Goal: Task Accomplishment & Management: Manage account settings

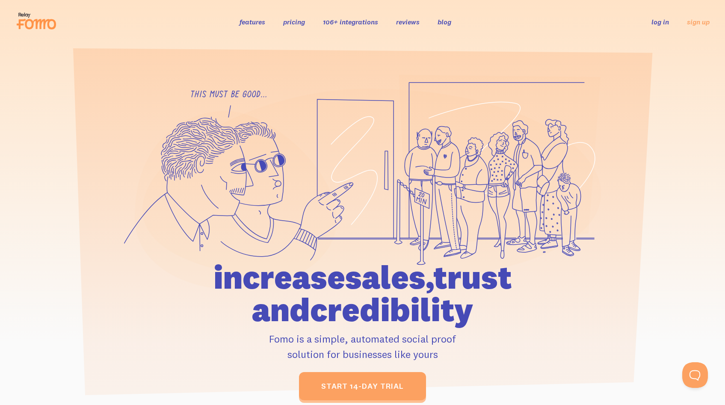
click at [657, 21] on link "log in" at bounding box center [661, 22] width 18 height 9
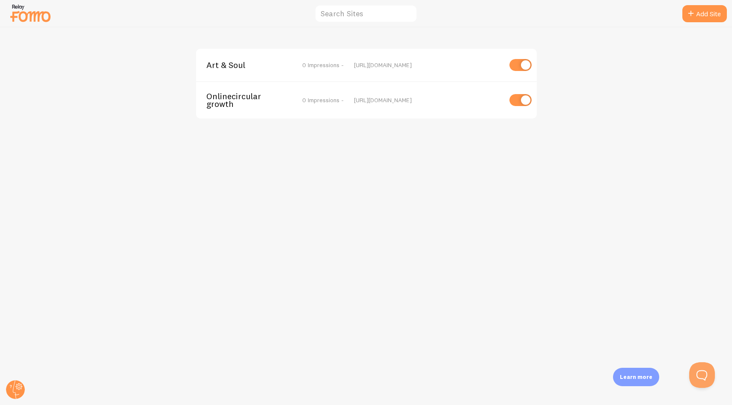
click at [366, 196] on div "Art & Soul 0 Impressions - https://www.artsoul.studio Onlinecirculargrowth 0 Im…" at bounding box center [365, 216] width 731 height 378
click at [294, 74] on div "Art & Soul 0 Impressions - https://www.artsoul.studio" at bounding box center [366, 65] width 341 height 33
click at [315, 64] on span "0 Impressions -" at bounding box center [323, 65] width 42 height 8
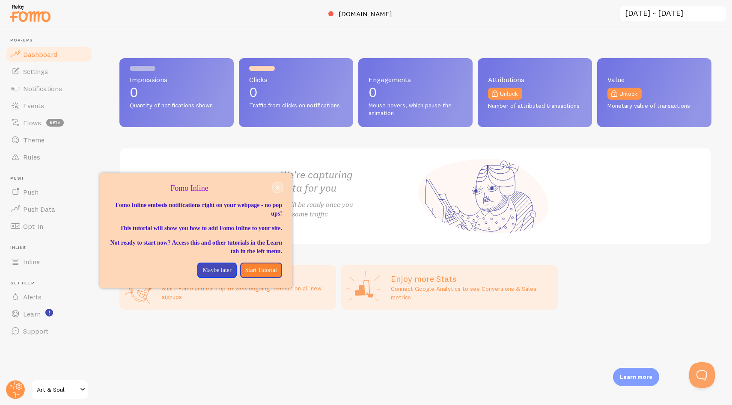
click at [279, 189] on icon "close," at bounding box center [277, 187] width 5 height 5
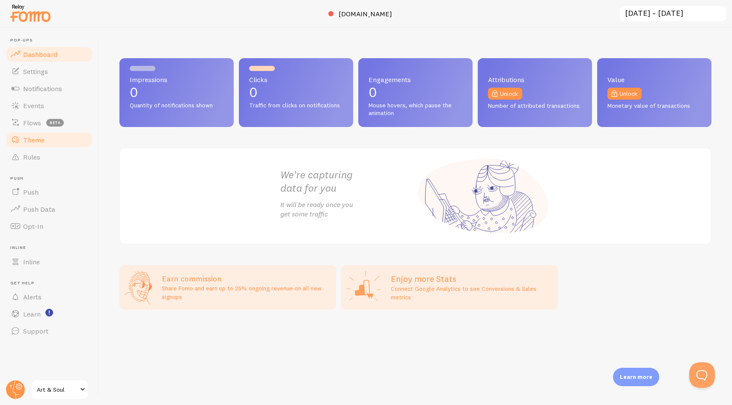
click at [48, 138] on link "Theme" at bounding box center [49, 139] width 88 height 17
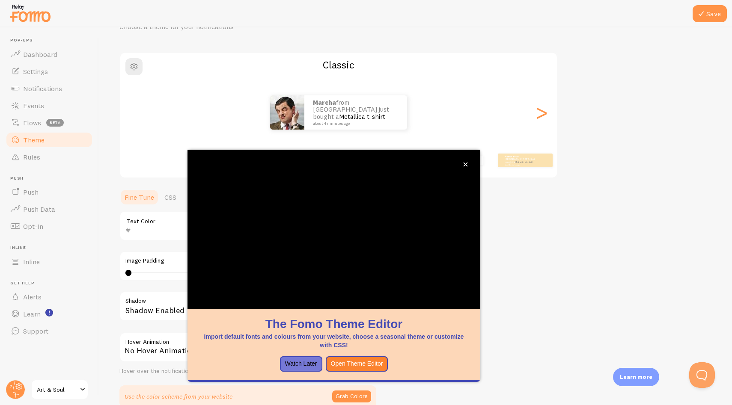
scroll to position [90, 0]
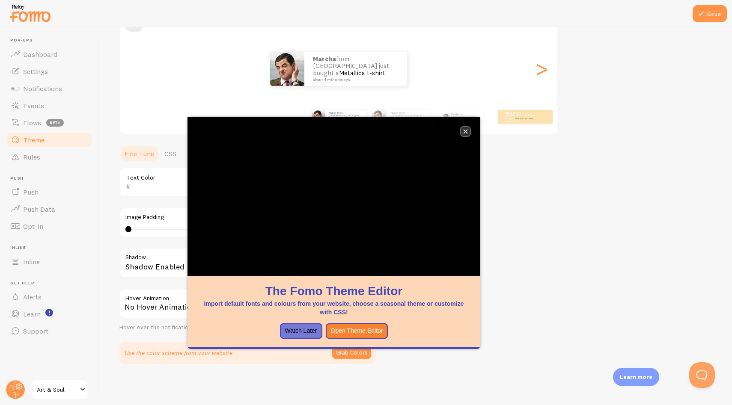
click at [467, 133] on icon "close," at bounding box center [465, 132] width 4 height 4
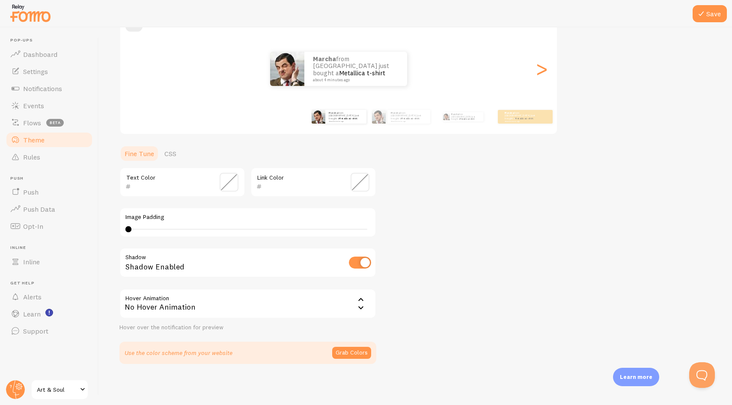
click at [500, 171] on div "Theme Choose a theme for your notifications Classic Marcha from The Netherlands…" at bounding box center [415, 161] width 592 height 406
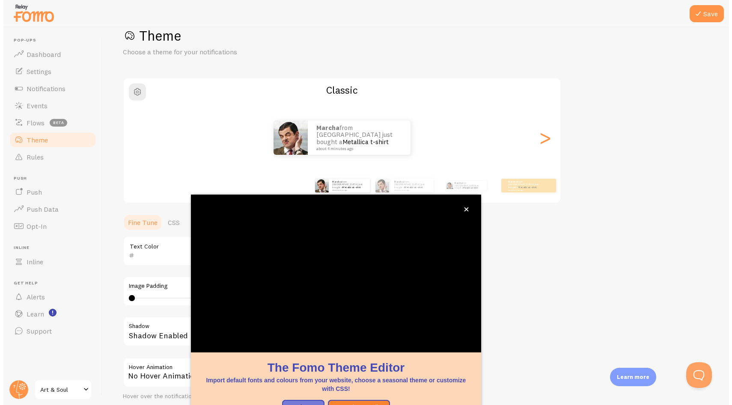
scroll to position [27, 0]
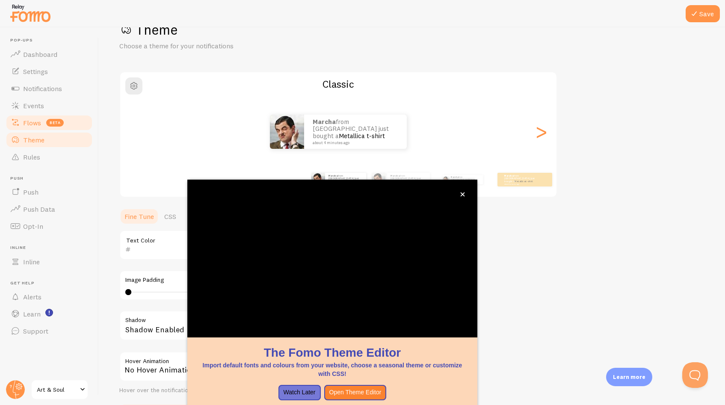
click at [31, 118] on link "Flows beta" at bounding box center [49, 122] width 88 height 17
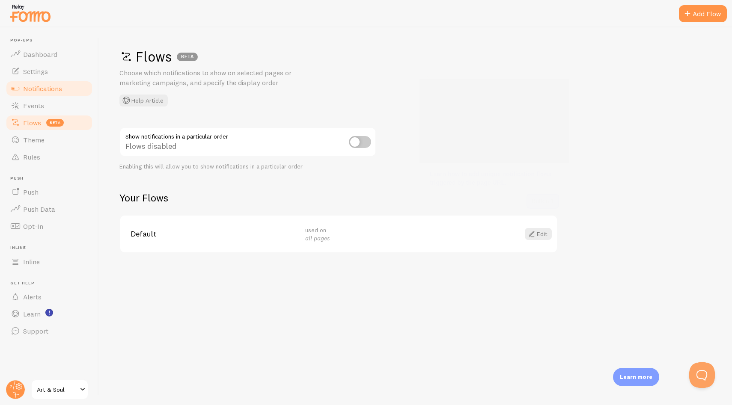
click at [39, 88] on span "Notifications" at bounding box center [42, 88] width 39 height 9
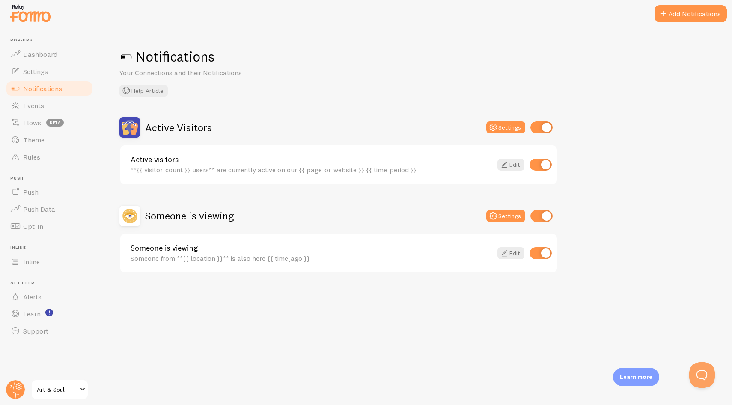
click at [295, 103] on div "Notifications Your Connections and their Notifications Help Article Active Visi…" at bounding box center [415, 216] width 633 height 378
click at [51, 68] on link "Settings" at bounding box center [49, 71] width 88 height 17
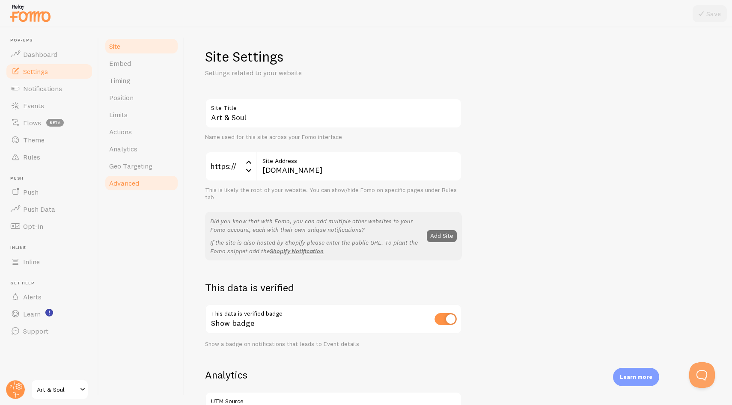
click at [134, 175] on link "Advanced" at bounding box center [141, 183] width 75 height 17
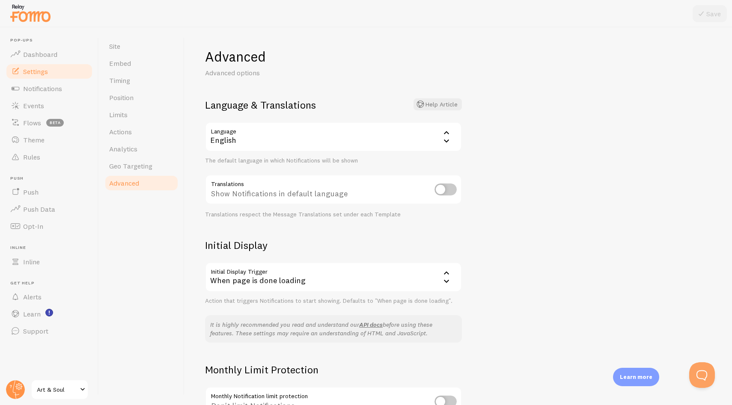
click at [295, 139] on div "English" at bounding box center [333, 137] width 257 height 30
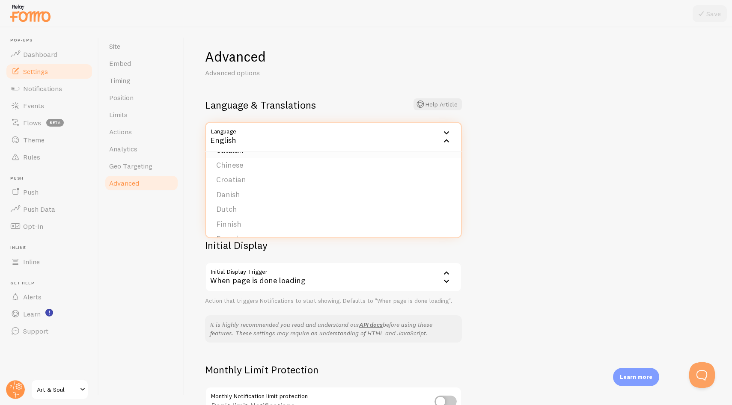
scroll to position [60, 0]
click at [261, 205] on li "Dutch" at bounding box center [333, 207] width 255 height 15
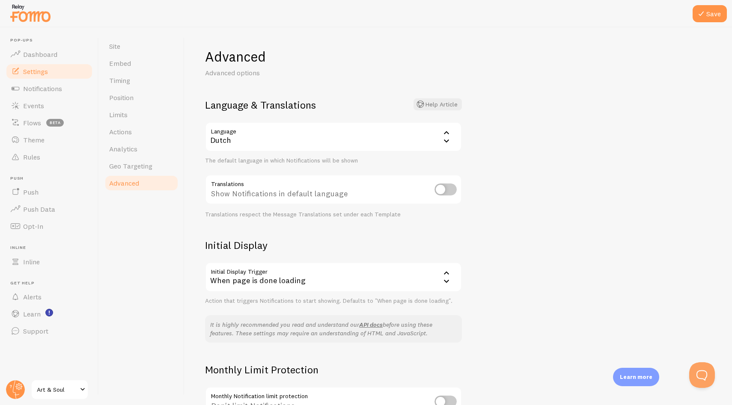
click at [549, 141] on div "Advanced Advanced options Language & Translations Help Article Language nl Dutc…" at bounding box center [457, 216] width 547 height 378
click at [711, 9] on button "Save" at bounding box center [709, 13] width 34 height 17
click at [533, 170] on div "Advanced Advanced options Language & Translations Help Article Language nl Dutc…" at bounding box center [457, 216] width 547 height 378
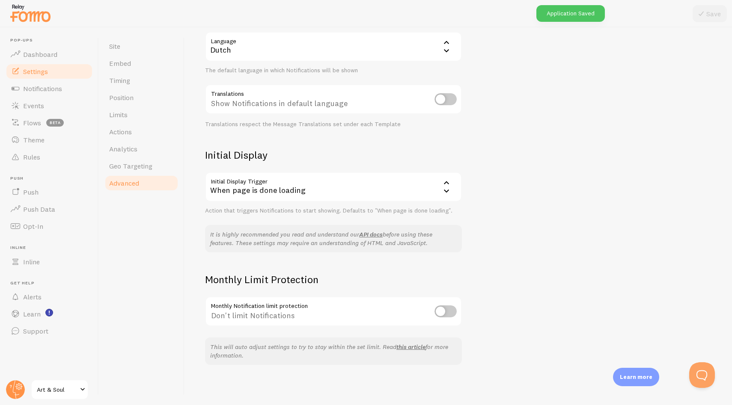
scroll to position [91, 0]
click at [439, 187] on div "When page is done loading" at bounding box center [333, 186] width 257 height 30
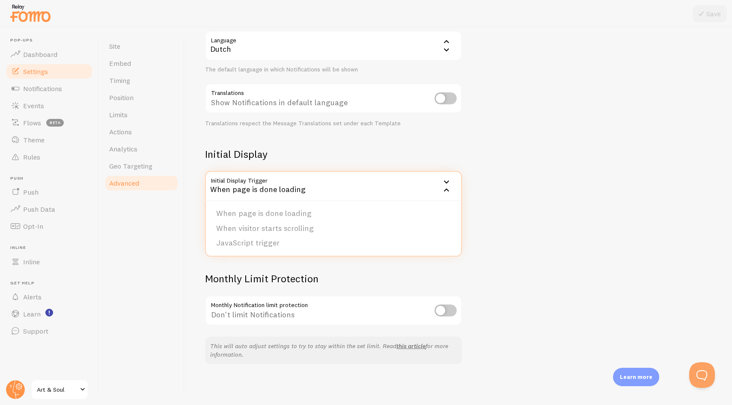
click at [508, 183] on div "Advanced Advanced options Language & Translations Help Article Language nl Dutc…" at bounding box center [457, 216] width 547 height 378
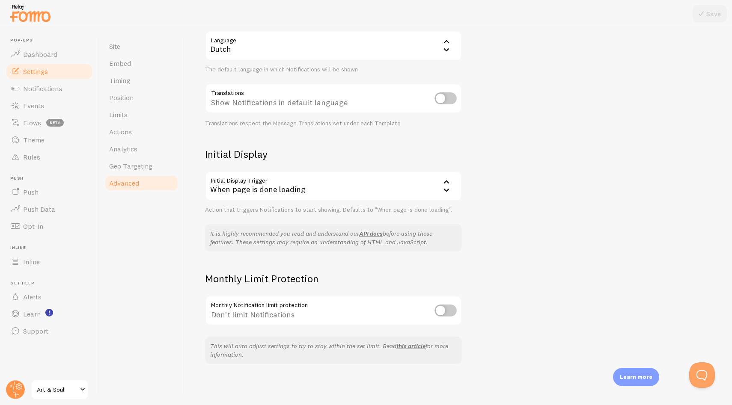
click at [503, 224] on div "Advanced Advanced options Language & Translations Help Article Language nl Dutc…" at bounding box center [457, 216] width 547 height 378
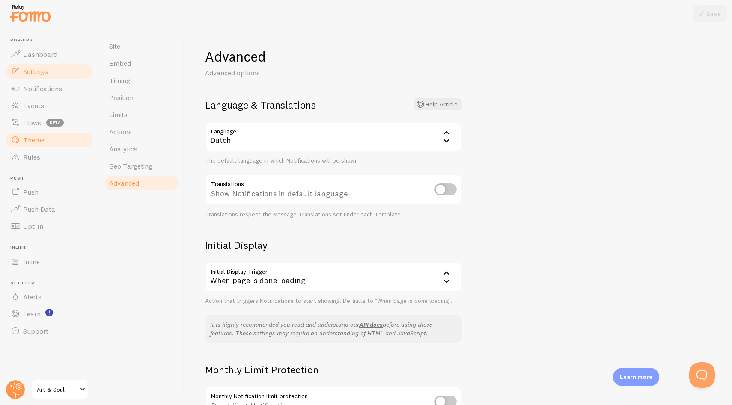
scroll to position [0, 0]
click at [138, 167] on span "Geo Targeting" at bounding box center [130, 166] width 43 height 9
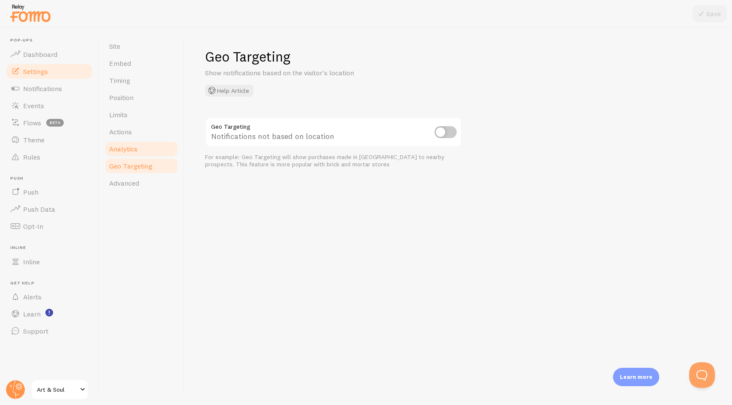
click at [137, 148] on link "Analytics" at bounding box center [141, 148] width 75 height 17
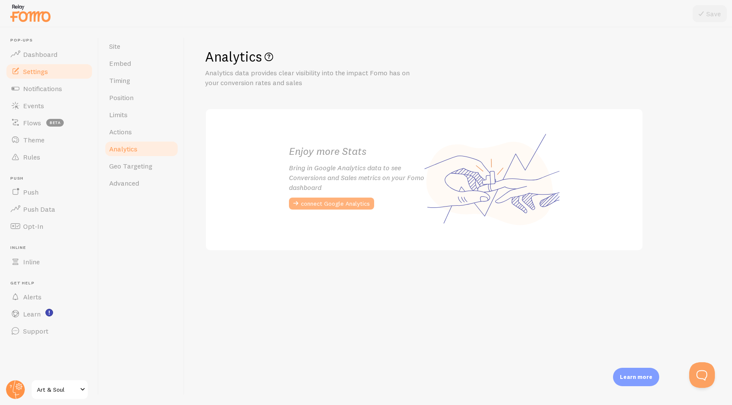
click at [341, 204] on button "connect Google Analytics" at bounding box center [331, 204] width 85 height 12
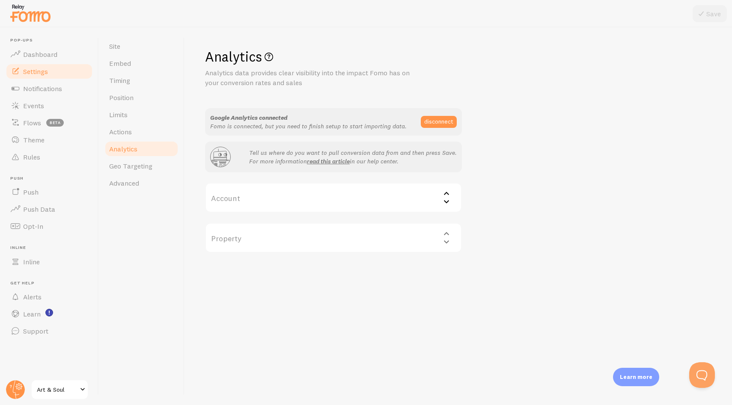
click at [383, 193] on label "Account" at bounding box center [333, 198] width 257 height 30
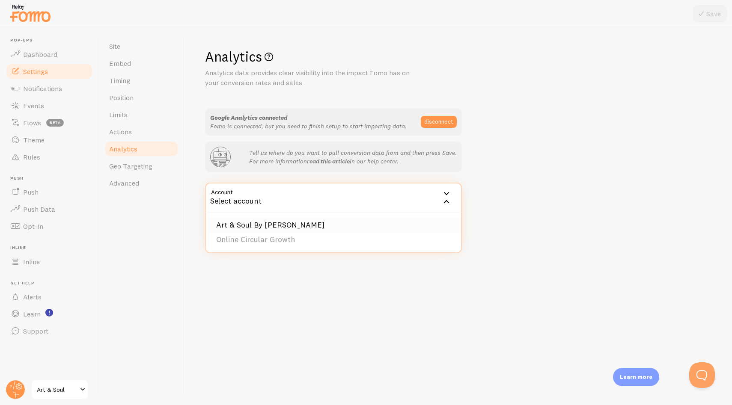
click at [305, 227] on li "Art & Soul By Katinka Tromp" at bounding box center [333, 225] width 255 height 15
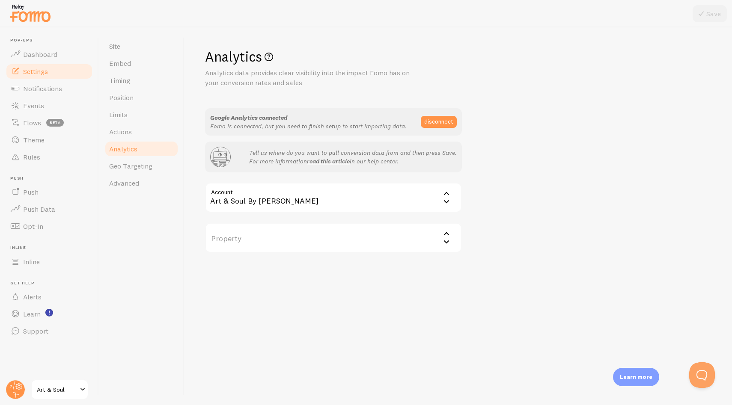
click at [505, 186] on div "Analytics Analytics data provides clear visibility into the impact Fomo has on …" at bounding box center [458, 150] width 506 height 205
click at [395, 248] on label "Property" at bounding box center [333, 238] width 257 height 30
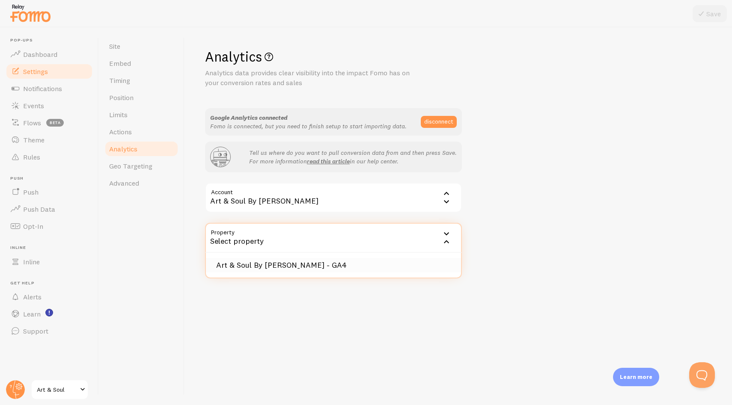
click at [312, 261] on li "Art & Soul By Katinka Tromp - GA4" at bounding box center [333, 265] width 255 height 15
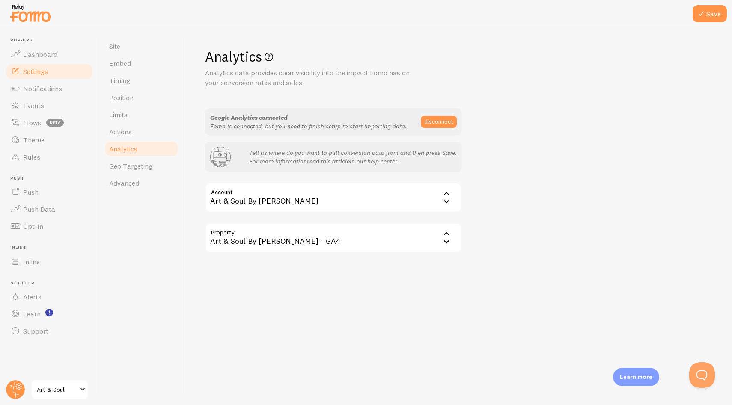
click at [522, 235] on div "Analytics Analytics data provides clear visibility into the impact Fomo has on …" at bounding box center [458, 150] width 506 height 205
click at [710, 14] on button "Save" at bounding box center [709, 13] width 34 height 17
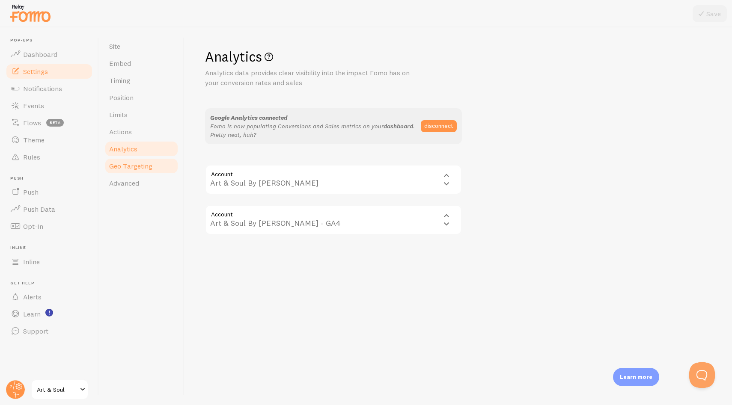
drag, startPoint x: 538, startPoint y: 210, endPoint x: 108, endPoint y: 160, distance: 433.5
click at [538, 210] on div "Analytics Analytics data provides clear visibility into the impact Fomo has on …" at bounding box center [458, 141] width 506 height 187
click at [113, 130] on span "Actions" at bounding box center [120, 132] width 23 height 9
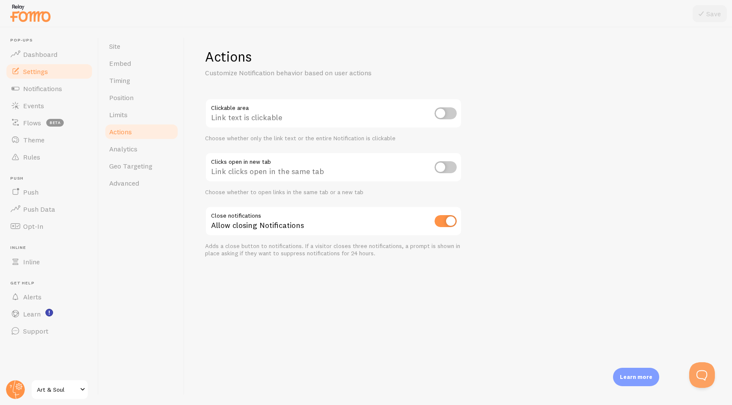
click at [505, 175] on div "Actions Customize Notification behavior based on user actions Clickable area Li…" at bounding box center [457, 216] width 547 height 378
click at [134, 115] on link "Limits" at bounding box center [141, 114] width 75 height 17
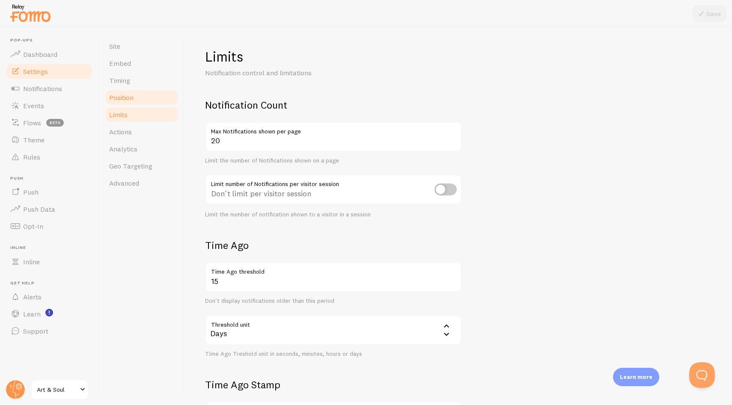
click at [131, 93] on link "Position" at bounding box center [141, 97] width 75 height 17
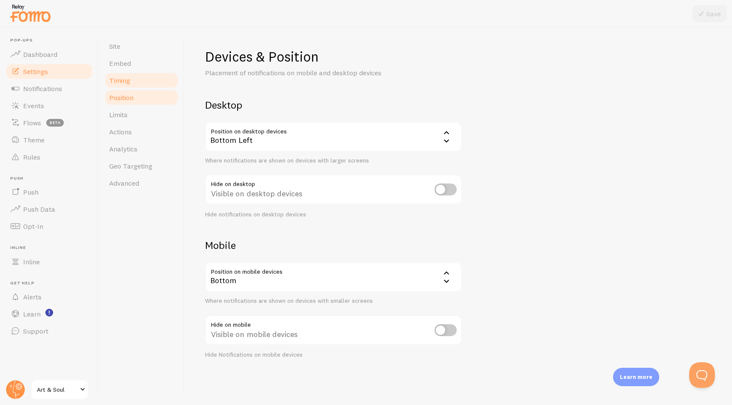
click at [133, 78] on link "Timing" at bounding box center [141, 80] width 75 height 17
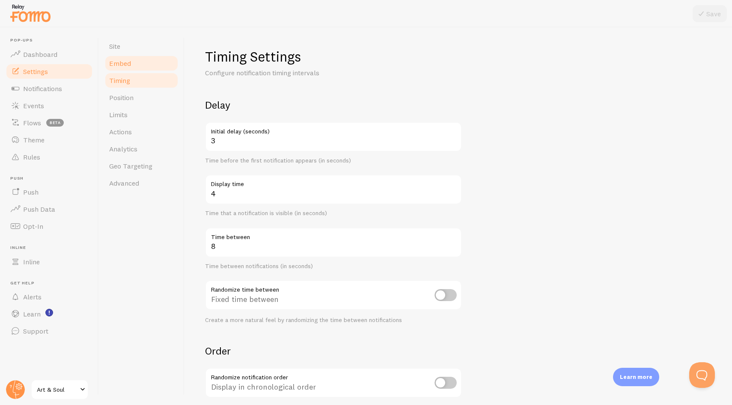
click at [132, 55] on link "Embed" at bounding box center [141, 63] width 75 height 17
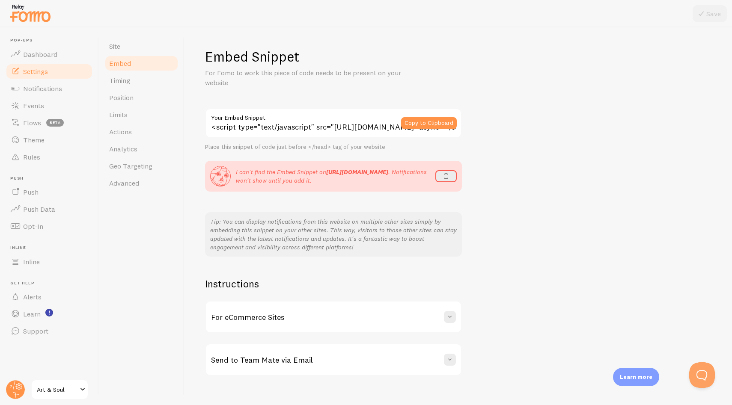
click at [264, 125] on input "<script type="text/javascript" src="https://load.fomo.com/api/v1/fGhw2ln8Js3VA5…" at bounding box center [333, 123] width 257 height 30
click at [556, 174] on div "Embed Snippet For Fomo to work this piece of code needs to be present on your w…" at bounding box center [458, 212] width 506 height 328
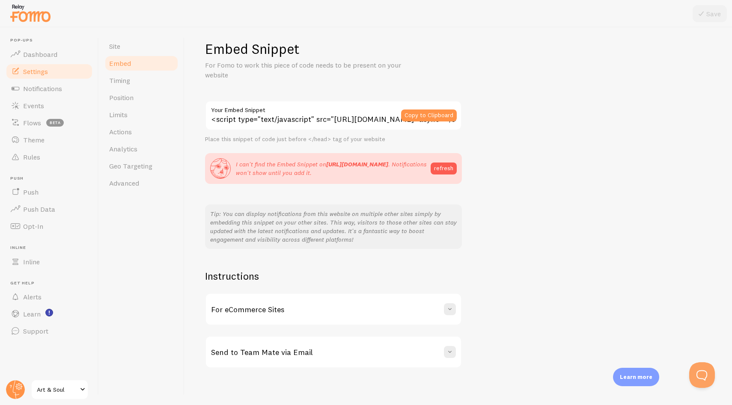
scroll to position [12, 0]
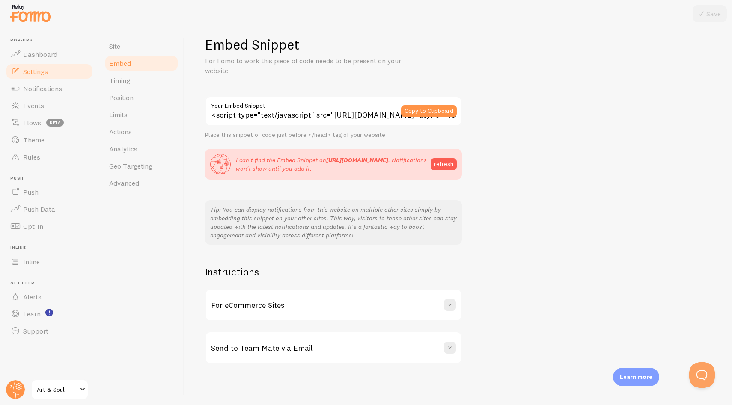
click at [366, 306] on div "For eCommerce Sites" at bounding box center [333, 305] width 255 height 31
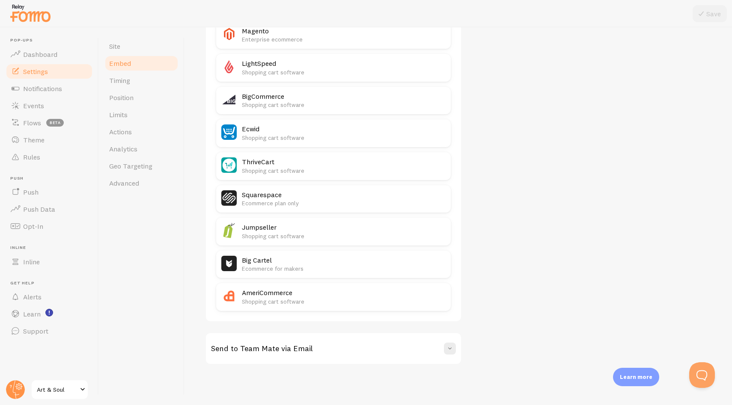
scroll to position [459, 0]
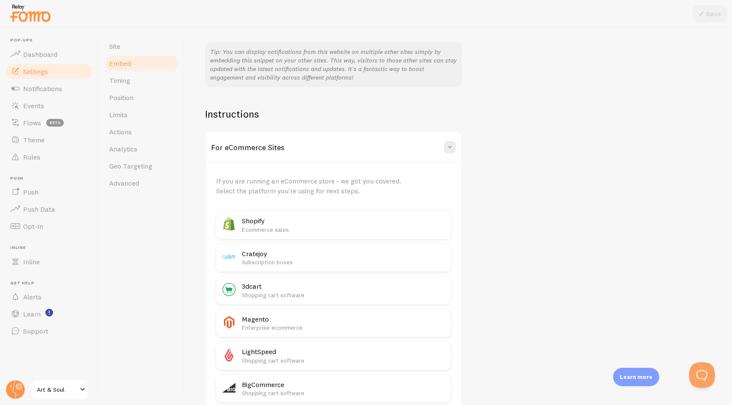
click at [312, 144] on div "For eCommerce Sites" at bounding box center [333, 147] width 255 height 31
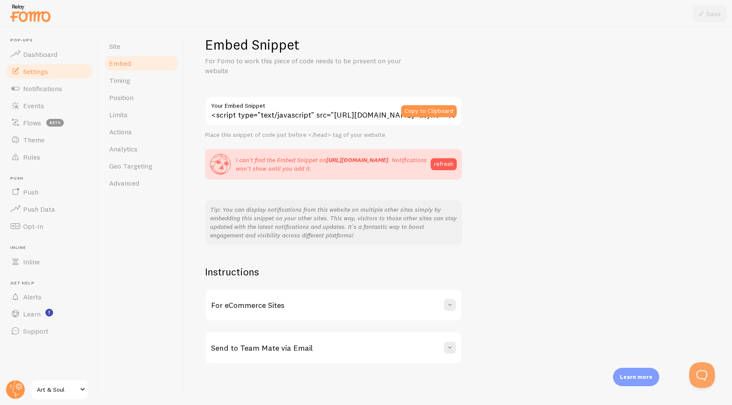
scroll to position [12, 0]
click at [137, 86] on link "Timing" at bounding box center [141, 80] width 75 height 17
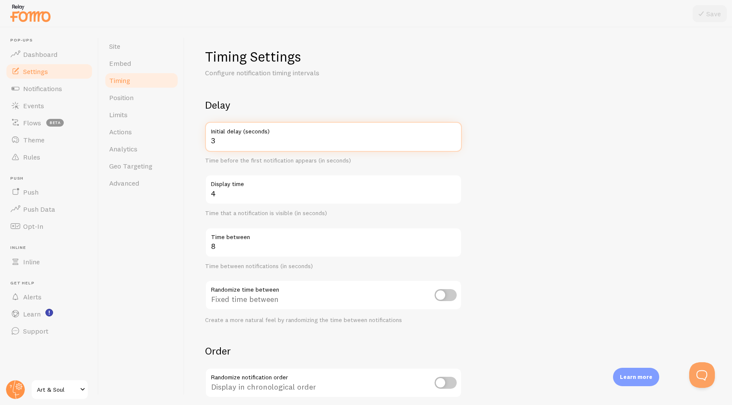
click at [239, 141] on input "3" at bounding box center [333, 137] width 257 height 30
type input "2"
click at [454, 143] on input "2" at bounding box center [333, 137] width 257 height 30
click at [547, 143] on form "Delay 2 Initial delay (seconds) Time before the first notification appears (in …" at bounding box center [458, 281] width 506 height 367
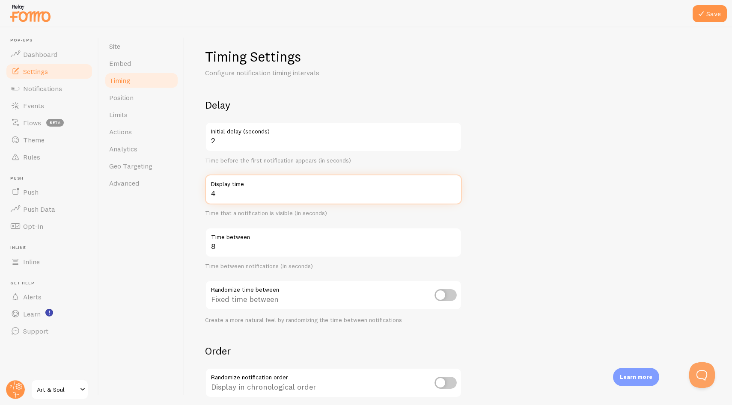
click at [248, 199] on input "4" at bounding box center [333, 190] width 257 height 30
type input "3"
click at [454, 197] on input "3" at bounding box center [333, 190] width 257 height 30
click at [522, 211] on form "Delay 2 Initial delay (seconds) Time before the first notification appears (in …" at bounding box center [458, 281] width 506 height 367
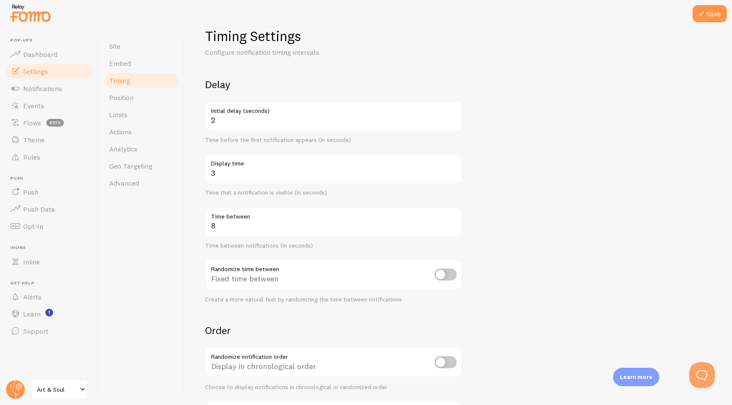
scroll to position [61, 0]
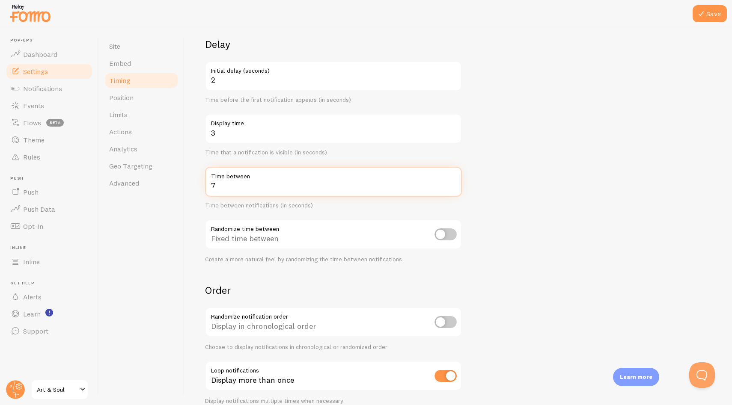
click at [452, 188] on input "7" at bounding box center [333, 182] width 257 height 30
click at [452, 188] on input "6" at bounding box center [333, 182] width 257 height 30
type input "5"
click at [452, 188] on input "5" at bounding box center [333, 182] width 257 height 30
click at [499, 193] on form "Delay 2 Initial delay (seconds) Time before the first notification appears (in …" at bounding box center [458, 221] width 506 height 367
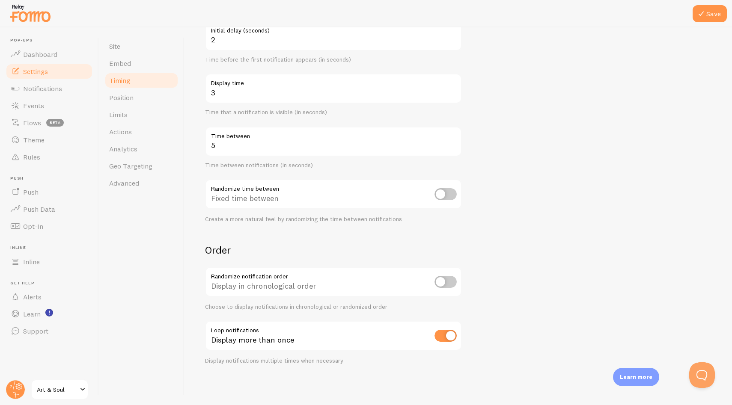
scroll to position [101, 0]
click at [516, 215] on form "Delay 2 Initial delay (seconds) Time before the first notification appears (in …" at bounding box center [458, 180] width 506 height 367
click at [542, 218] on form "Delay 2 Initial delay (seconds) Time before the first notification appears (in …" at bounding box center [458, 180] width 506 height 367
click at [449, 335] on input "checkbox" at bounding box center [445, 336] width 22 height 12
checkbox input "false"
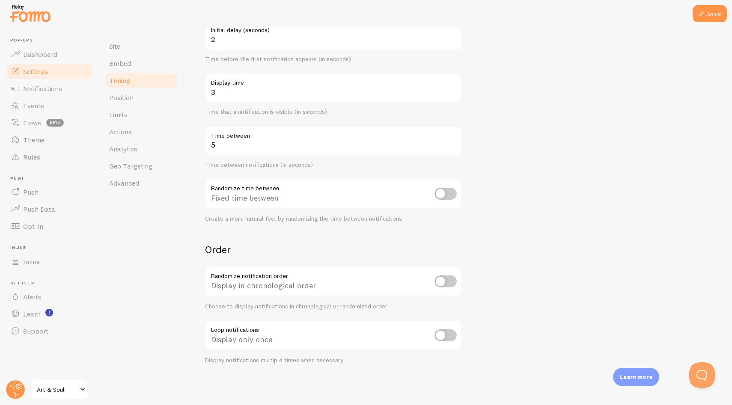
click at [561, 276] on form "Delay 2 Initial delay (seconds) Time before the first notification appears (in …" at bounding box center [458, 180] width 506 height 367
click at [707, 15] on button "Save" at bounding box center [709, 13] width 34 height 17
click at [521, 220] on form "Delay 2 Initial delay (seconds) Time before the first notification appears (in …" at bounding box center [458, 180] width 506 height 367
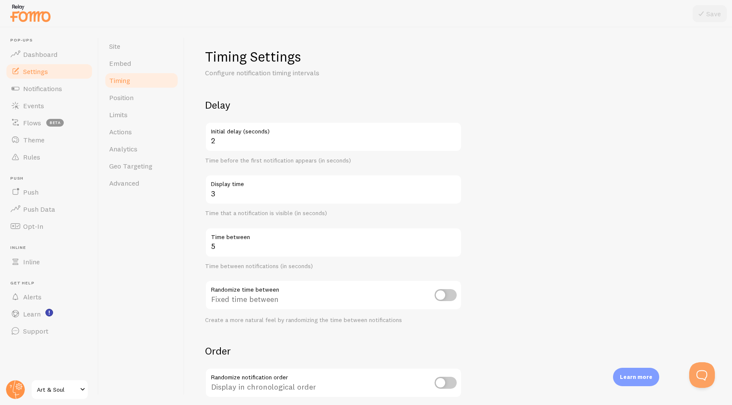
scroll to position [0, 0]
click at [147, 100] on link "Position" at bounding box center [141, 97] width 75 height 17
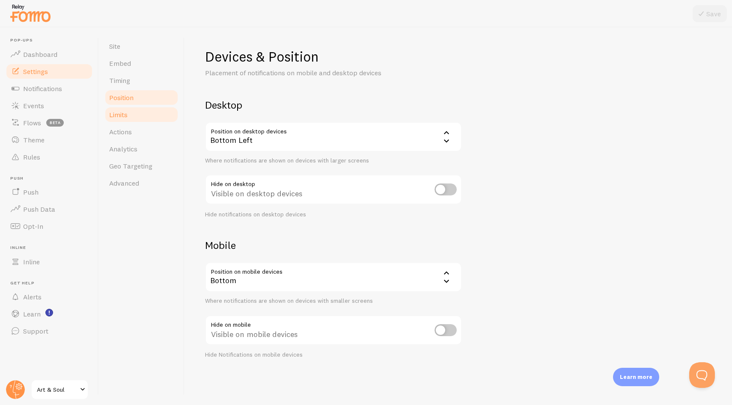
click at [137, 114] on link "Limits" at bounding box center [141, 114] width 75 height 17
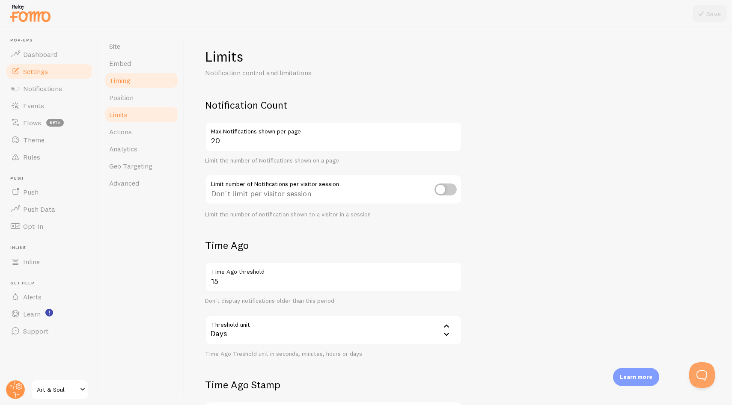
click at [138, 80] on link "Timing" at bounding box center [141, 80] width 75 height 17
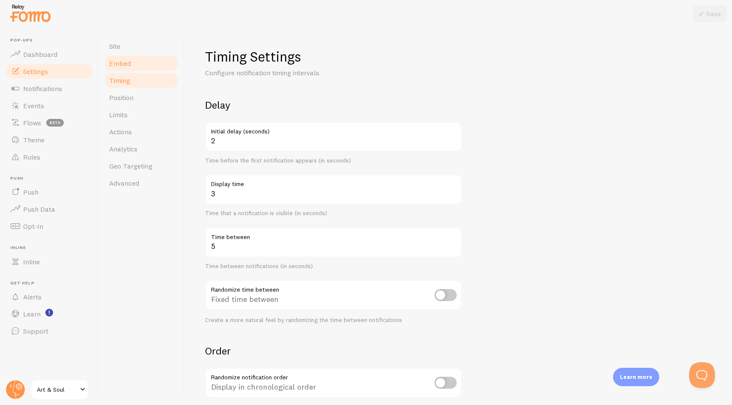
click at [140, 62] on link "Embed" at bounding box center [141, 63] width 75 height 17
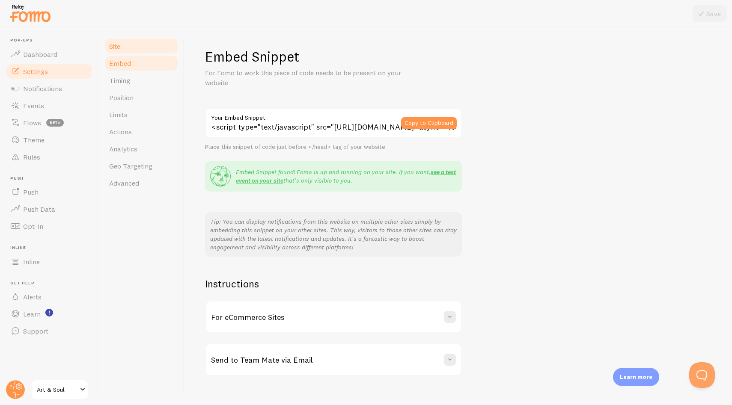
click at [142, 47] on link "Site" at bounding box center [141, 46] width 75 height 17
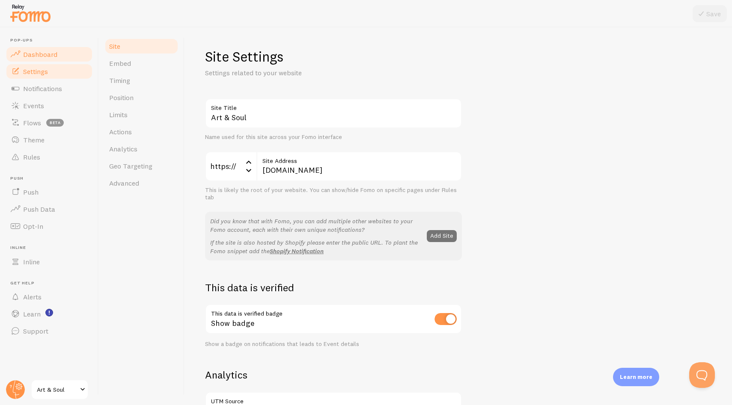
click at [50, 54] on span "Dashboard" at bounding box center [40, 54] width 34 height 9
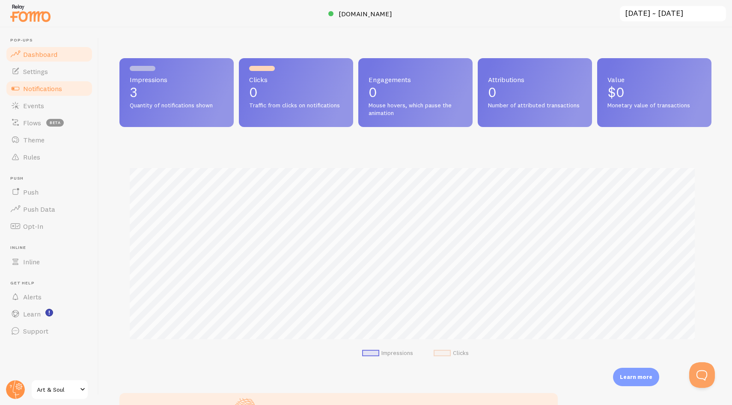
click at [46, 88] on span "Notifications" at bounding box center [42, 88] width 39 height 9
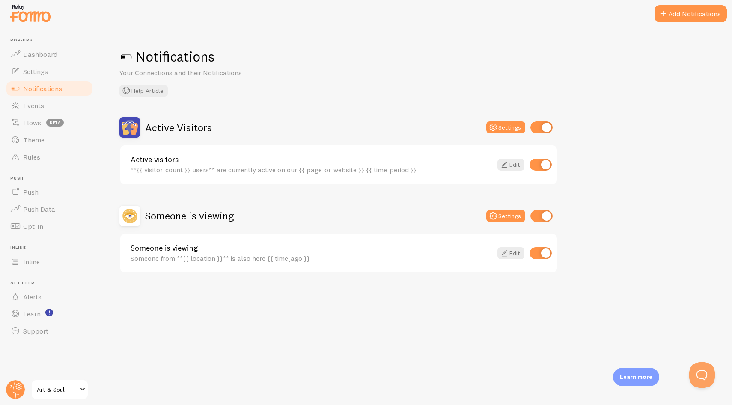
click at [646, 166] on div "Active Visitors Settings Active visitors **{{ visitor_count }} users** are curr…" at bounding box center [415, 195] width 592 height 156
click at [318, 131] on div "Active Visitors Settings" at bounding box center [338, 127] width 438 height 21
click at [321, 206] on div "Someone is viewing Settings" at bounding box center [338, 216] width 438 height 21
click at [624, 106] on div "Notifications Your Connections and their Notifications Help Article Active Visi…" at bounding box center [415, 216] width 633 height 378
click at [300, 335] on div "Notifications Your Connections and their Notifications Help Article Active Visi…" at bounding box center [415, 216] width 633 height 378
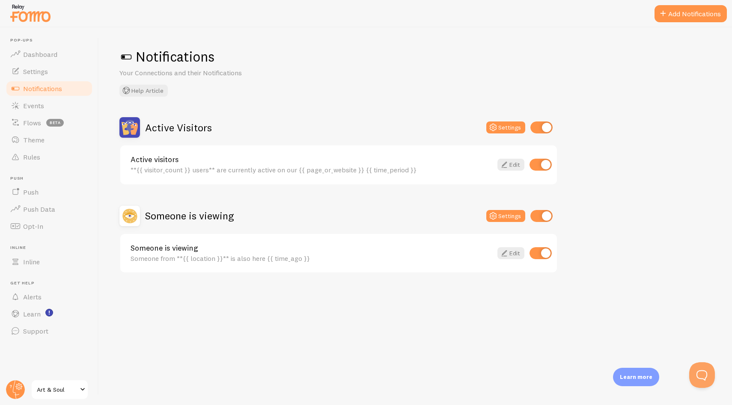
click at [288, 202] on div "Active Visitors Settings Active visitors **{{ visitor_count }} users** are curr…" at bounding box center [338, 195] width 438 height 156
click at [499, 163] on icon at bounding box center [504, 165] width 10 height 10
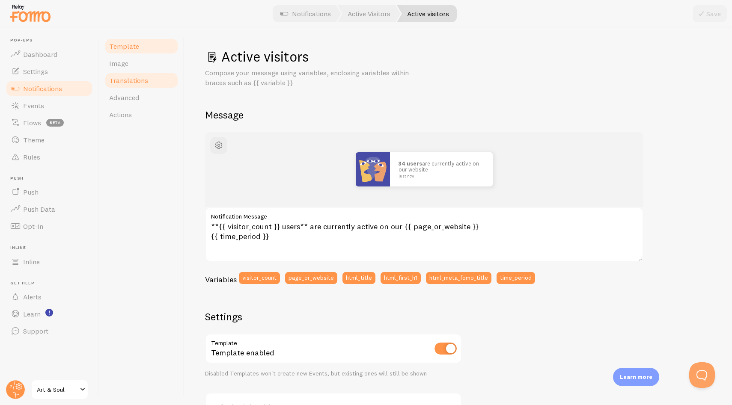
click at [149, 76] on link "Translations" at bounding box center [141, 80] width 75 height 17
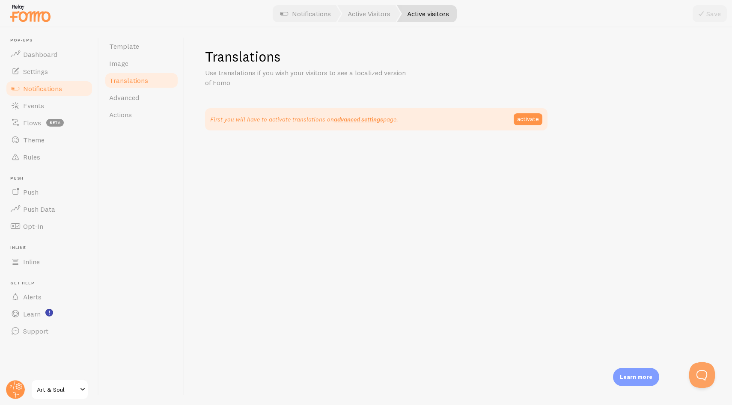
click at [368, 95] on div "Translations Use translations if you wish your visitors to see a localized vers…" at bounding box center [458, 89] width 506 height 83
drag, startPoint x: 261, startPoint y: 120, endPoint x: 322, endPoint y: 121, distance: 60.3
click at [322, 121] on p "First you will have to activate translations on advanced settings page." at bounding box center [304, 119] width 188 height 9
click at [356, 97] on div "Translations Use translations if you wish your visitors to see a localized vers…" at bounding box center [458, 89] width 506 height 83
click at [140, 96] on link "Advanced" at bounding box center [141, 97] width 75 height 17
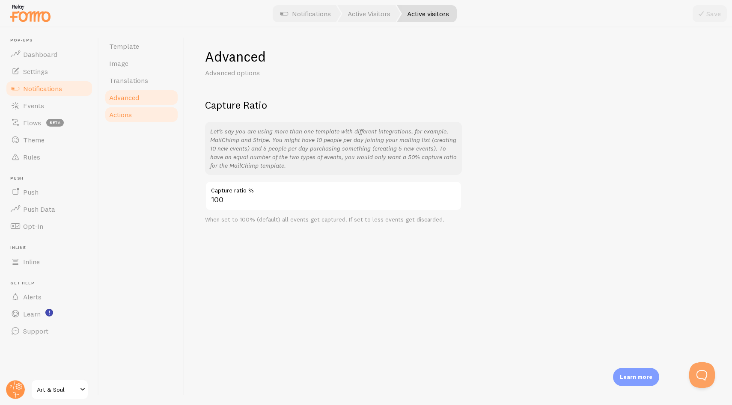
click at [139, 112] on link "Actions" at bounding box center [141, 114] width 75 height 17
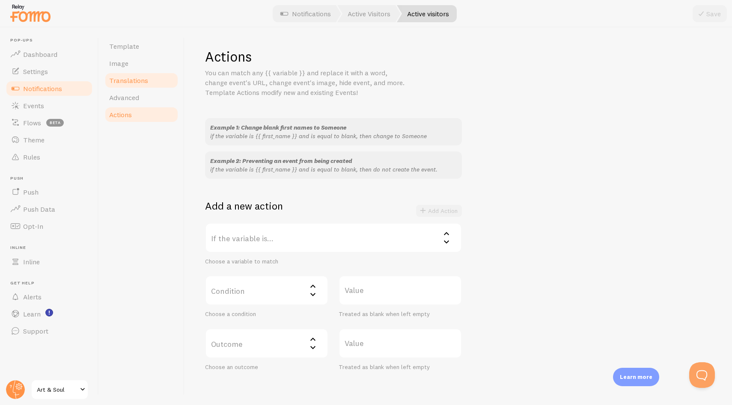
click at [137, 77] on span "Translations" at bounding box center [128, 80] width 39 height 9
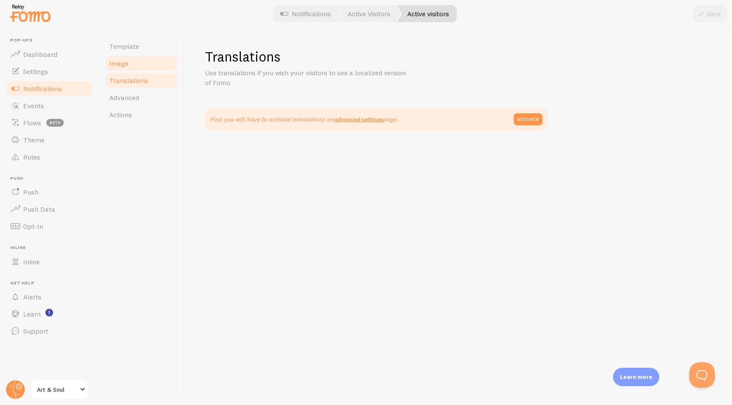
click at [135, 57] on link "Image" at bounding box center [141, 63] width 75 height 17
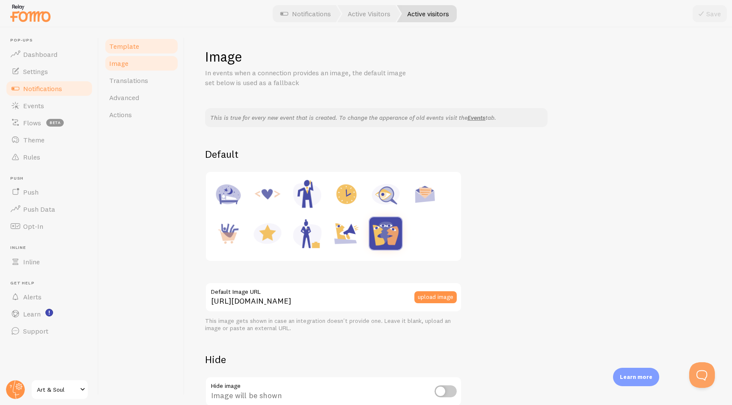
click at [134, 48] on span "Template" at bounding box center [124, 46] width 30 height 9
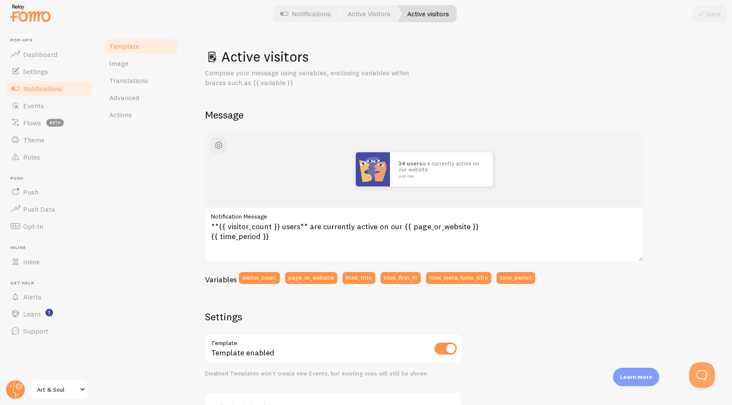
click at [291, 173] on div "34 users are currently active on our website just now" at bounding box center [424, 169] width 397 height 34
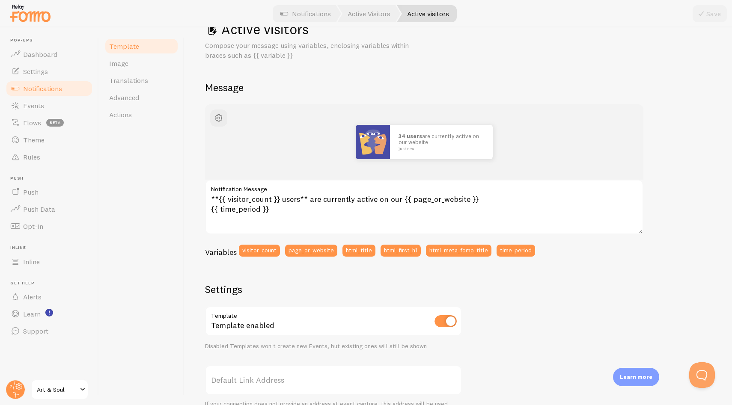
scroll to position [77, 0]
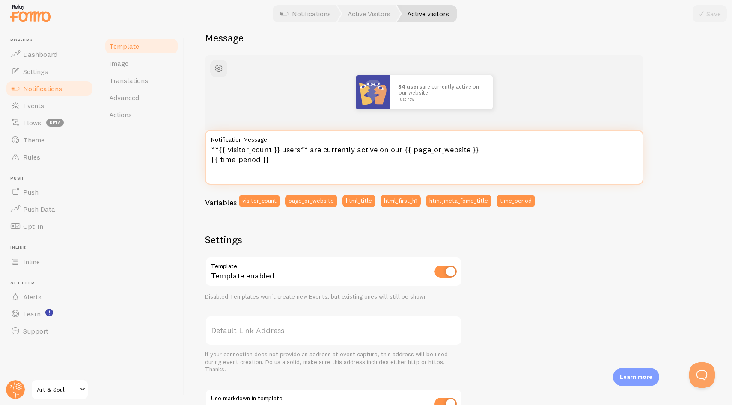
click at [299, 148] on textarea "**{{ visitor_count }} users** are currently active on our {{ page_or_website }}…" at bounding box center [424, 157] width 438 height 55
drag, startPoint x: 327, startPoint y: 150, endPoint x: 416, endPoint y: 149, distance: 89.9
click at [416, 149] on textarea "**{{ visitor_count }} gebruikers** are currently active on our {{ page_or_websi…" at bounding box center [424, 157] width 438 height 55
click at [377, 148] on textarea "**{{ visitor_count }} gebruikers** are currently active on our {{ page_or_websi…" at bounding box center [424, 157] width 438 height 55
drag, startPoint x: 326, startPoint y: 151, endPoint x: 416, endPoint y: 150, distance: 89.4
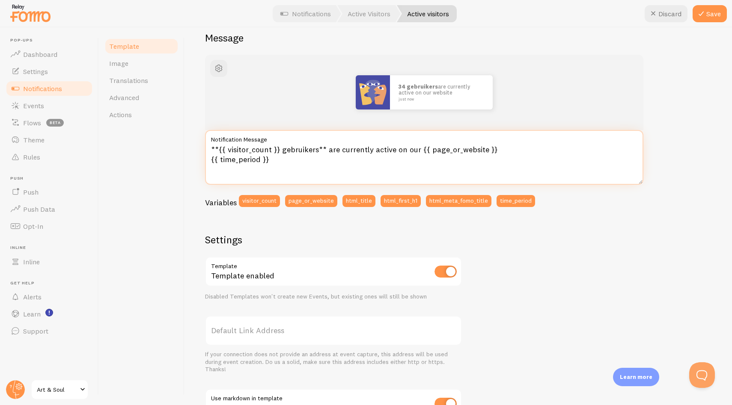
click at [416, 150] on textarea "**{{ visitor_count }} gebruikers** are currently active on our {{ page_or_websi…" at bounding box center [424, 157] width 438 height 55
click at [318, 169] on textarea "**{{ visitor_count }} gebruikers** are currently active on our {{ page_or_websi…" at bounding box center [424, 157] width 438 height 55
drag, startPoint x: 327, startPoint y: 150, endPoint x: 417, endPoint y: 148, distance: 90.7
click at [417, 148] on textarea "**{{ visitor_count }} gebruikers** are currently active on our {{ page_or_websi…" at bounding box center [424, 157] width 438 height 55
paste textarea "zijn momenteel actief op onze"
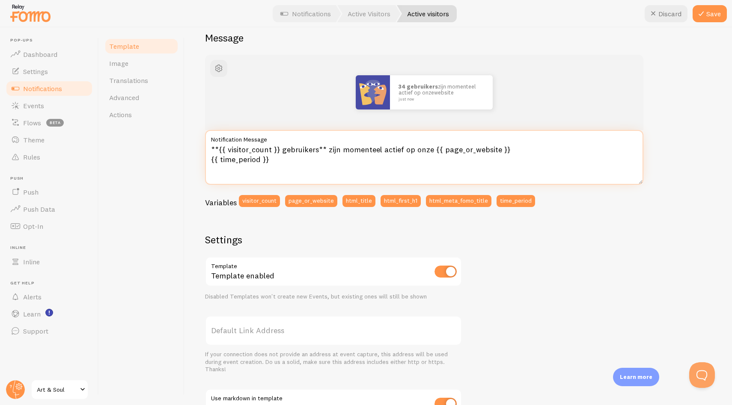
type textarea "**{{ visitor_count }} gebruikers** zijn momenteel actief op onze {{ page_or_web…"
click at [599, 230] on div "34 gebruikers zijn momenteel actief op onzewebsite just now **{{ visitor_count …" at bounding box center [458, 280] width 506 height 451
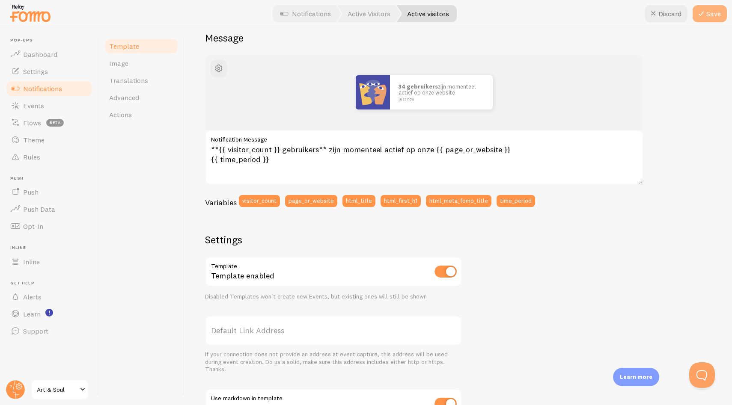
click at [713, 13] on button "Save" at bounding box center [709, 13] width 34 height 17
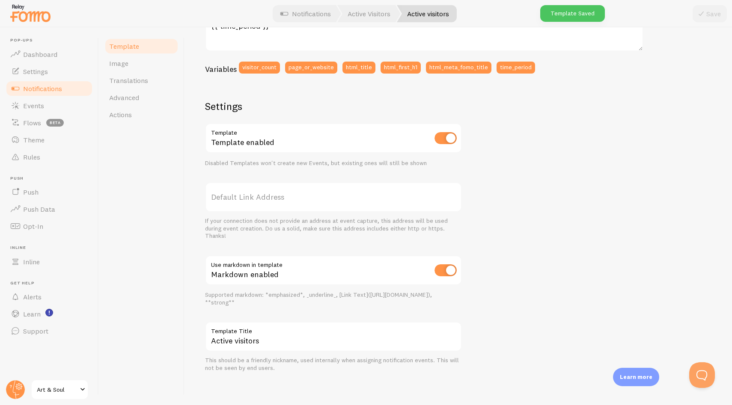
scroll to position [213, 0]
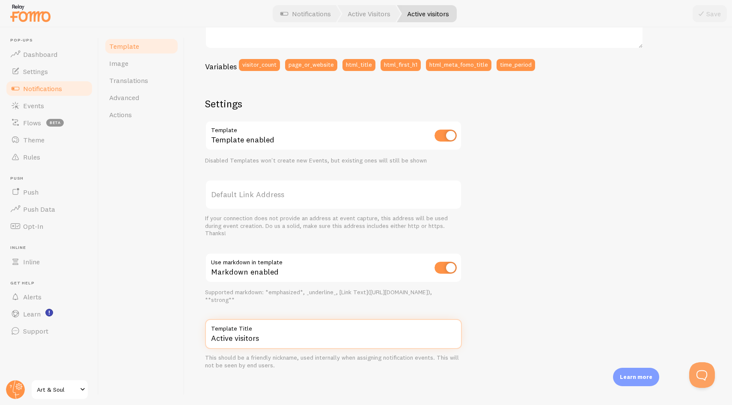
click at [240, 340] on input "Active visitors" at bounding box center [333, 334] width 257 height 30
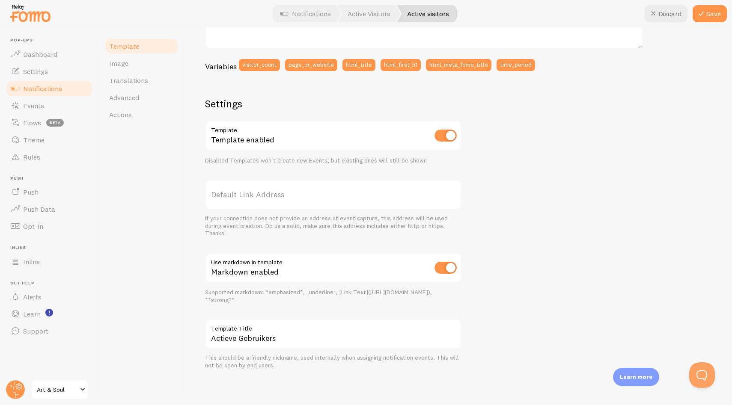
click at [514, 207] on div "34 gebruikers zijn momenteel actief op onze website just now **{{ visitor_count…" at bounding box center [458, 144] width 506 height 451
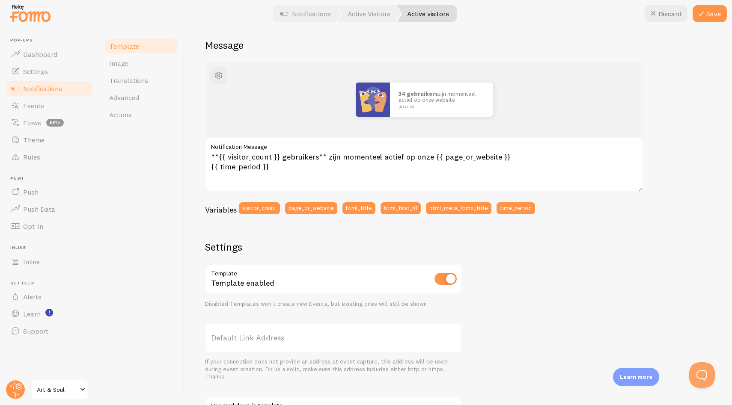
scroll to position [0, 0]
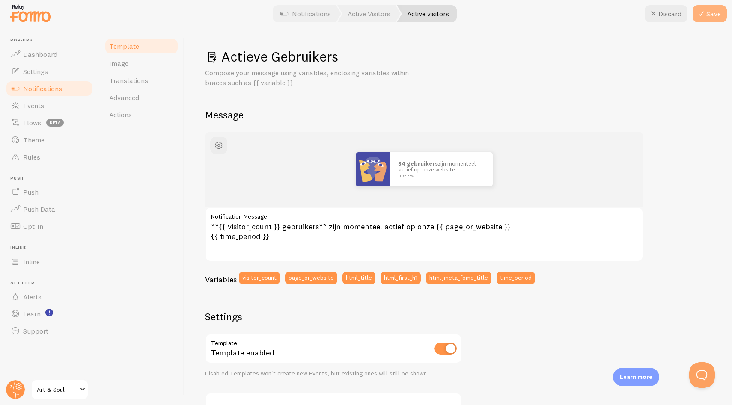
click at [712, 15] on button "Save" at bounding box center [709, 13] width 34 height 17
click at [471, 104] on div "Actieve Gebruikers Compose your message using variables, enclosing variables wi…" at bounding box center [458, 315] width 506 height 534
click at [126, 43] on span "Template" at bounding box center [124, 46] width 30 height 9
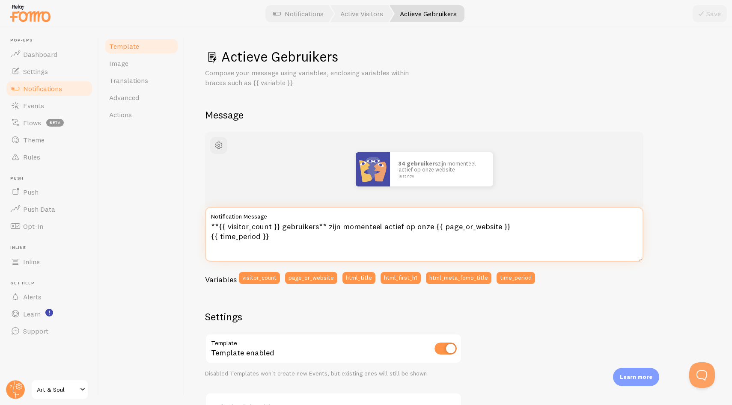
click at [427, 226] on textarea "**{{ visitor_count }} gebruikers** zijn momenteel actief op onze {{ page_or_web…" at bounding box center [424, 234] width 438 height 55
click at [221, 144] on span "button" at bounding box center [219, 145] width 10 height 10
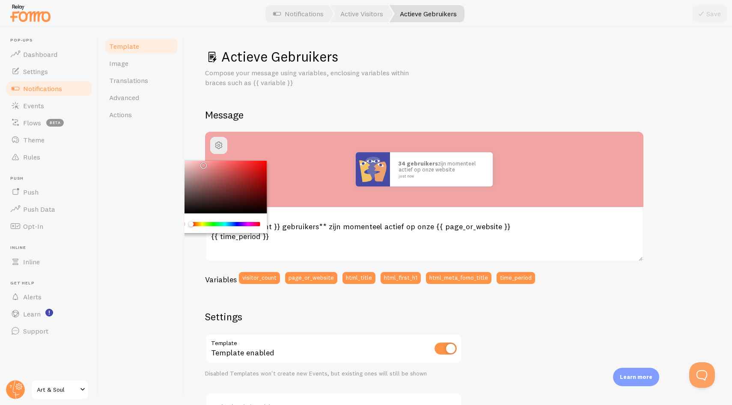
drag, startPoint x: 217, startPoint y: 174, endPoint x: 202, endPoint y: 163, distance: 18.9
click at [202, 163] on div "Chrome color picker" at bounding box center [219, 187] width 96 height 53
click at [515, 106] on div "A Compose your message using variables, enclosing variables within braces such …" at bounding box center [458, 315] width 506 height 534
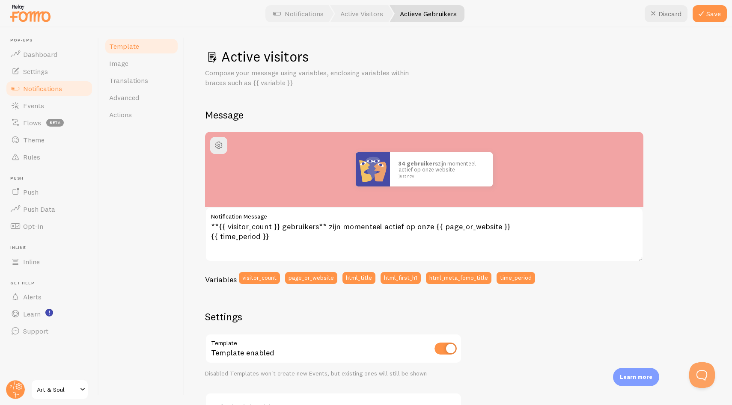
click at [515, 106] on div "Active visitors Compose your message using variables, enclosing variables withi…" at bounding box center [458, 315] width 506 height 534
click at [659, 11] on button "Discard" at bounding box center [665, 13] width 43 height 17
type input "Actieve Gebruikers"
click at [145, 53] on link "Template" at bounding box center [141, 46] width 75 height 17
click at [215, 143] on span "button" at bounding box center [219, 145] width 10 height 10
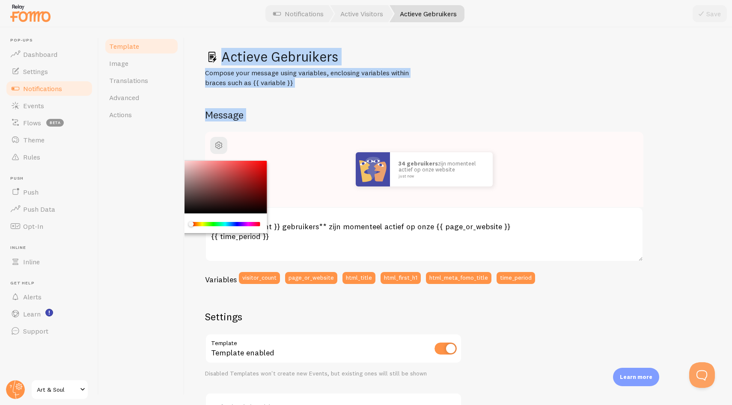
drag, startPoint x: 211, startPoint y: 175, endPoint x: 167, endPoint y: 149, distance: 51.4
click at [167, 149] on div "Template Image Translations Advanced Actions Actieve Gebruikers Compose your me…" at bounding box center [415, 216] width 633 height 378
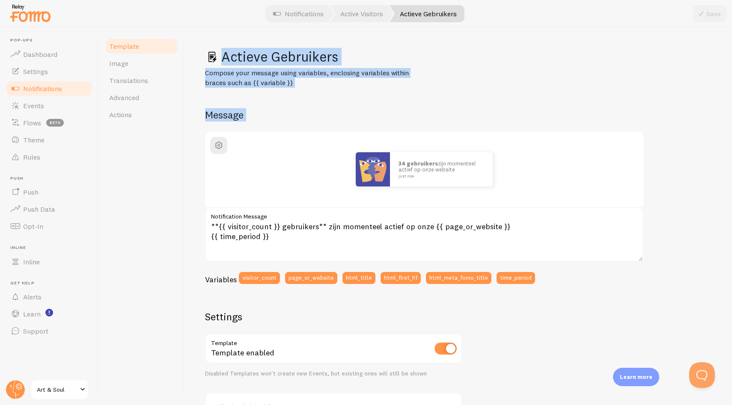
click at [458, 107] on div "Actieve Gebruikers Compose your message using variables, enclosing variables wi…" at bounding box center [458, 315] width 506 height 534
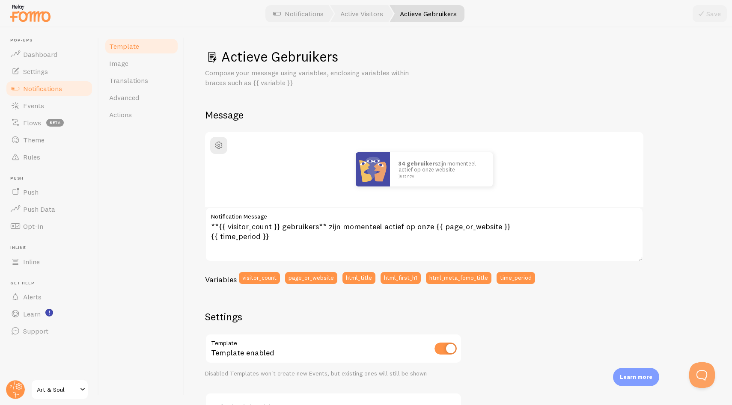
click at [417, 86] on div "Compose your message using variables, enclosing variables within braces such as…" at bounding box center [458, 78] width 506 height 20
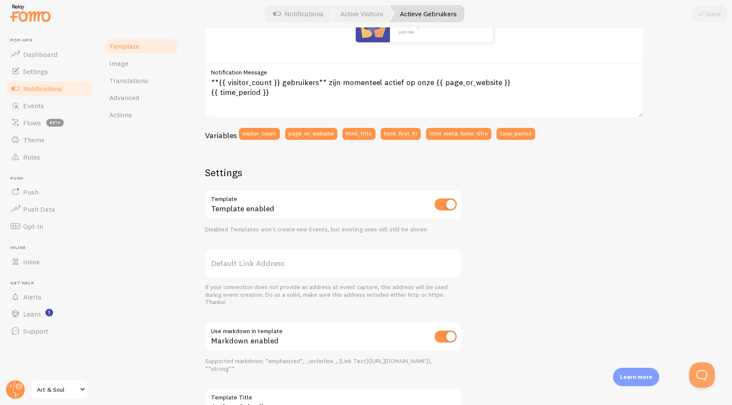
click at [540, 177] on div "34 gebruikers zijn momenteel actief op onze website just now **{{ visitor_count…" at bounding box center [458, 213] width 506 height 451
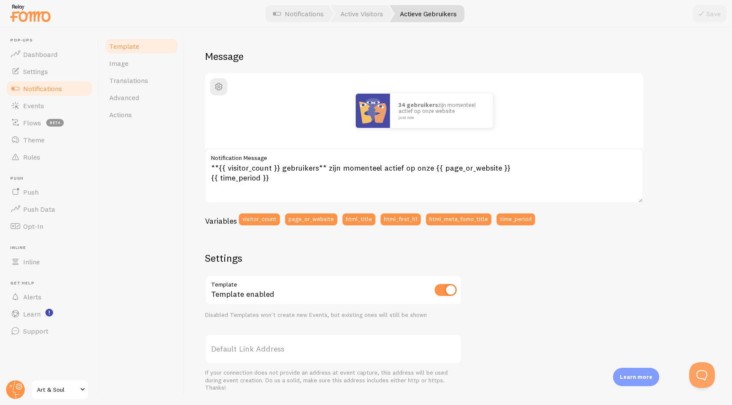
scroll to position [41, 0]
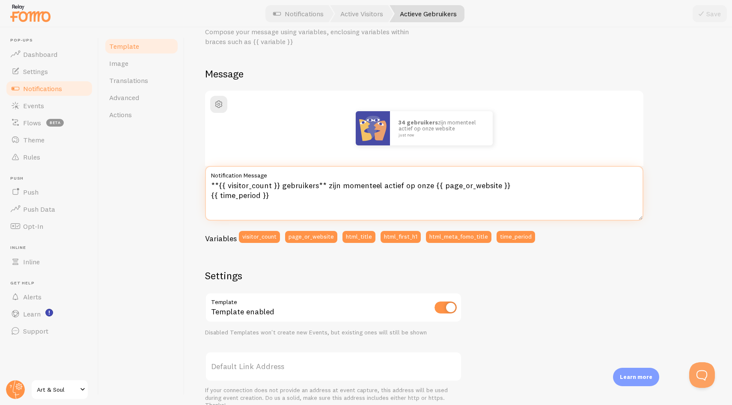
drag, startPoint x: 317, startPoint y: 184, endPoint x: 282, endPoint y: 185, distance: 35.5
click at [282, 185] on textarea "**{{ visitor_count }} gebruikers** zijn momenteel actief op onze {{ page_or_web…" at bounding box center [424, 193] width 438 height 55
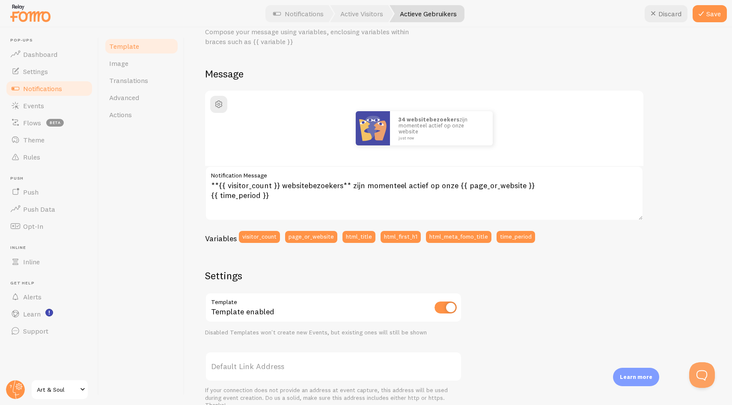
click at [582, 243] on div "Variables visitor_count page_or_website html_title html_first_h1 html_meta_fomo…" at bounding box center [424, 240] width 438 height 18
drag, startPoint x: 454, startPoint y: 184, endPoint x: 405, endPoint y: 182, distance: 48.4
click at [405, 182] on textarea "**{{ visitor_count }} websitebezoekers** zijn momenteel actief op onze {{ page_…" at bounding box center [424, 193] width 438 height 55
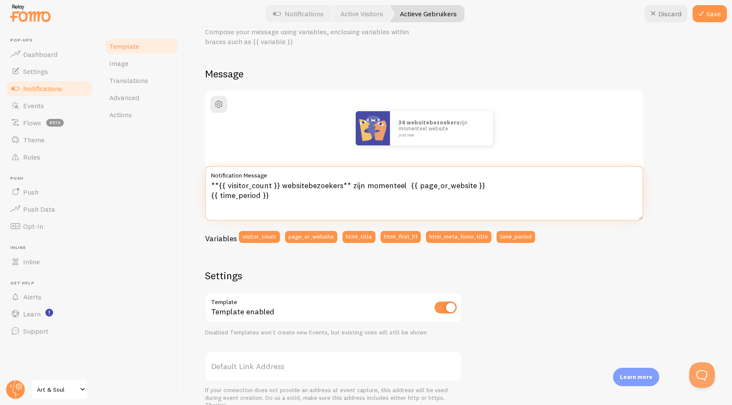
drag, startPoint x: 386, startPoint y: 197, endPoint x: 405, endPoint y: 184, distance: 23.6
click at [405, 184] on textarea "**{{ visitor_count }} websitebezoekers** zijn momenteel {{ page_or_website }} {…" at bounding box center [424, 193] width 438 height 55
click at [365, 187] on textarea "**{{ visitor_count }} websitebezoekers** zijn momenteel aan het overw" at bounding box center [424, 193] width 438 height 55
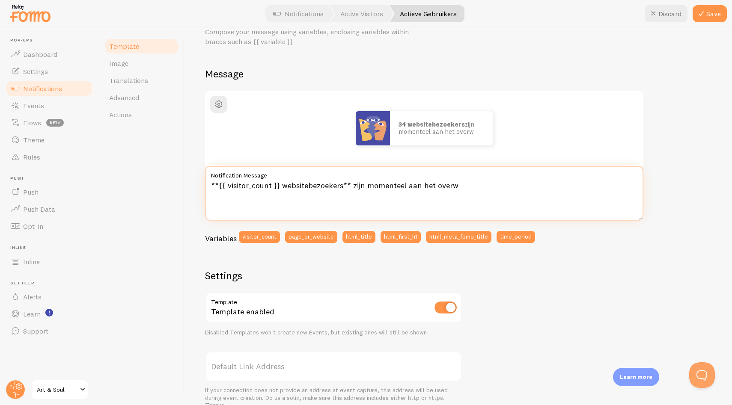
click at [289, 181] on textarea "**{{ visitor_count }} websitebezoekers** zijn momenteel aan het overw" at bounding box center [424, 193] width 438 height 55
drag, startPoint x: 282, startPoint y: 186, endPoint x: 496, endPoint y: 190, distance: 213.6
click at [496, 190] on textarea "**{{ visitor_count }} websitebezoekers** zijn momenteel aan het overw" at bounding box center [424, 193] width 438 height 55
paste textarea "bezoekers zijn nu aan het overwegen om hun unieke beauty vast te laten leggen…"
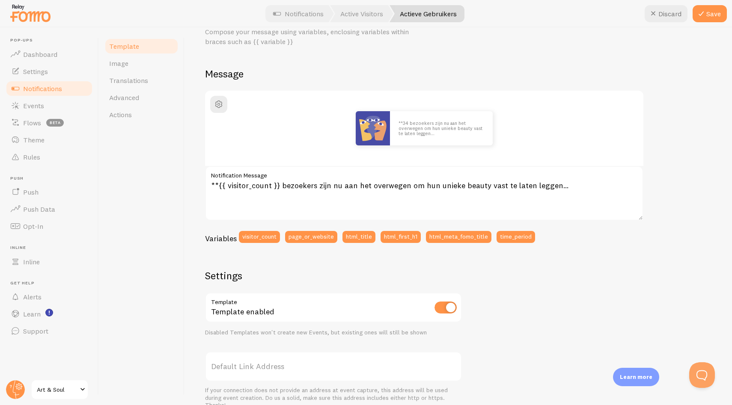
click at [586, 259] on div "**34 bezoekers zijn nu aan het overwegen om hun unieke beauty vast te laten leg…" at bounding box center [458, 316] width 506 height 451
click at [217, 182] on textarea "**{{ visitor_count }} bezoekers zijn nu aan het overwegen om hun unieke beauty …" at bounding box center [424, 193] width 438 height 55
click at [317, 184] on textarea "**{{ visitor_count }} bezoekers zijn nu aan het overwegen om hun unieke beauty …" at bounding box center [424, 193] width 438 height 55
paste textarea "**"
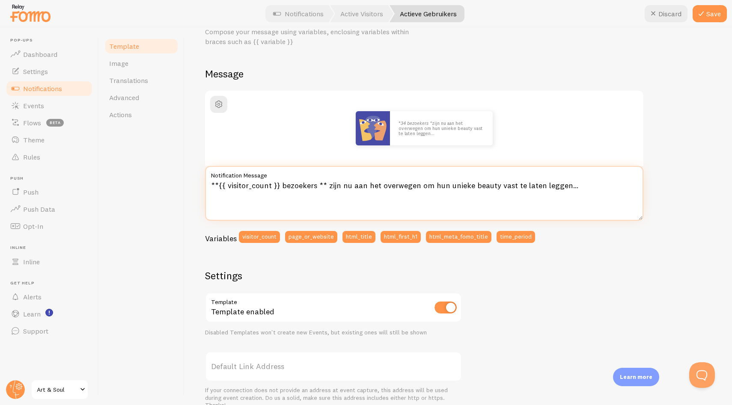
click at [317, 181] on textarea "**{{ visitor_count }} bezoekers ** zijn nu aan het overwegen om hun unieke beau…" at bounding box center [424, 193] width 438 height 55
click at [323, 182] on textarea "**{{ visitor_count }} bezoekers** zijn nu aan het overwegen om hun unieke beaut…" at bounding box center [424, 193] width 438 height 55
click at [578, 239] on div "Variables visitor_count page_or_website html_title html_first_h1 html_meta_fomo…" at bounding box center [424, 240] width 438 height 18
drag, startPoint x: 325, startPoint y: 185, endPoint x: 567, endPoint y: 182, distance: 242.2
click at [567, 182] on textarea "**{{ visitor_count }} bezoekers** zijn nu aan het overwegen om hun unieke beaut…" at bounding box center [424, 193] width 438 height 55
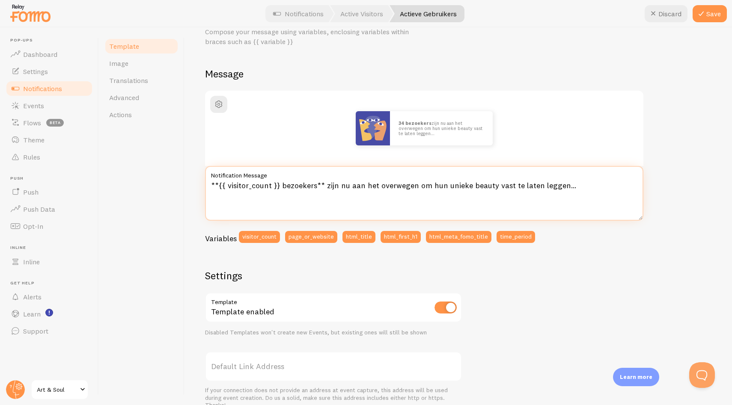
paste textarea "op dit moment de Boudoir Diva Experience aan het ontdekk"
click at [315, 184] on textarea "**{{ visitor_count }} bezoekers** zijn op dit moment de Boudoir Diva Experience…" at bounding box center [424, 193] width 438 height 55
type textarea "**{{ visitor_count }} vrouwen** zijn op dit moment de Boudoir Diva Experience a…"
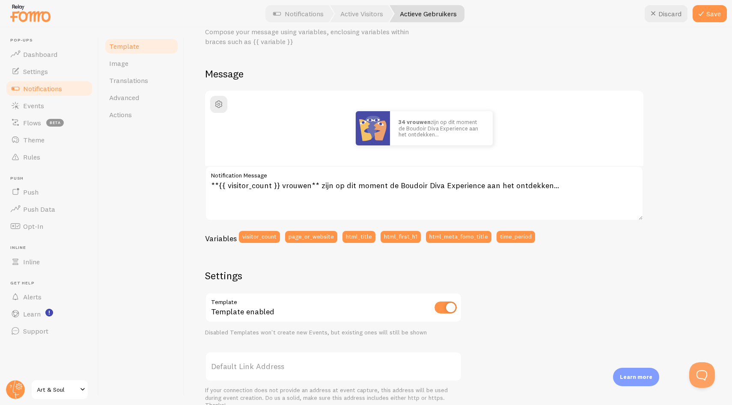
click at [650, 238] on div "34 vrouwen zijn op dit moment de Boudoir Diva Experience aan het ontdekken… **{…" at bounding box center [458, 316] width 506 height 451
click at [665, 204] on div "34 vrouwen zijn op dit moment de Boudoir Diva Experience aan het ontdekken… **{…" at bounding box center [458, 316] width 506 height 451
click at [715, 17] on button "Save" at bounding box center [709, 13] width 34 height 17
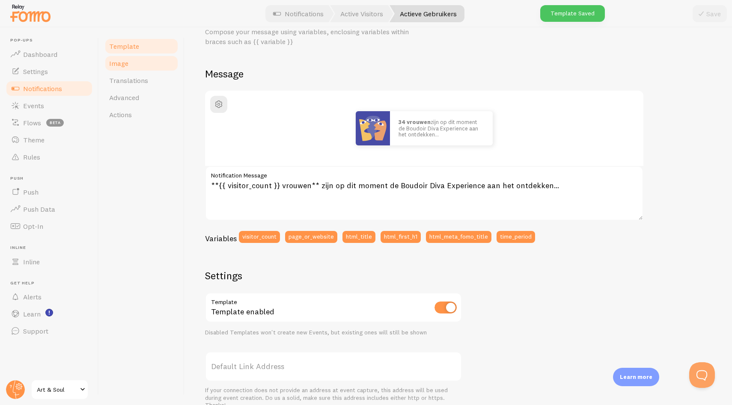
click at [129, 64] on link "Image" at bounding box center [141, 63] width 75 height 17
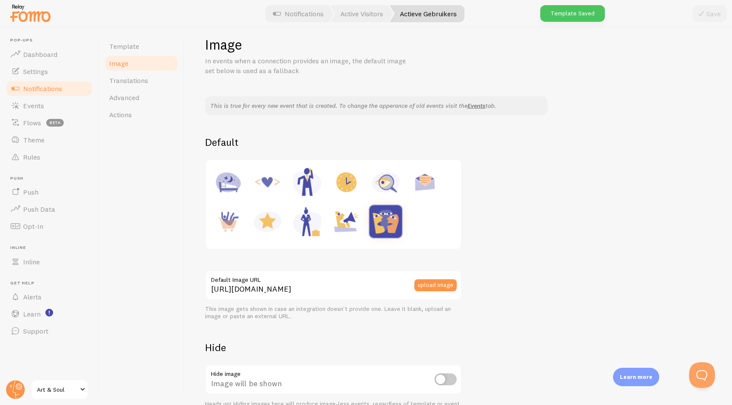
scroll to position [12, 0]
click at [353, 139] on h2 "Default" at bounding box center [458, 141] width 506 height 13
click at [436, 285] on button "upload image" at bounding box center [435, 285] width 42 height 12
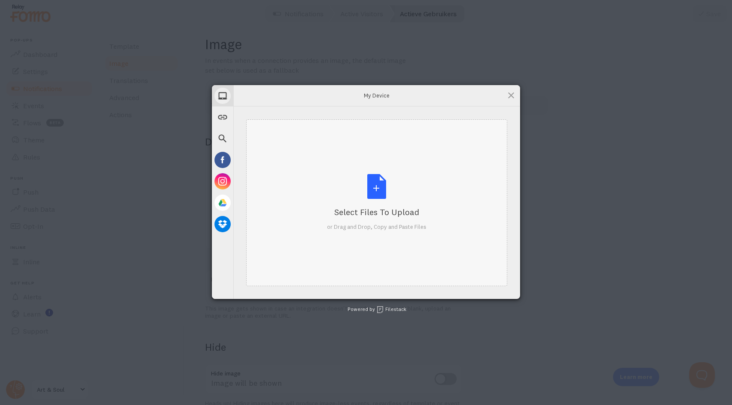
click at [362, 198] on div "Select Files to Upload or Drag and Drop, Copy and Paste Files" at bounding box center [376, 202] width 99 height 57
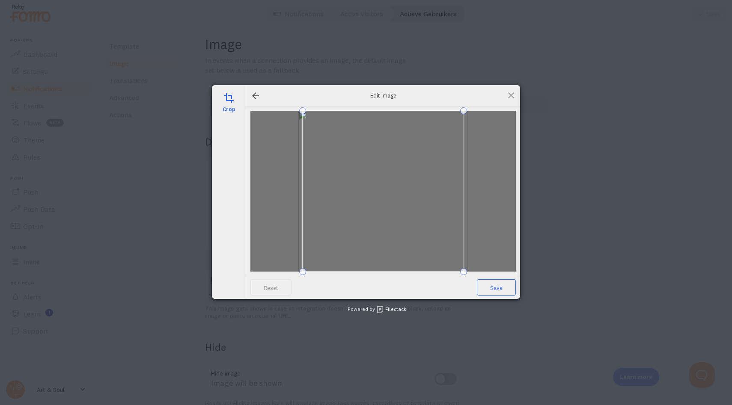
click at [499, 284] on span "Save" at bounding box center [496, 287] width 39 height 16
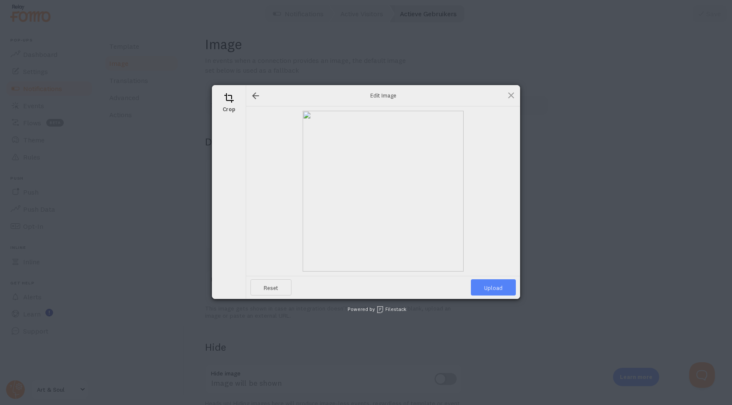
click at [494, 291] on span "Upload" at bounding box center [493, 287] width 45 height 16
type input "https://process.filestackapi.com/ApqhzE1ldTzuKSj33adqez/resize=width:170,height…"
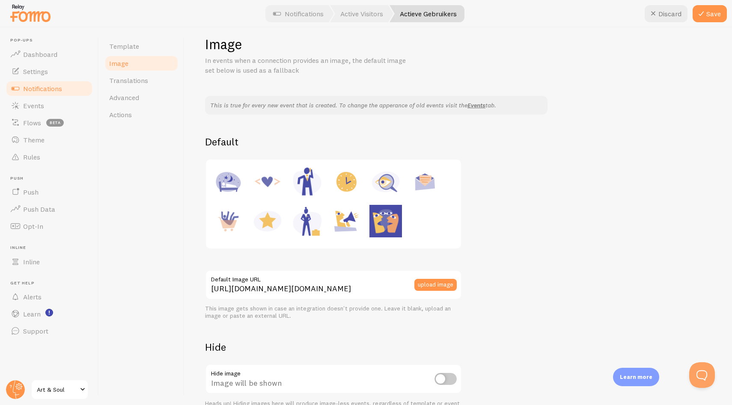
click at [540, 242] on div "This is true for every new event that is created. To change the apperance of ol…" at bounding box center [458, 255] width 506 height 319
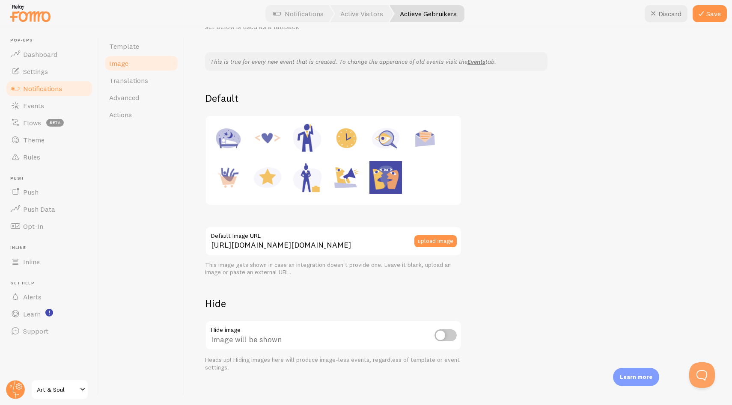
scroll to position [47, 0]
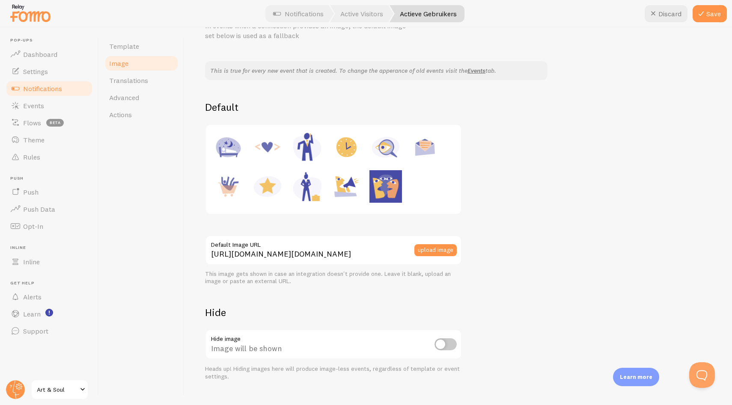
click at [447, 343] on input "checkbox" at bounding box center [445, 344] width 22 height 12
checkbox input "true"
click at [705, 13] on icon at bounding box center [701, 14] width 10 height 10
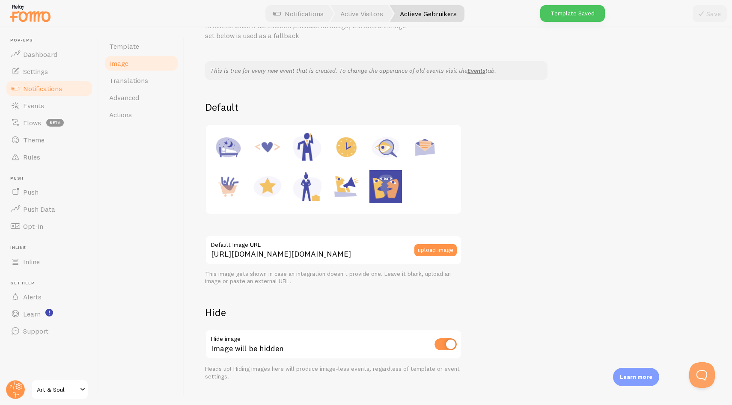
drag, startPoint x: 486, startPoint y: 89, endPoint x: 0, endPoint y: 39, distance: 488.3
click at [482, 87] on div "This is true for every new event that is created. To change the apperance of ol…" at bounding box center [458, 220] width 506 height 319
click at [134, 48] on span "Template" at bounding box center [124, 46] width 30 height 9
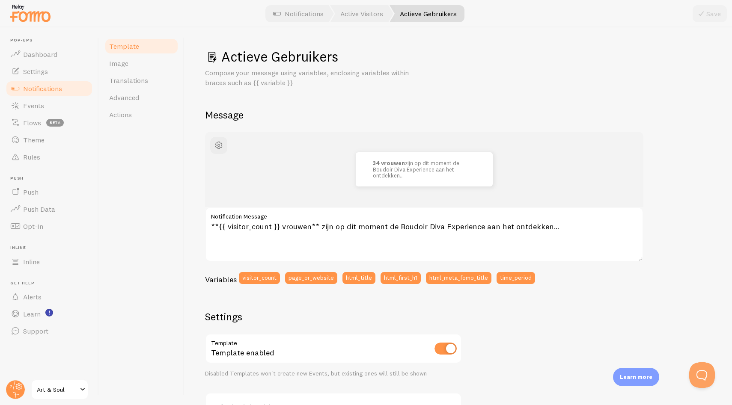
click at [670, 185] on div "34 vrouwen zijn op dit moment de Boudoir Diva Experience aan het ontdekken… **{…" at bounding box center [458, 357] width 506 height 451
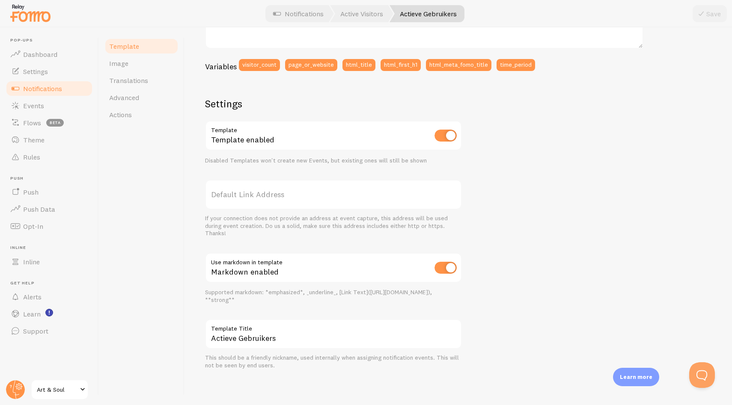
scroll to position [38, 0]
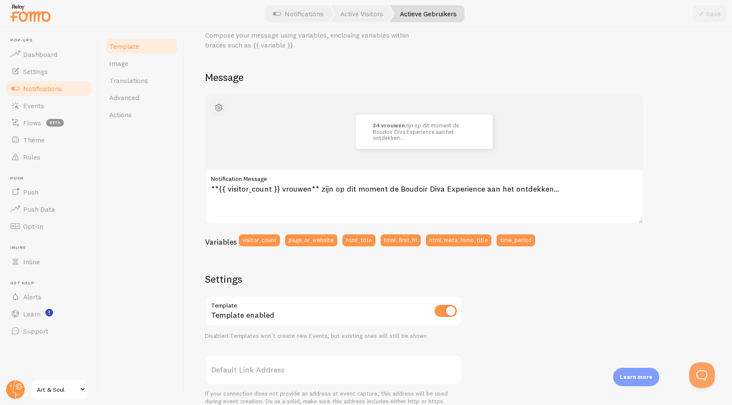
click at [219, 107] on span "button" at bounding box center [219, 108] width 10 height 10
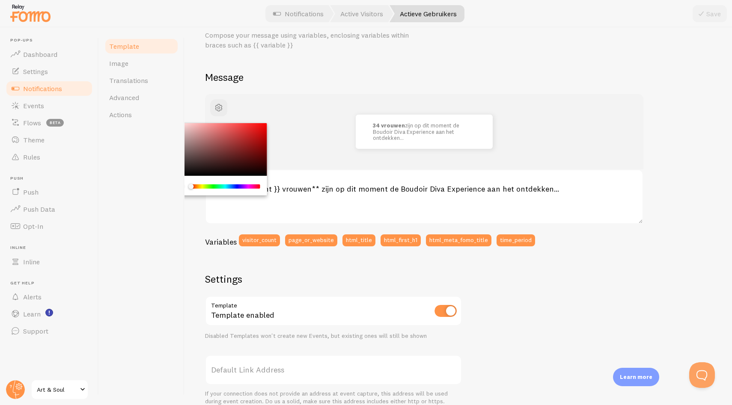
click at [319, 66] on div "Actieve Gebruikers Compose your message using variables, enclosing variables wi…" at bounding box center [458, 277] width 506 height 534
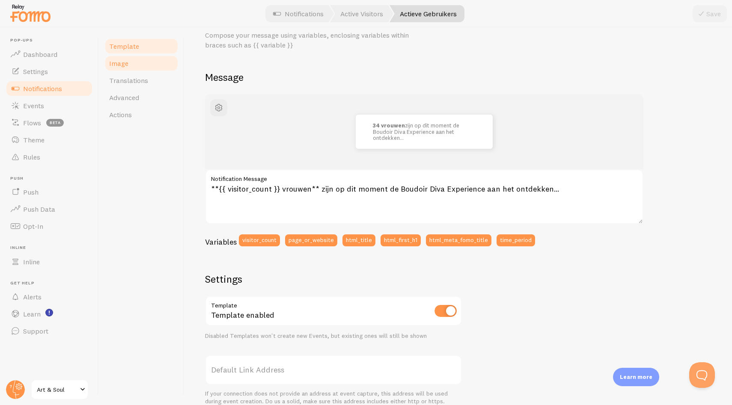
click at [150, 63] on link "Image" at bounding box center [141, 63] width 75 height 17
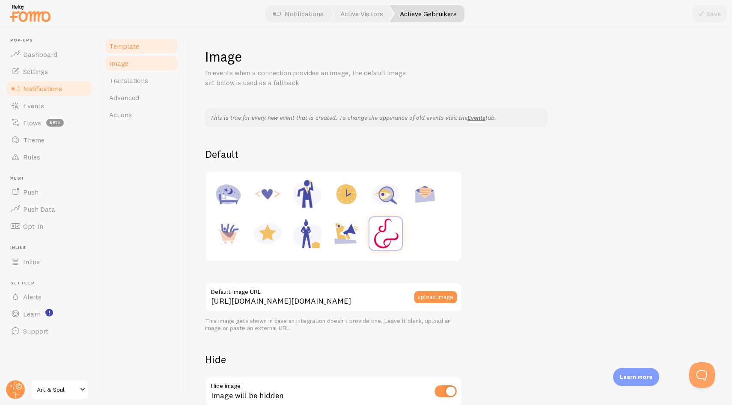
click at [144, 49] on link "Template" at bounding box center [141, 46] width 75 height 17
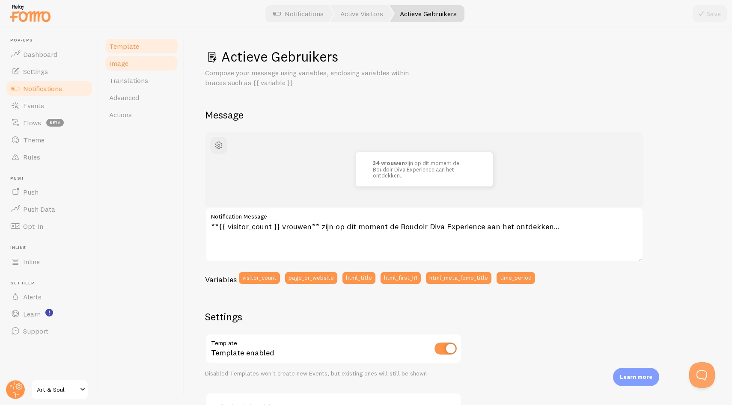
click at [150, 70] on link "Image" at bounding box center [141, 63] width 75 height 17
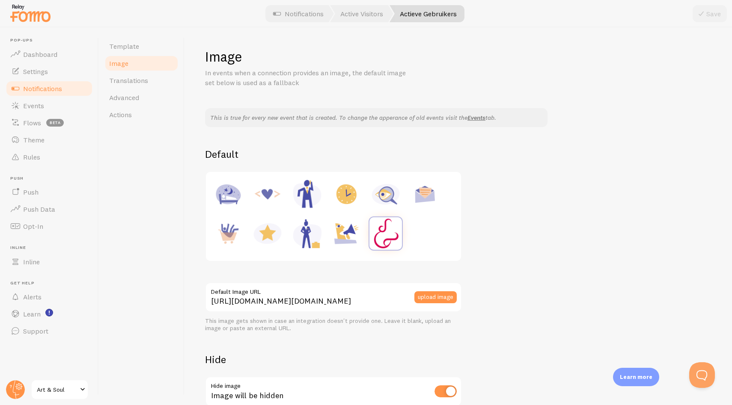
click at [520, 255] on div "This is true for every new event that is created. To change the apperance of ol…" at bounding box center [458, 267] width 506 height 319
click at [386, 227] on img at bounding box center [385, 233] width 33 height 33
click at [518, 226] on div "This is true for every new event that is created. To change the apperance of ol…" at bounding box center [458, 267] width 506 height 319
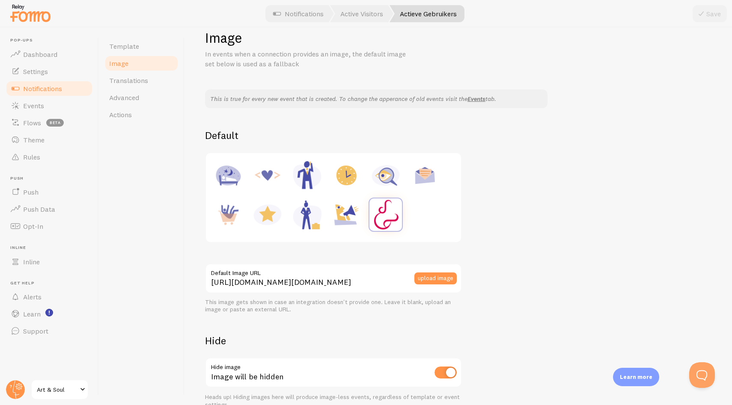
scroll to position [63, 0]
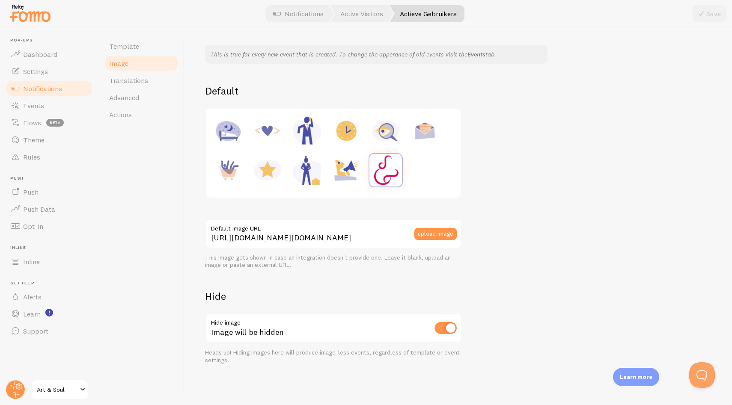
click at [448, 323] on input "checkbox" at bounding box center [445, 328] width 22 height 12
checkbox input "false"
click at [491, 264] on div "This is true for every new event that is created. To change the apperance of ol…" at bounding box center [458, 204] width 506 height 319
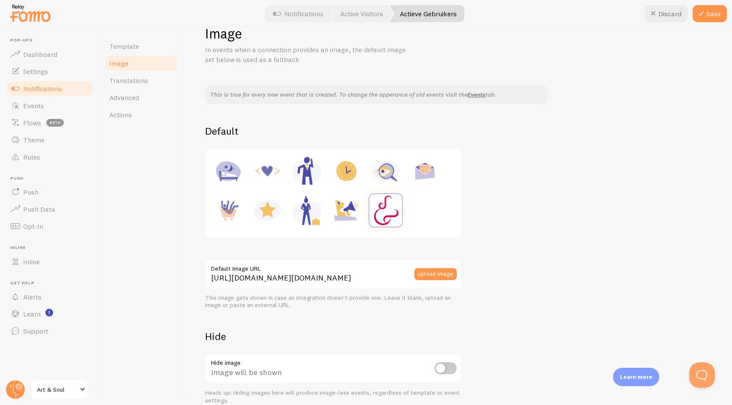
scroll to position [0, 0]
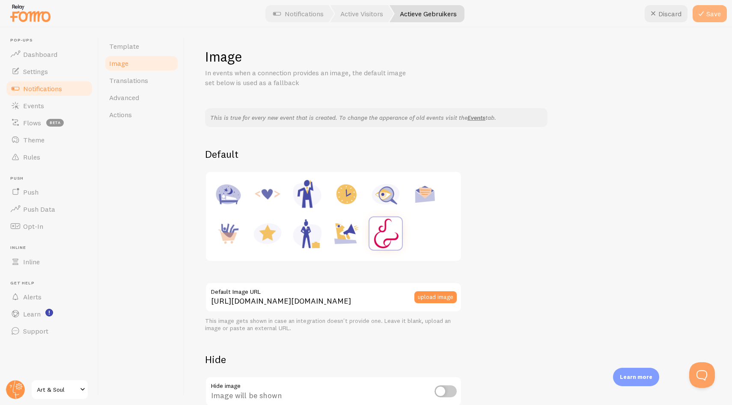
drag, startPoint x: 703, startPoint y: 15, endPoint x: 698, endPoint y: 18, distance: 5.8
click at [703, 15] on icon at bounding box center [701, 14] width 10 height 10
click at [603, 146] on div "This is true for every new event that is created. To change the apperance of ol…" at bounding box center [458, 267] width 506 height 319
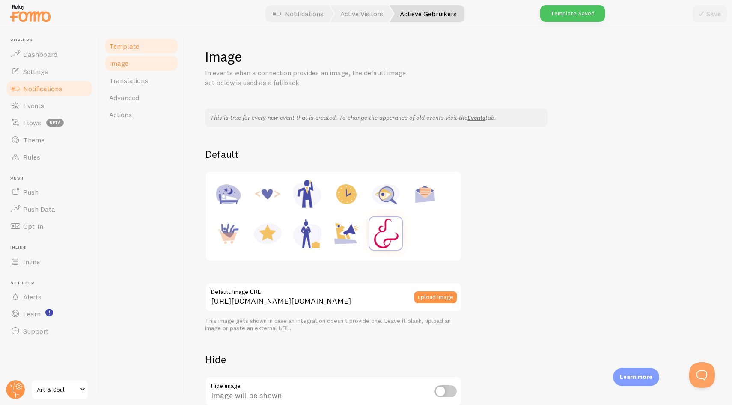
click at [122, 50] on link "Template" at bounding box center [141, 46] width 75 height 17
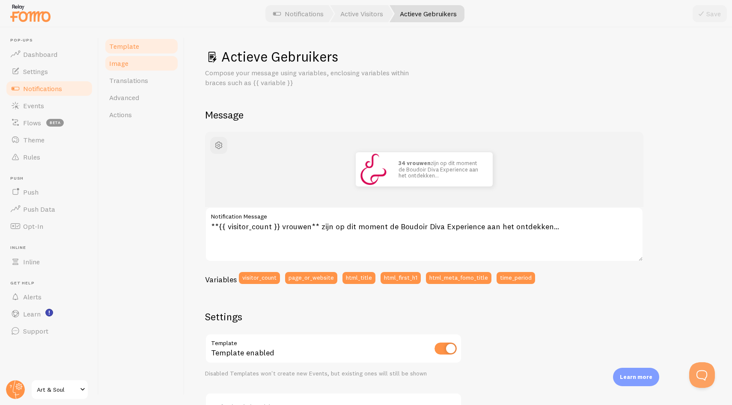
click at [144, 58] on link "Image" at bounding box center [141, 63] width 75 height 17
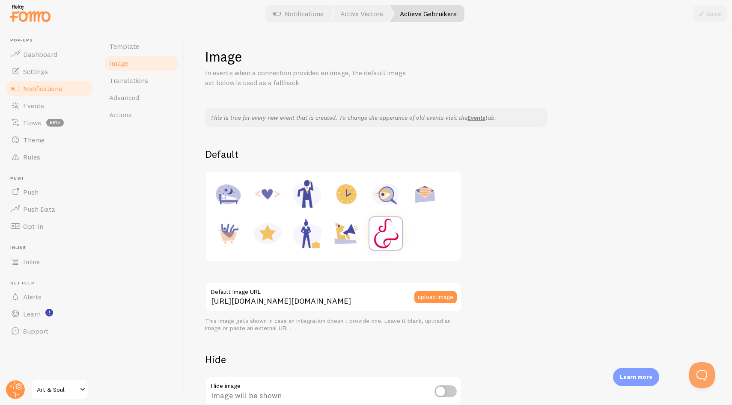
click at [533, 250] on div "This is true for every new event that is created. To change the apperance of ol…" at bounding box center [458, 267] width 506 height 319
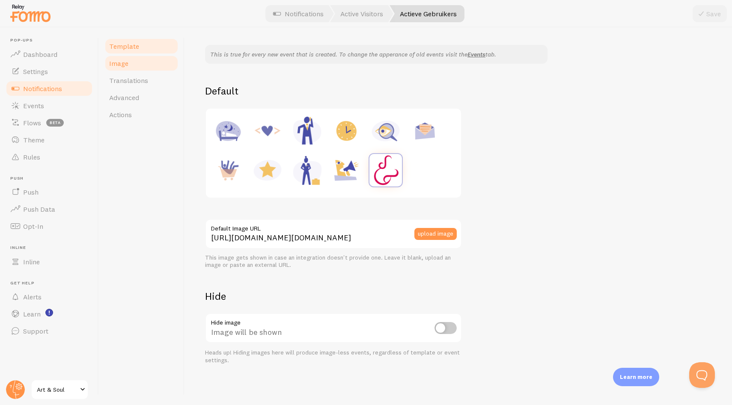
click at [114, 42] on link "Template" at bounding box center [141, 46] width 75 height 17
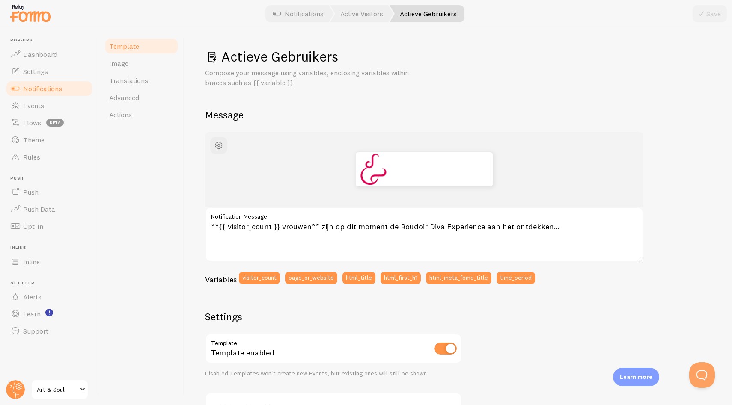
click at [120, 52] on link "Template" at bounding box center [141, 46] width 75 height 17
click at [445, 344] on input "checkbox" at bounding box center [445, 349] width 22 height 12
checkbox input "false"
click at [707, 15] on button "Save" at bounding box center [709, 13] width 34 height 17
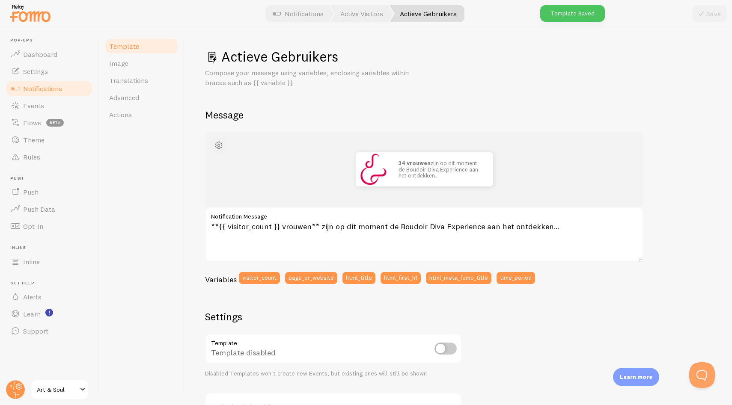
click at [219, 145] on span "button" at bounding box center [219, 145] width 10 height 10
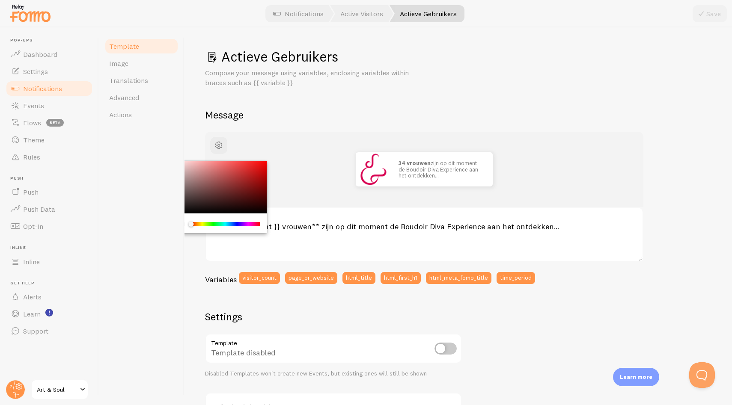
click at [184, 160] on div "Actieve Gebruikers Compose your message using variables, enclosing variables wi…" at bounding box center [457, 216] width 547 height 378
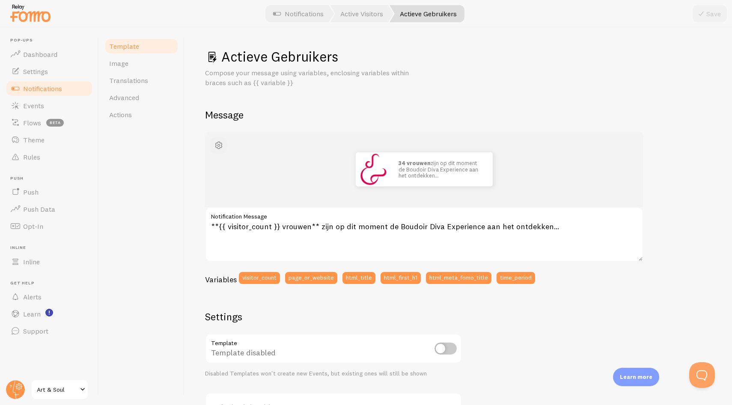
click at [218, 148] on span "button" at bounding box center [219, 145] width 10 height 10
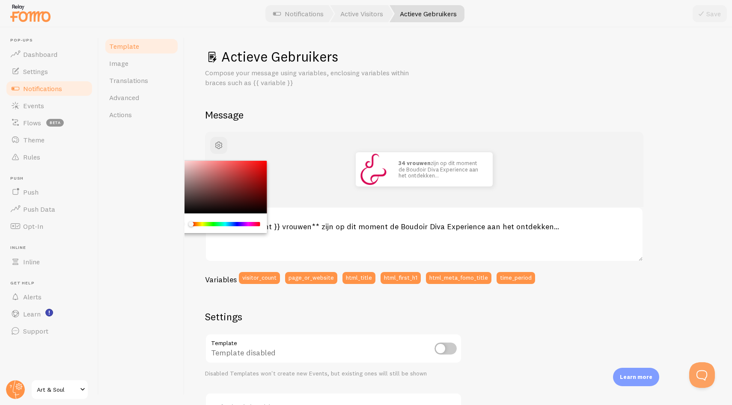
click at [229, 232] on div "Chrome color picker" at bounding box center [219, 224] width 96 height 20
click at [231, 217] on div "Chrome color picker" at bounding box center [219, 224] width 96 height 20
click at [411, 218] on label "Notification Message" at bounding box center [424, 214] width 438 height 15
click at [411, 218] on textarea "**{{ visitor_count }} vrouwen** zijn op dit moment de Boudoir Diva Experience a…" at bounding box center [424, 234] width 438 height 55
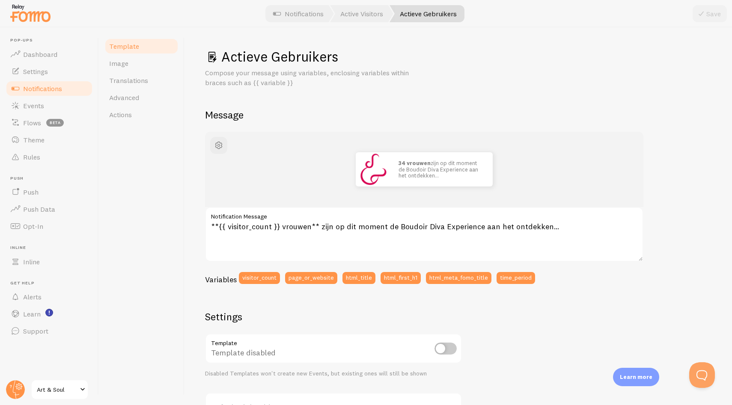
click at [702, 178] on div "34 vrouwen zijn op dit moment de Boudoir Diva Experience aan het ontdekken… **{…" at bounding box center [458, 357] width 506 height 451
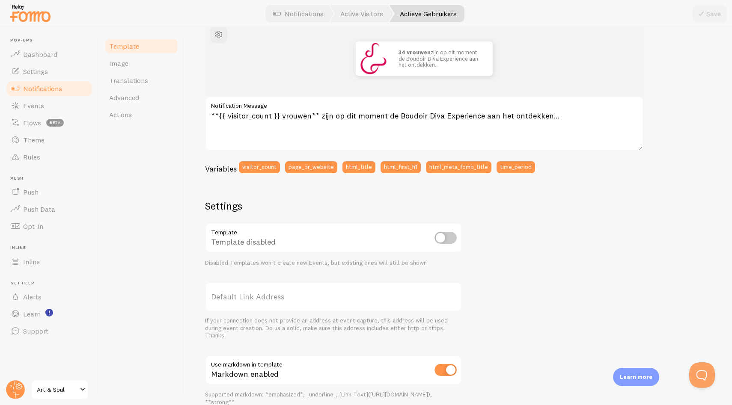
scroll to position [111, 0]
click at [580, 229] on div "34 vrouwen zijn op dit moment de Boudoir Diva Experience aan het ontdekken… **{…" at bounding box center [458, 246] width 506 height 451
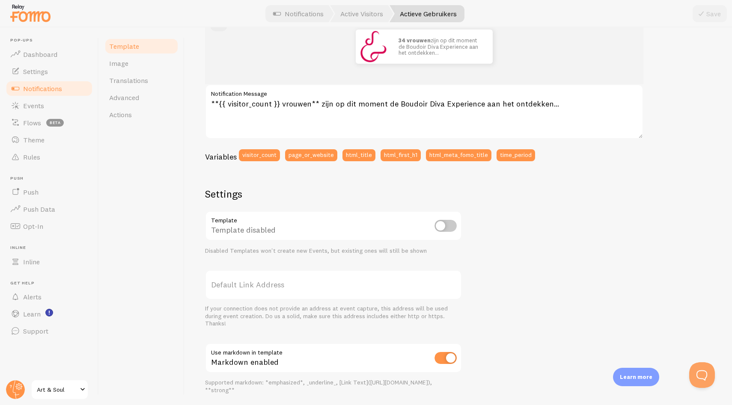
scroll to position [0, 0]
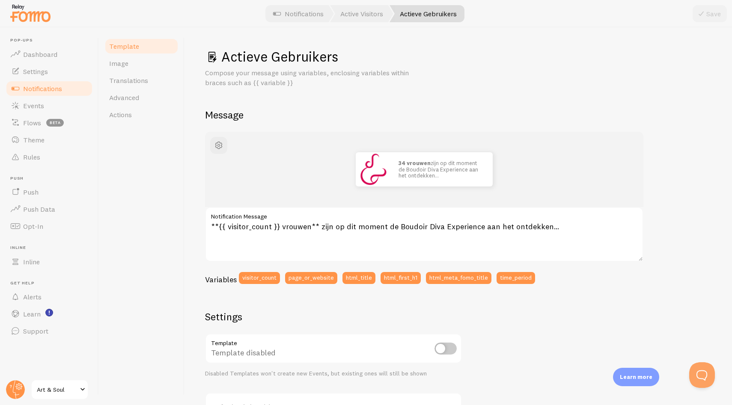
click at [566, 93] on div "Actieve Gebruikers Compose your message using variables, enclosing variables wi…" at bounding box center [458, 315] width 506 height 534
click at [412, 124] on div "Actieve Gebruikers Compose your message using variables, enclosing variables wi…" at bounding box center [458, 315] width 506 height 534
click at [42, 71] on span "Settings" at bounding box center [35, 71] width 25 height 9
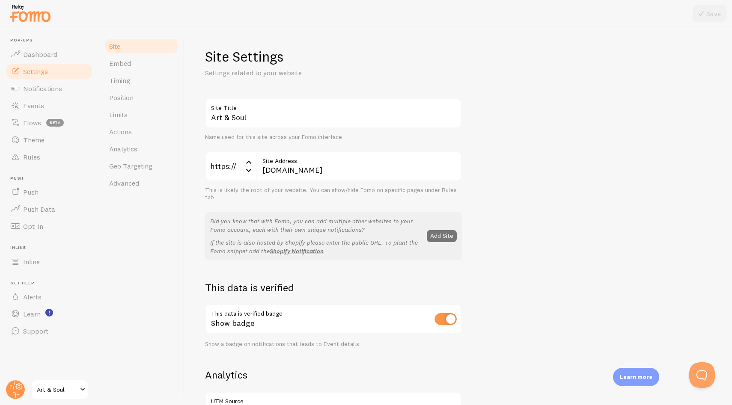
click at [59, 79] on link "Settings" at bounding box center [49, 71] width 88 height 17
click at [57, 85] on span "Notifications" at bounding box center [42, 88] width 39 height 9
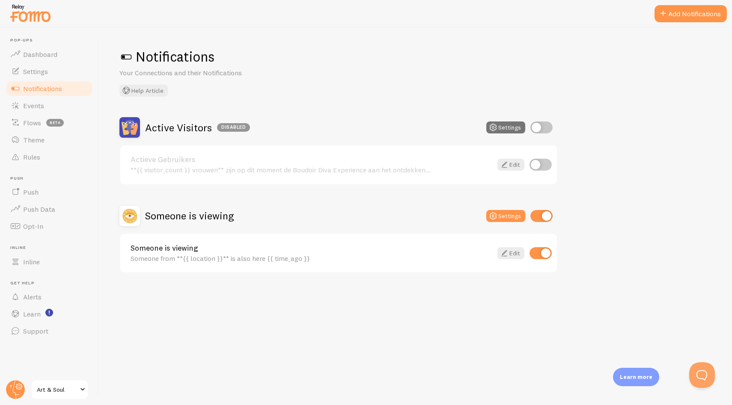
click at [379, 111] on div "Notifications Your Connections and their Notifications Help Article Active Visi…" at bounding box center [415, 216] width 633 height 378
click at [397, 304] on div "Notifications Your Connections and their Notifications Help Article Active Visi…" at bounding box center [415, 216] width 633 height 378
click at [546, 128] on input "checkbox" at bounding box center [541, 128] width 22 height 12
checkbox input "true"
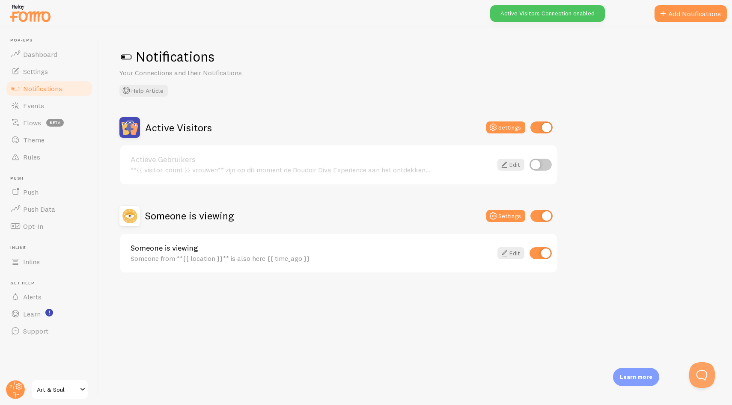
click at [641, 107] on div "Notifications Your Connections and their Notifications Help Article Active Visi…" at bounding box center [415, 216] width 633 height 378
click at [454, 206] on div "Someone is viewing Settings" at bounding box center [338, 216] width 438 height 21
click at [231, 304] on div "Notifications Your Connections and their Notifications Help Article Active Visi…" at bounding box center [415, 216] width 633 height 378
click at [170, 250] on link "Someone is viewing" at bounding box center [312, 248] width 362 height 8
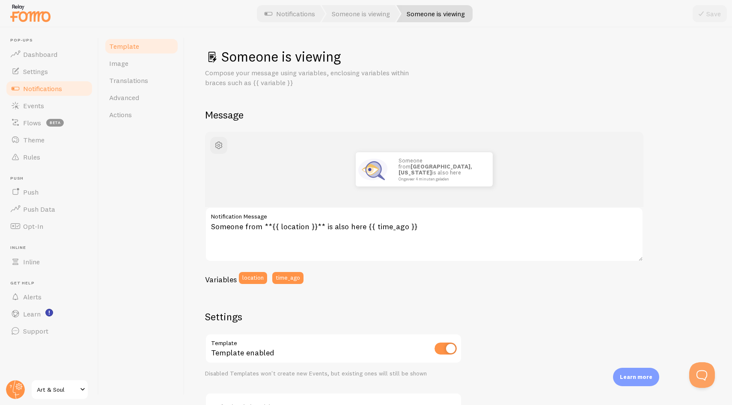
click at [192, 185] on div "Someone is viewing Compose your message using variables, enclosing variables wi…" at bounding box center [457, 216] width 547 height 378
drag, startPoint x: 261, startPoint y: 226, endPoint x: 202, endPoint y: 221, distance: 59.3
click at [202, 221] on div "Someone is viewing Compose your message using variables, enclosing variables wi…" at bounding box center [457, 216] width 547 height 378
click at [407, 299] on div "Someone Manhattan, New York is also here Ongeveer 4 minuten geleden Someone **{…" at bounding box center [458, 357] width 506 height 451
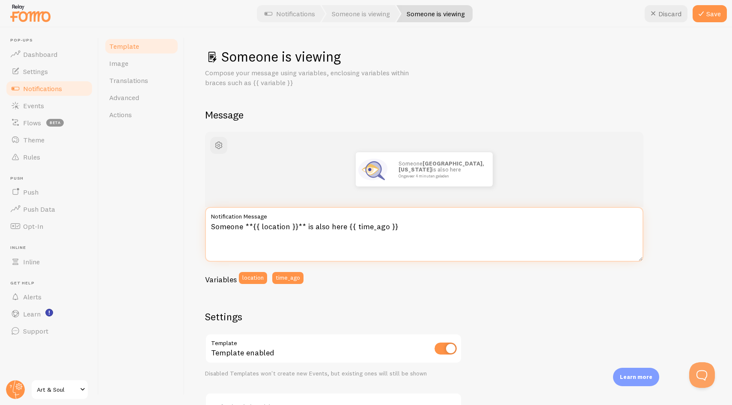
click at [318, 225] on textarea "Someone **{{ location }}** is also here {{ time_ago }}" at bounding box center [424, 234] width 438 height 55
click at [461, 280] on div "Variables location time_ago" at bounding box center [424, 281] width 438 height 18
drag, startPoint x: 243, startPoint y: 226, endPoint x: 173, endPoint y: 223, distance: 69.8
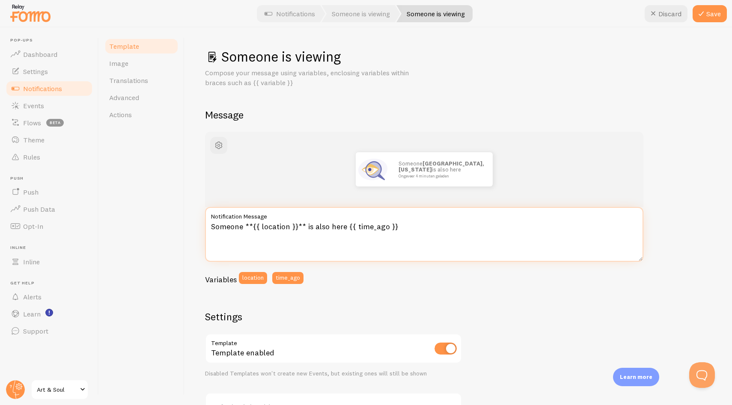
click at [173, 223] on div "Template Image Translations Advanced Actions Someone is viewing Compose your me…" at bounding box center [415, 216] width 633 height 378
drag, startPoint x: 211, startPoint y: 226, endPoint x: 247, endPoint y: 224, distance: 36.0
click at [247, 224] on textarea "Iemand uit **{{ location }}** is also here {{ time_ago }}" at bounding box center [424, 234] width 438 height 55
paste textarea "Een dame"
click at [309, 232] on textarea "Een dame uit **{{ location }}** is also here {{ time_ago }}" at bounding box center [424, 234] width 438 height 55
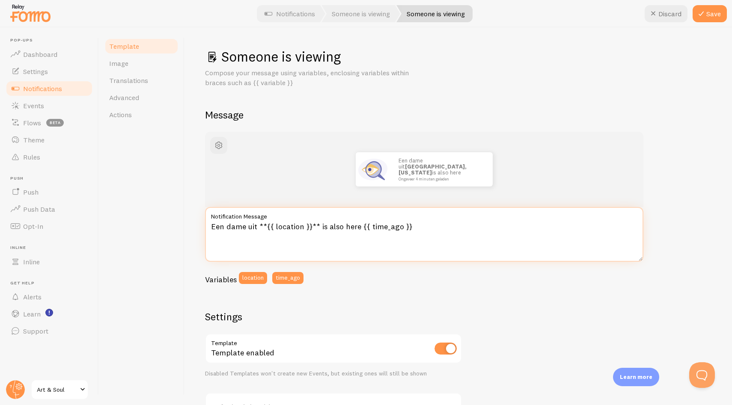
click at [320, 227] on textarea "Een dame uit **{{ location }}** is also here {{ time_ago }}" at bounding box center [424, 234] width 438 height 55
drag, startPoint x: 318, startPoint y: 226, endPoint x: 356, endPoint y: 223, distance: 38.1
click at [356, 223] on textarea "Een dame uit **{{ location }}** is also here {{ time_ago }}" at bounding box center [424, 234] width 438 height 55
paste textarea "heeft net haar plek geclaimd voor de Boudoir Diva Fotoshoot Experience ✨"
click at [347, 226] on textarea "Een dame uit **{{ location }}** heeft net haar plek geclaimd voor de Boudoir Di…" at bounding box center [424, 234] width 438 height 55
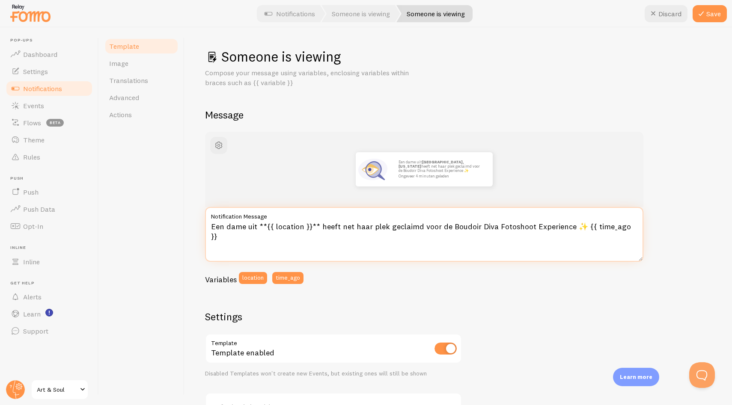
click at [351, 226] on textarea "Een dame uit **{{ location }}** heeft net haar plek geclaimd voor de Boudoir Di…" at bounding box center [424, 234] width 438 height 55
click at [403, 227] on textarea "Een dame uit **{{ location }}** heeft haar plek geclaimd voor de Boudoir Diva F…" at bounding box center [424, 234] width 438 height 55
click at [554, 226] on textarea "Een dame uit **{{ location }}** heeft haar plek geclaimd voor de Boudoir Diva F…" at bounding box center [424, 234] width 438 height 55
type textarea "Een dame uit **{{ location }}** heeft haar plek geclaimd voor de Boudoir Diva F…"
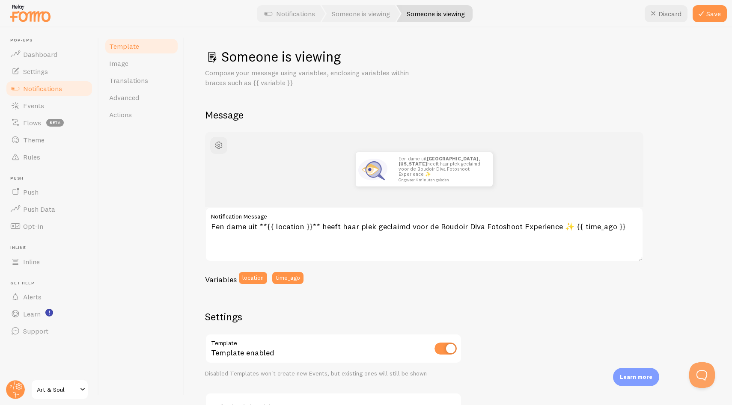
click at [577, 285] on div "Variables location time_ago" at bounding box center [424, 281] width 438 height 18
click at [303, 54] on h1 "Someone is viewing" at bounding box center [458, 57] width 506 height 18
click at [301, 55] on h1 "Someone is viewing" at bounding box center [458, 57] width 506 height 18
click at [449, 57] on h1 "Someone is viewing" at bounding box center [458, 57] width 506 height 18
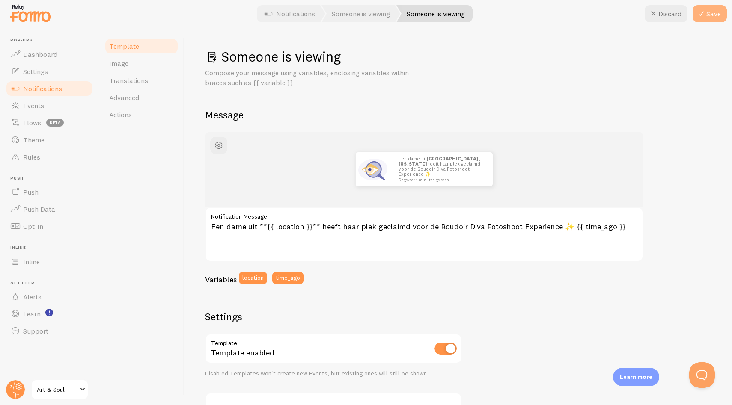
click at [708, 14] on button "Save" at bounding box center [709, 13] width 34 height 17
click at [508, 284] on div "Variables location time_ago" at bounding box center [424, 281] width 438 height 18
click at [508, 285] on div "Variables location time_ago" at bounding box center [424, 281] width 438 height 18
click at [145, 64] on link "Image" at bounding box center [141, 63] width 75 height 17
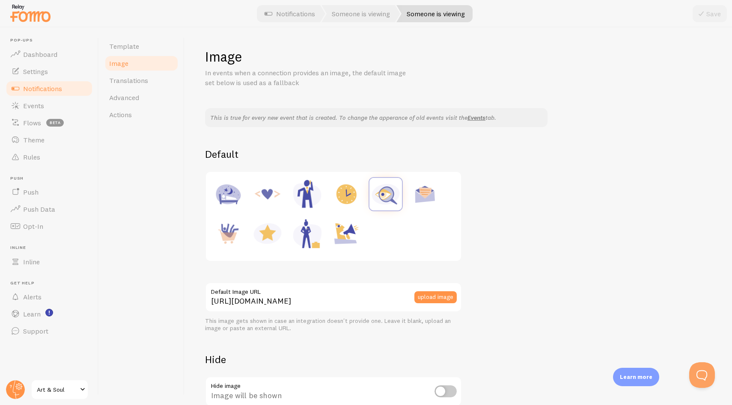
click at [517, 248] on div "This is true for every new event that is created. To change the apperance of ol…" at bounding box center [458, 267] width 506 height 319
click at [493, 228] on div "This is true for every new event that is created. To change the apperance of ol…" at bounding box center [458, 267] width 506 height 319
click at [431, 298] on button "upload image" at bounding box center [435, 297] width 42 height 12
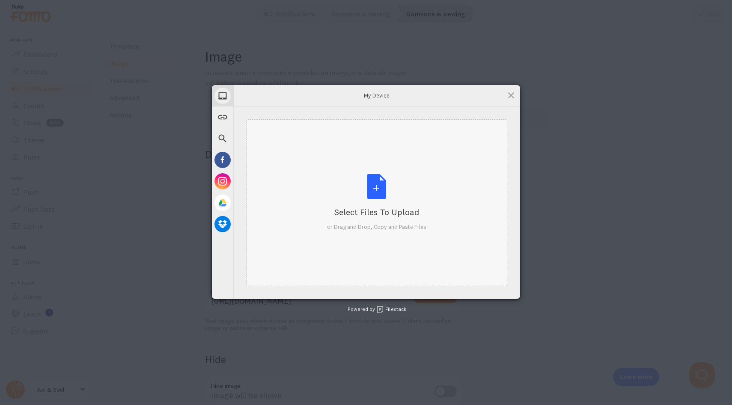
click at [383, 195] on div "Select Files to Upload or Drag and Drop, Copy and Paste Files" at bounding box center [376, 202] width 99 height 57
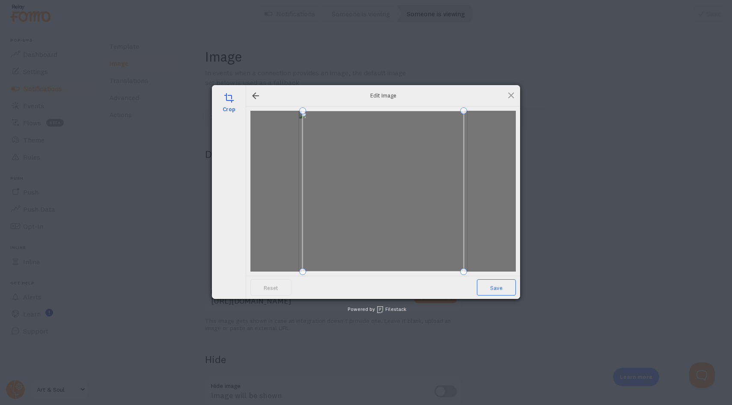
click at [491, 293] on span "Save" at bounding box center [496, 287] width 39 height 16
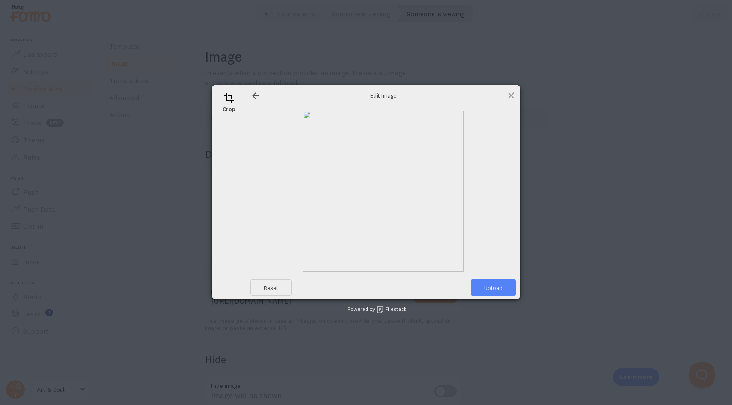
click at [489, 286] on span "Upload" at bounding box center [493, 287] width 45 height 16
type input "https://process.filestackapi.com/ApqhzE1ldTzuKSj33adqez/resize=width:170,height…"
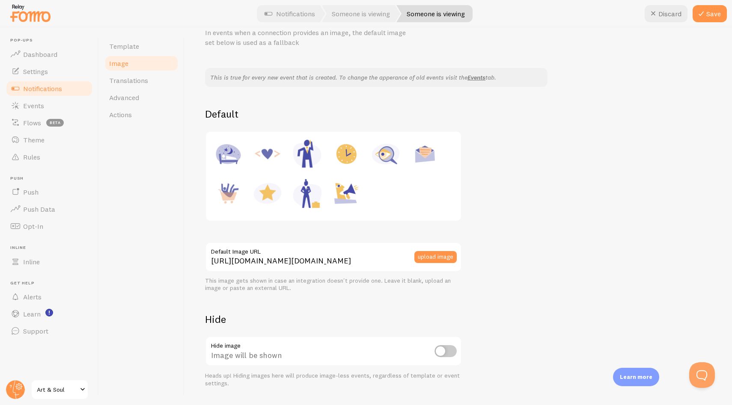
scroll to position [63, 0]
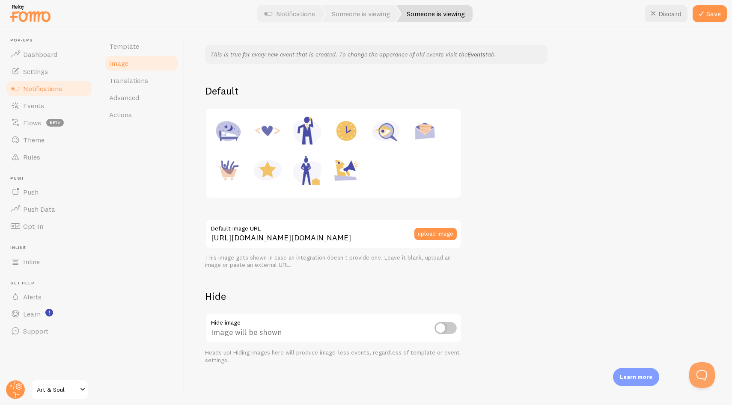
click at [445, 326] on input "checkbox" at bounding box center [445, 328] width 22 height 12
checkbox input "true"
click at [528, 197] on div "This is true for every new event that is created. To change the apperance of ol…" at bounding box center [458, 204] width 506 height 319
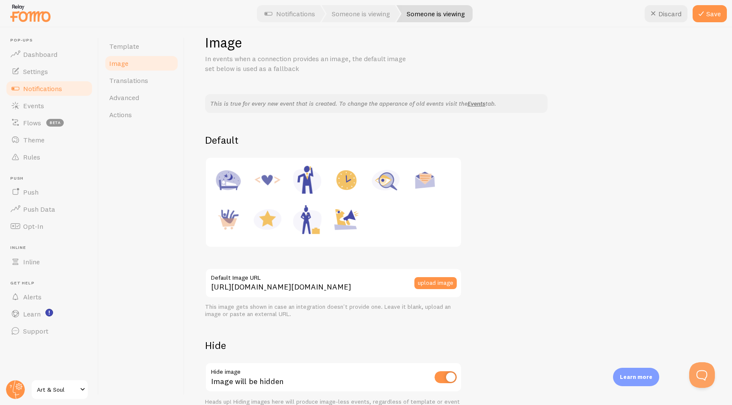
scroll to position [0, 0]
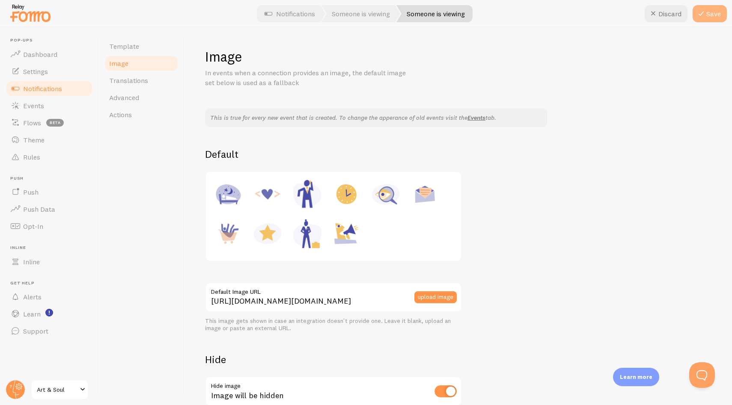
click at [701, 16] on icon at bounding box center [701, 14] width 10 height 10
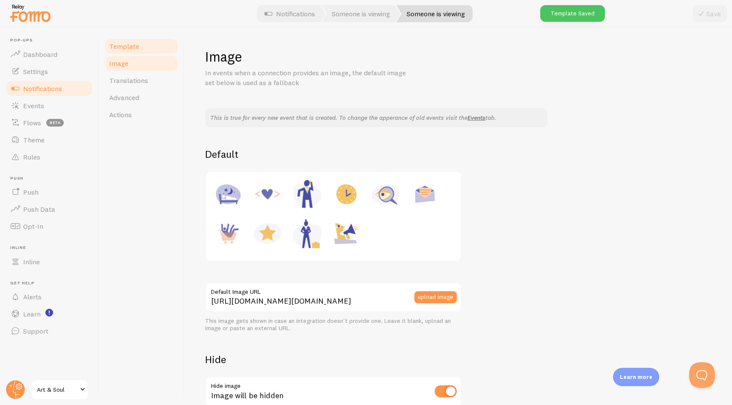
click at [125, 48] on span "Template" at bounding box center [124, 46] width 30 height 9
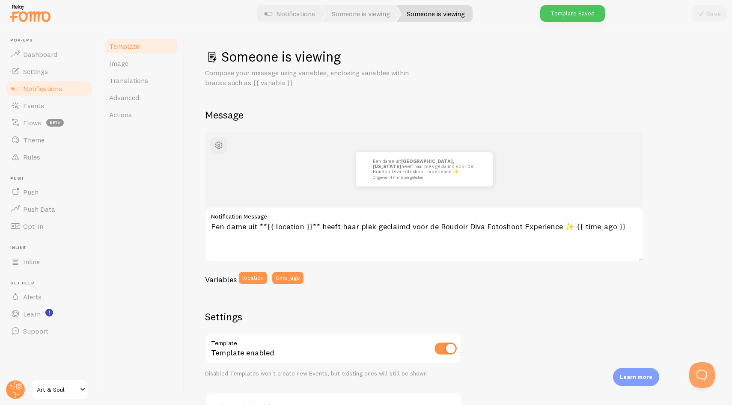
click at [253, 55] on h1 "Someone is viewing" at bounding box center [458, 57] width 506 height 18
click at [208, 53] on span at bounding box center [212, 57] width 14 height 14
click at [256, 64] on h1 "Someone is viewing" at bounding box center [458, 57] width 506 height 18
click at [138, 99] on span "Advanced" at bounding box center [124, 97] width 30 height 9
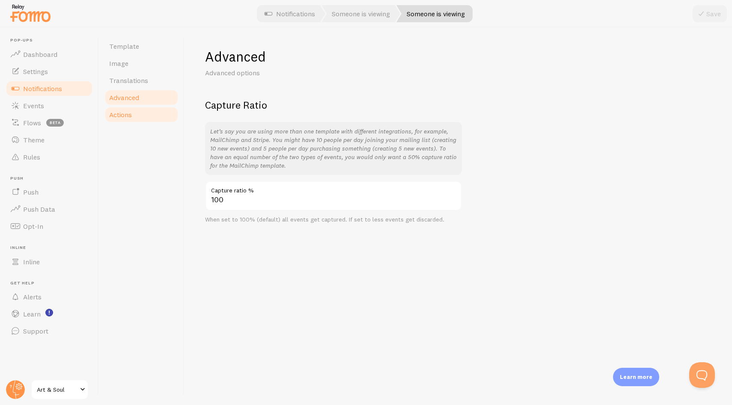
click at [136, 119] on link "Actions" at bounding box center [141, 114] width 75 height 17
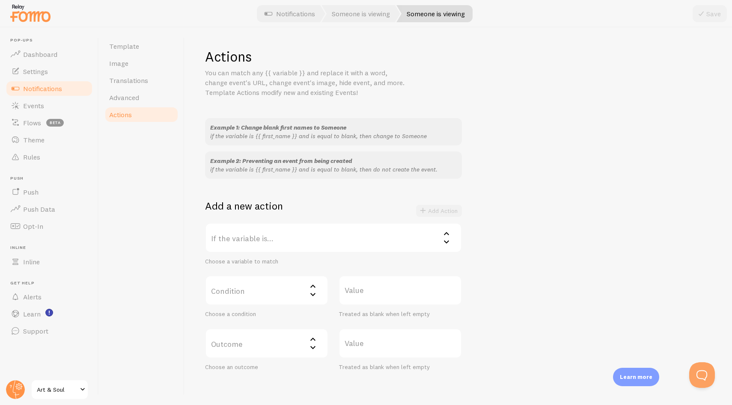
click at [543, 237] on div "Example 1: Change blank first names to Someone if the variable is {{ first_name…" at bounding box center [458, 244] width 506 height 253
click at [150, 62] on link "Image" at bounding box center [141, 63] width 75 height 17
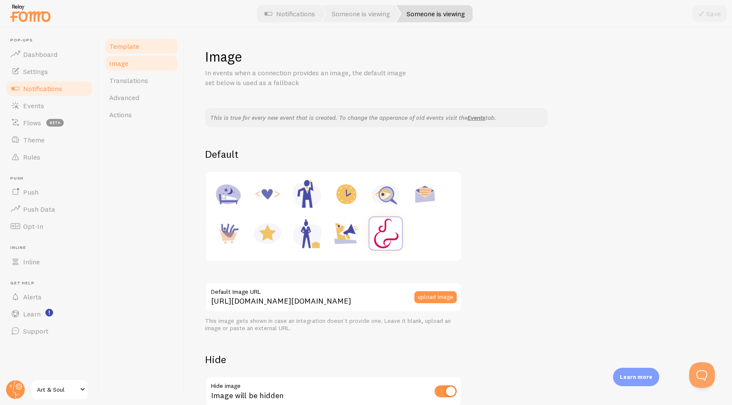
click at [145, 51] on link "Template" at bounding box center [141, 46] width 75 height 17
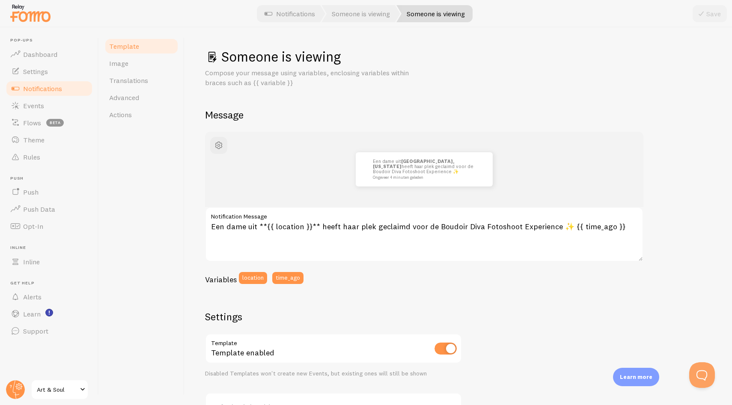
click at [669, 179] on div "Een dame uit Manhattan, New York heeft haar plek geclaimd voor de Boudoir Diva …" at bounding box center [458, 357] width 506 height 451
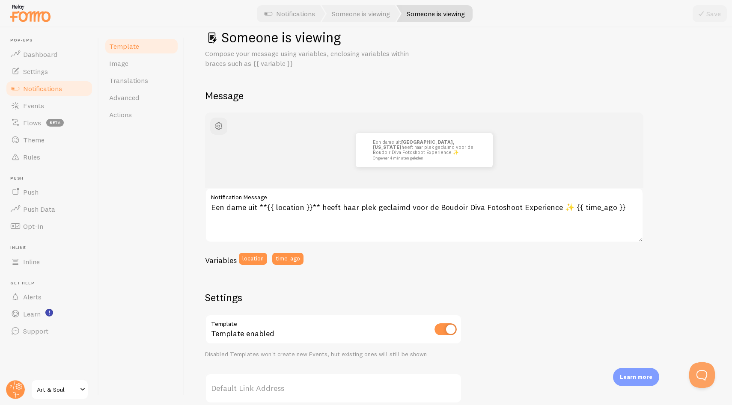
scroll to position [64, 0]
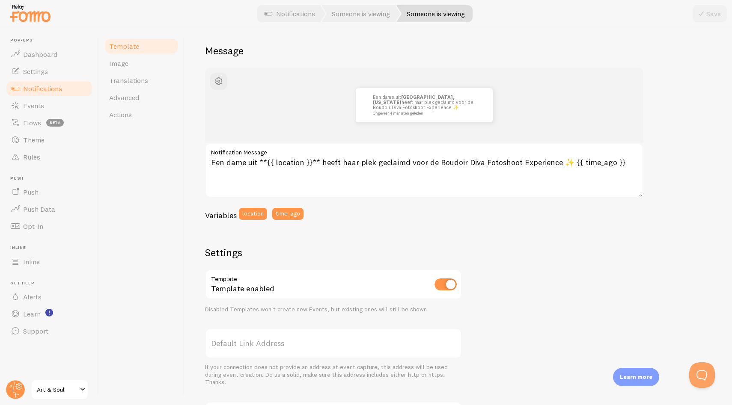
click at [494, 232] on div "Een dame uit Manhattan, New York heeft haar plek geclaimd voor de Boudoir Diva …" at bounding box center [458, 293] width 506 height 451
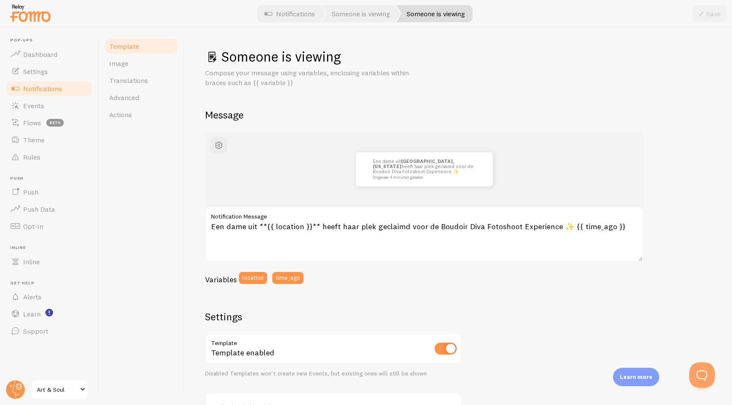
click at [406, 98] on div "Someone is viewing Compose your message using variables, enclosing variables wi…" at bounding box center [458, 315] width 506 height 534
click at [54, 89] on span "Notifications" at bounding box center [42, 88] width 39 height 9
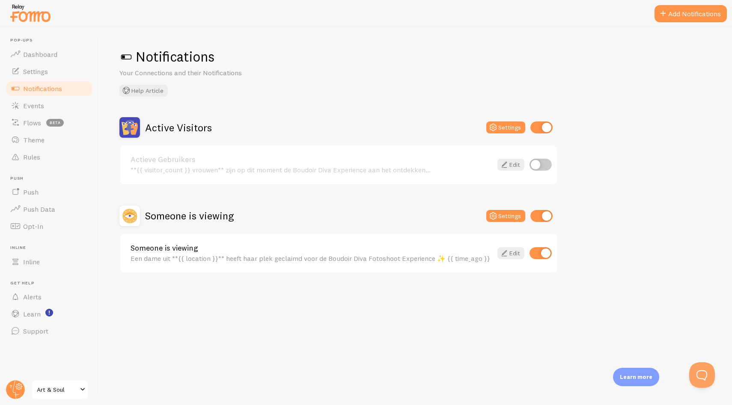
click at [379, 208] on div "Someone is viewing Settings" at bounding box center [338, 216] width 438 height 21
click at [540, 164] on input "checkbox" at bounding box center [540, 165] width 22 height 12
checkbox input "true"
click at [375, 206] on div "Someone is viewing Settings" at bounding box center [338, 216] width 438 height 21
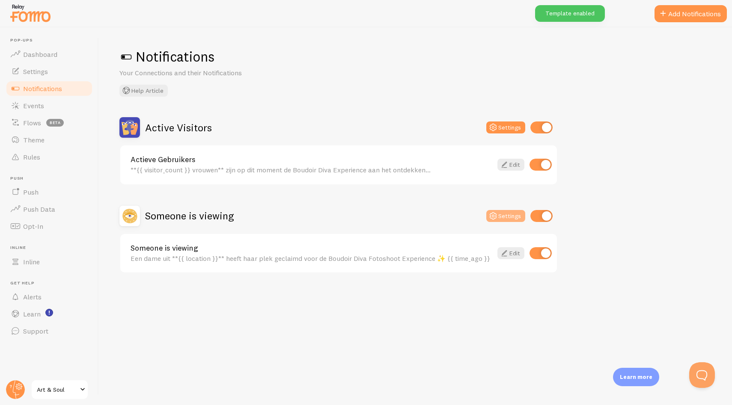
click at [492, 213] on icon at bounding box center [493, 216] width 10 height 10
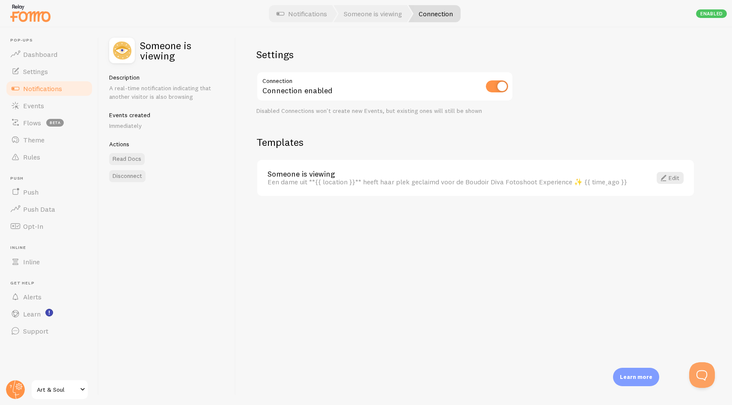
click at [386, 131] on div "Settings Connection Connection enabled Disabled Connections won't create new Ev…" at bounding box center [484, 216] width 496 height 378
click at [604, 94] on div "Settings Connection Connection enabled Disabled Connections won't create new Ev…" at bounding box center [484, 216] width 496 height 378
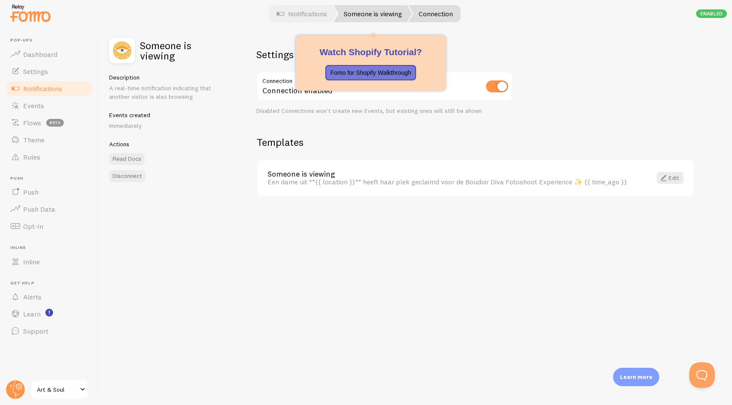
click at [375, 15] on link "Someone is viewing" at bounding box center [372, 13] width 79 height 17
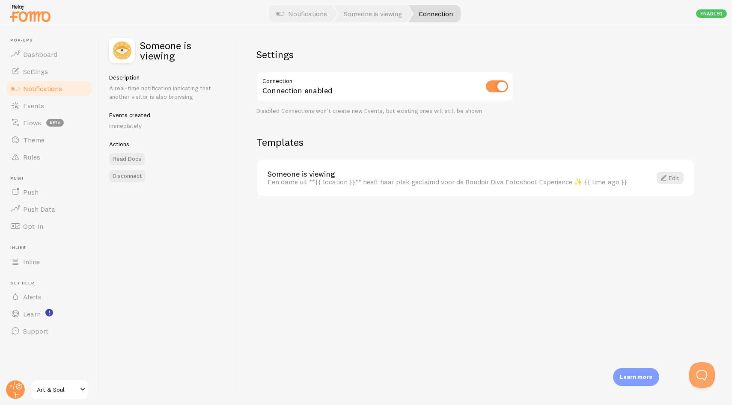
click at [406, 146] on h2 "Templates" at bounding box center [475, 142] width 438 height 13
click at [677, 179] on link "Edit" at bounding box center [669, 178] width 27 height 12
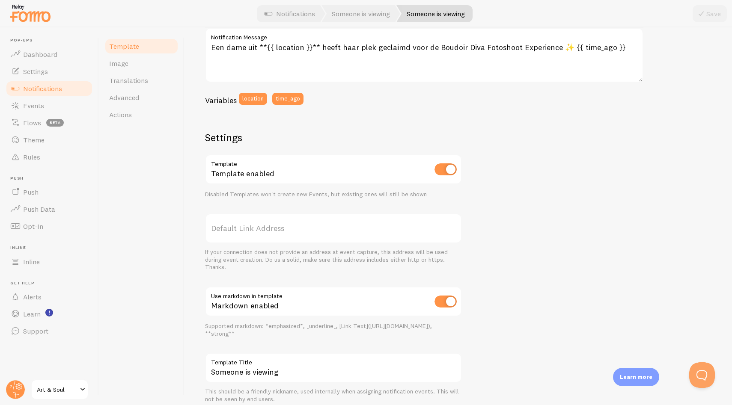
scroll to position [213, 0]
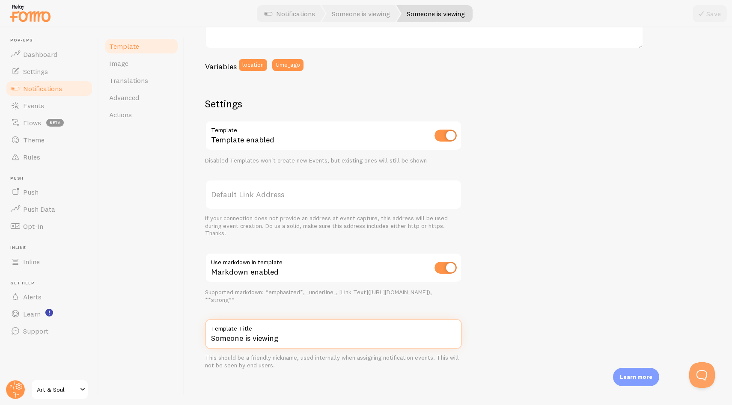
click at [243, 346] on input "Someone is viewing" at bounding box center [333, 334] width 257 height 30
click at [245, 340] on input "Someone is viewing" at bounding box center [333, 334] width 257 height 30
type input "Plek geclaimd"
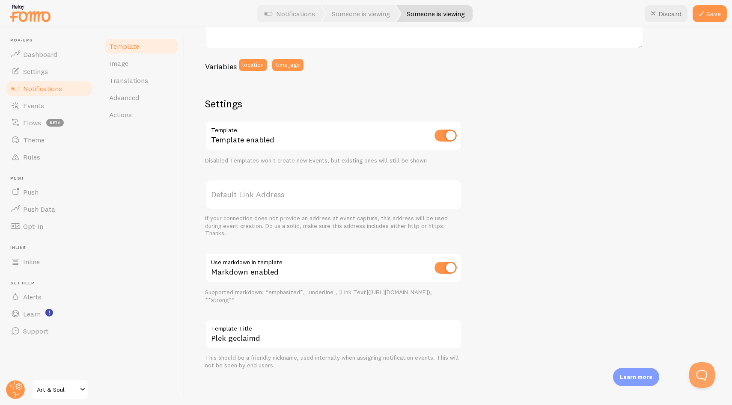
drag, startPoint x: 539, startPoint y: 292, endPoint x: 568, endPoint y: 310, distance: 34.4
click at [539, 292] on div "Een dame uit Manhattan, New York heeft haar plek geclaimd voor de Boudoir Diva …" at bounding box center [458, 144] width 506 height 451
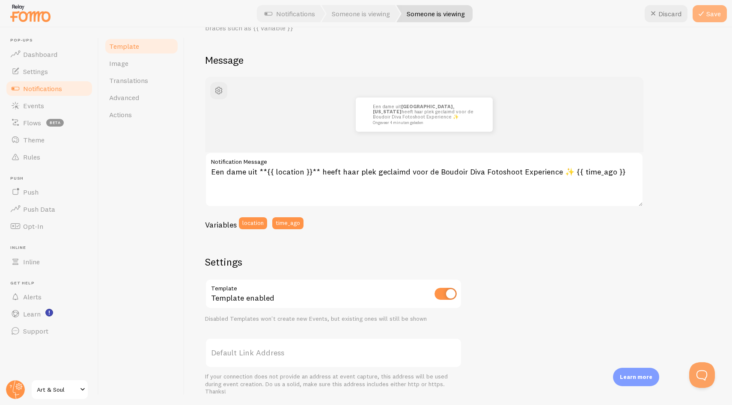
click at [714, 12] on button "Save" at bounding box center [709, 13] width 34 height 17
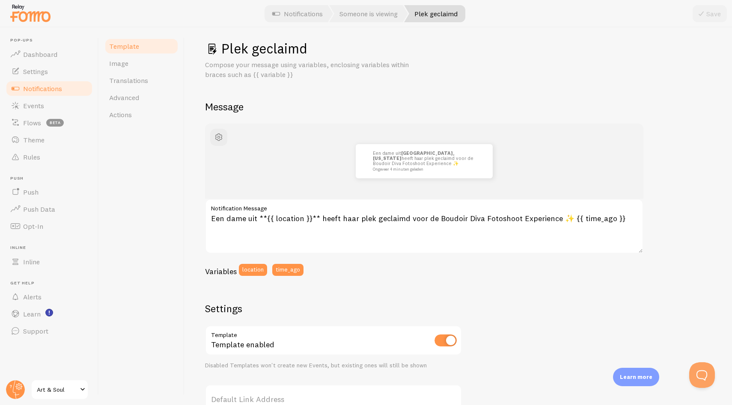
scroll to position [0, 0]
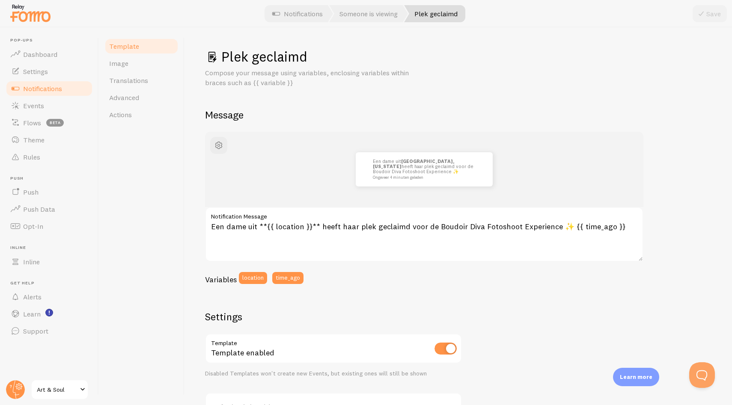
click at [482, 86] on div "Compose your message using variables, enclosing variables within braces such as…" at bounding box center [458, 78] width 506 height 20
click at [400, 64] on h1 "Plek geclaimd" at bounding box center [458, 57] width 506 height 18
click at [310, 174] on div "Een dame uit Manhattan, New York heeft haar plek geclaimd voor de Boudoir Diva …" at bounding box center [424, 169] width 397 height 34
click at [389, 280] on div "Variables location time_ago" at bounding box center [424, 281] width 438 height 18
click at [345, 274] on div "Variables location time_ago" at bounding box center [424, 281] width 438 height 18
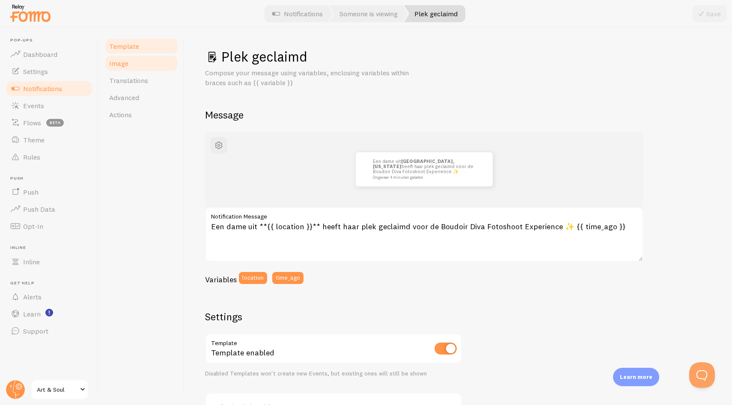
click at [128, 64] on link "Image" at bounding box center [141, 63] width 75 height 17
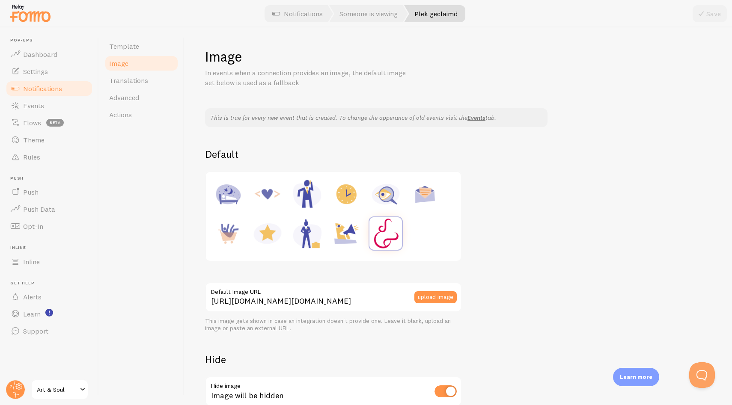
scroll to position [63, 0]
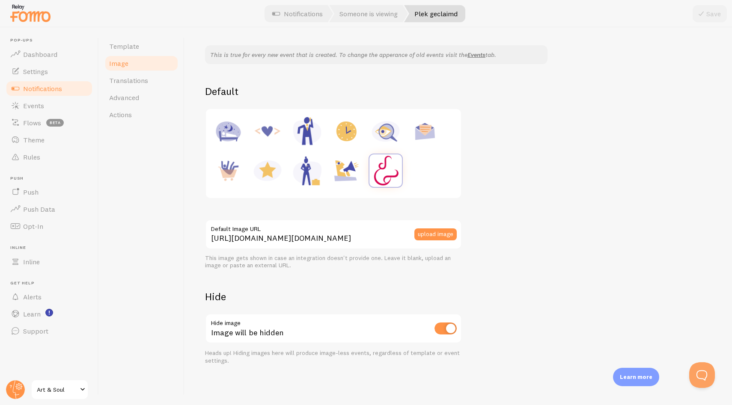
click at [438, 235] on button "upload image" at bounding box center [435, 235] width 42 height 12
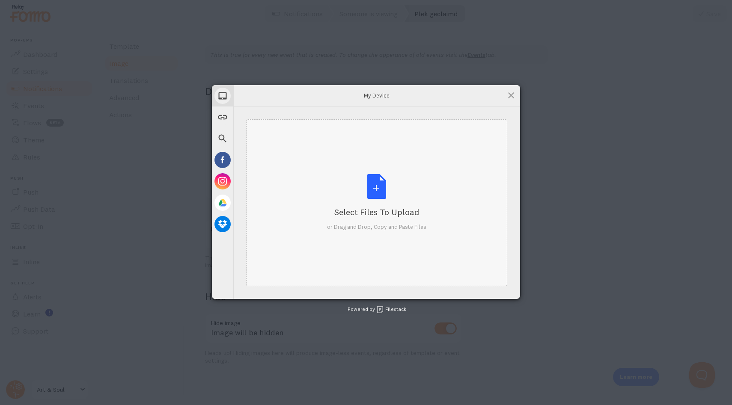
click at [380, 187] on div "Select Files to Upload or Drag and Drop, Copy and Paste Files" at bounding box center [376, 202] width 99 height 57
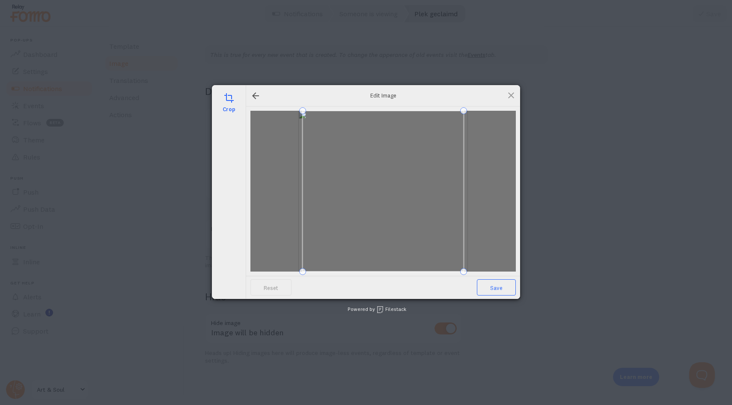
click at [500, 289] on span "Save" at bounding box center [496, 287] width 39 height 16
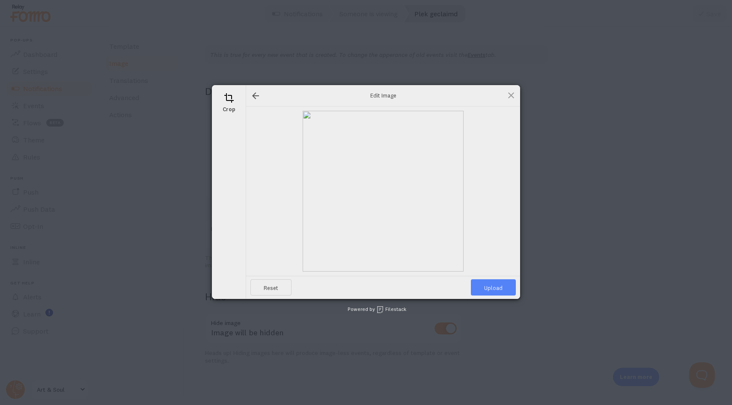
click at [497, 285] on span "Upload" at bounding box center [493, 287] width 45 height 16
type input "https://process.filestackapi.com/ApqhzE1ldTzuKSj33adqez/resize=width:170,height…"
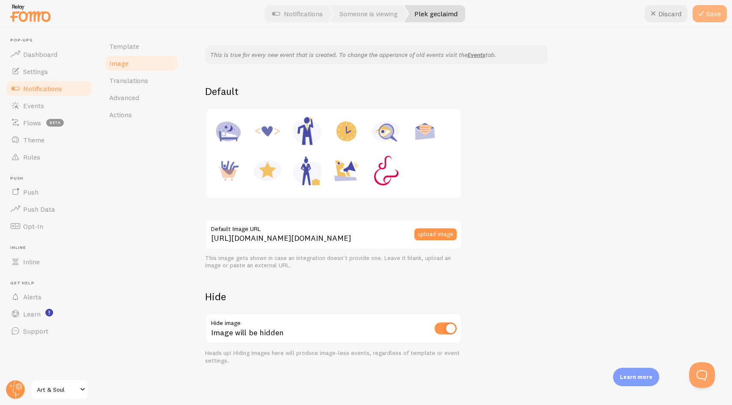
click at [704, 17] on icon at bounding box center [701, 14] width 10 height 10
click at [537, 135] on div "This is true for every new event that is created. To change the apperance of ol…" at bounding box center [458, 204] width 506 height 319
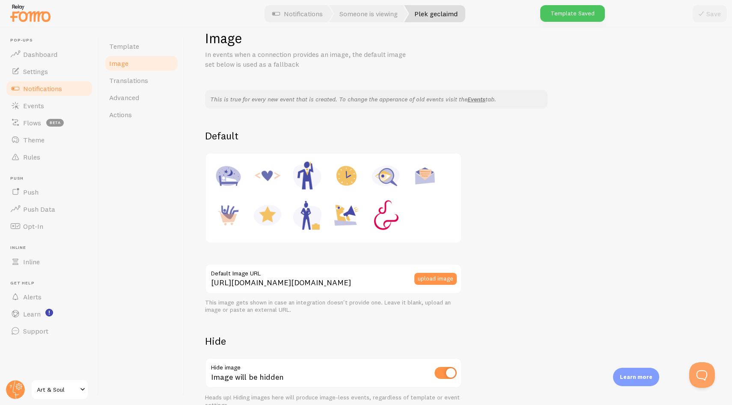
scroll to position [0, 0]
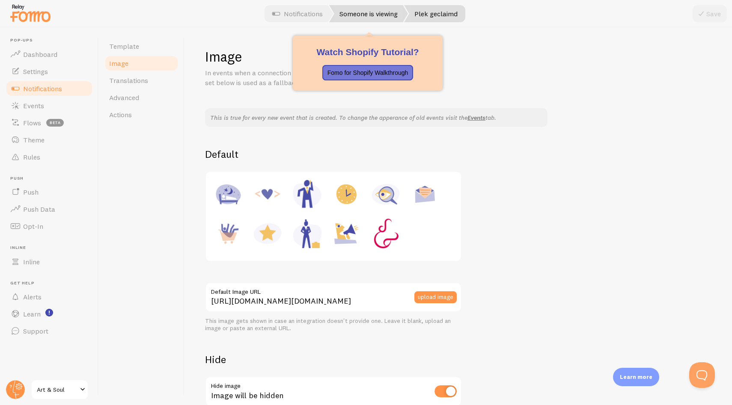
click at [383, 13] on link "Someone is viewing" at bounding box center [368, 13] width 79 height 17
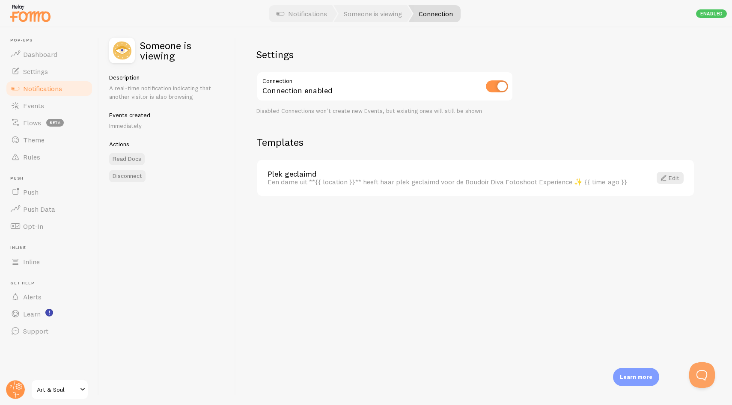
click at [298, 243] on div "Settings Connection Connection enabled Disabled Connections won't create new Ev…" at bounding box center [484, 216] width 496 height 378
click at [145, 43] on h2 "Someone is viewing" at bounding box center [182, 50] width 85 height 21
click at [178, 46] on h2 "Someone is viewing" at bounding box center [182, 50] width 85 height 21
click at [573, 119] on div "Settings Connection Connection enabled Disabled Connections won't create new Ev…" at bounding box center [484, 216] width 496 height 378
click at [408, 137] on h2 "Templates" at bounding box center [475, 142] width 438 height 13
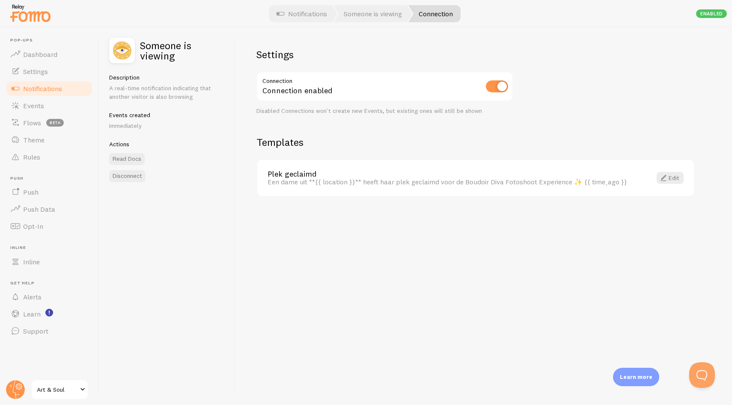
click at [274, 55] on h2 "Settings" at bounding box center [384, 54] width 257 height 13
click at [131, 81] on div "Description A real-time notification indicating that another visitor is also br…" at bounding box center [167, 87] width 116 height 27
click at [570, 59] on div "Settings Connection Connection enabled Disabled Connections won't create new Ev…" at bounding box center [484, 216] width 496 height 378
click at [30, 90] on span "Notifications" at bounding box center [42, 88] width 39 height 9
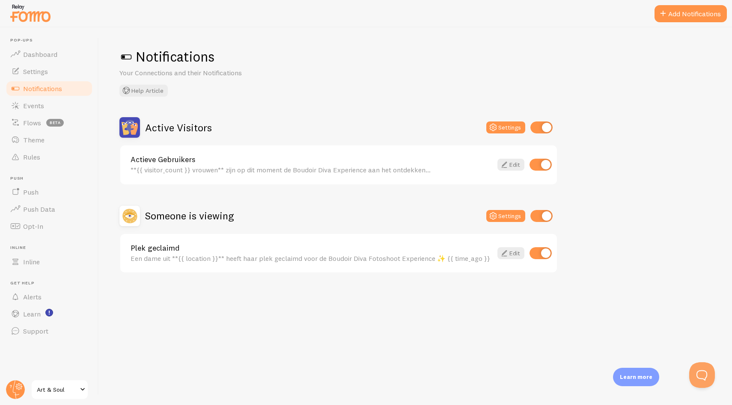
click at [600, 238] on div "Active Visitors Settings Actieve Gebruikers **{{ visitor_count }} vrouwen** zij…" at bounding box center [415, 195] width 592 height 156
click at [615, 243] on div "Active Visitors Settings Actieve Gebruikers **{{ visitor_count }} vrouwen** zij…" at bounding box center [415, 195] width 592 height 156
click at [583, 194] on div "Active Visitors Settings Actieve Gebruikers **{{ visitor_count }} vrouwen** zij…" at bounding box center [415, 195] width 592 height 156
click at [306, 309] on div "Notifications Your Connections and their Notifications Help Article Active Visi…" at bounding box center [415, 216] width 633 height 378
drag, startPoint x: 605, startPoint y: 126, endPoint x: 659, endPoint y: 50, distance: 92.9
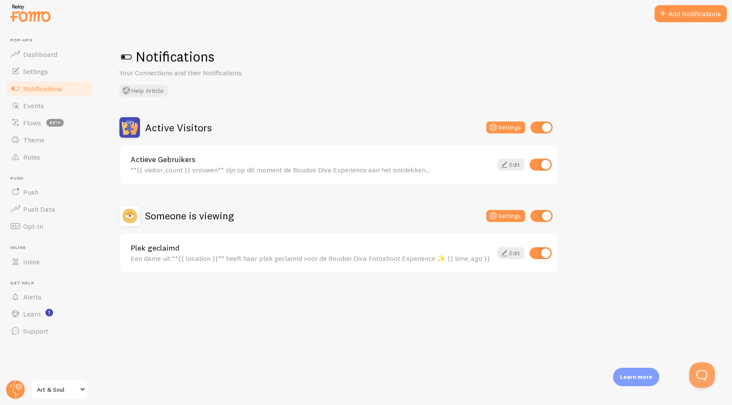
click at [605, 125] on div "Active Visitors Settings Actieve Gebruikers **{{ visitor_count }} vrouwen** zij…" at bounding box center [415, 195] width 592 height 156
click at [689, 8] on button "Add Notifications" at bounding box center [690, 13] width 72 height 17
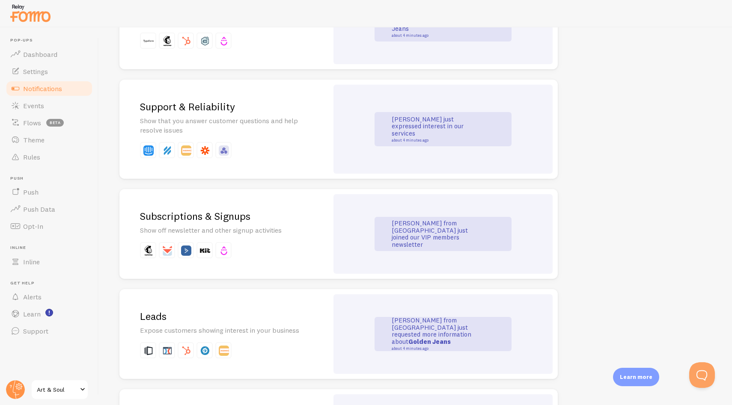
scroll to position [868, 0]
click at [594, 188] on div "All Notifications Browse the full list of available Connections eCommerce Show …" at bounding box center [415, 264] width 592 height 2048
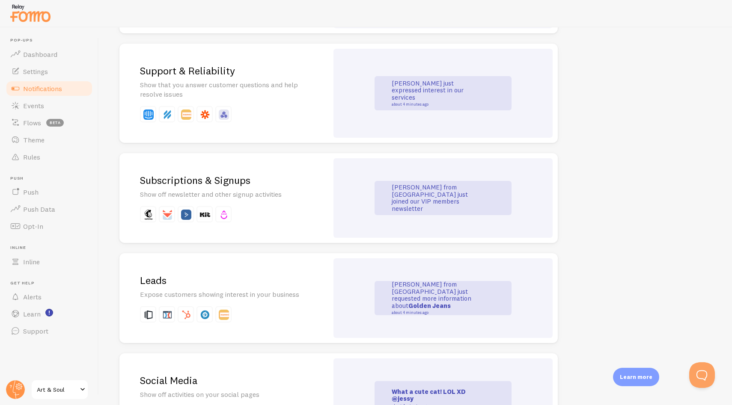
scroll to position [1054, 0]
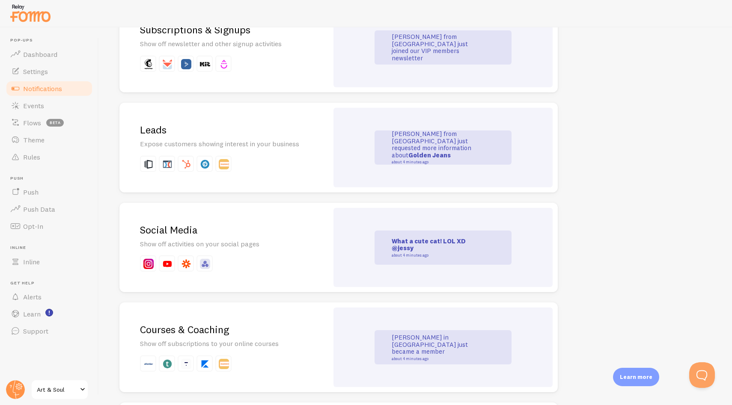
click at [274, 160] on p at bounding box center [224, 164] width 168 height 16
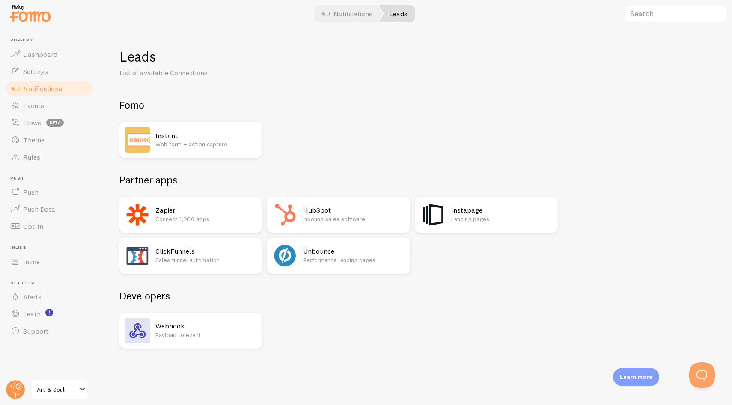
click at [341, 149] on div "Instant Web form + action capture" at bounding box center [338, 140] width 438 height 36
click at [303, 299] on h2 "Developers" at bounding box center [338, 295] width 438 height 13
click at [327, 82] on div "Leads List of available Connections Fomo Instant Web form + action capture Part…" at bounding box center [415, 198] width 592 height 301
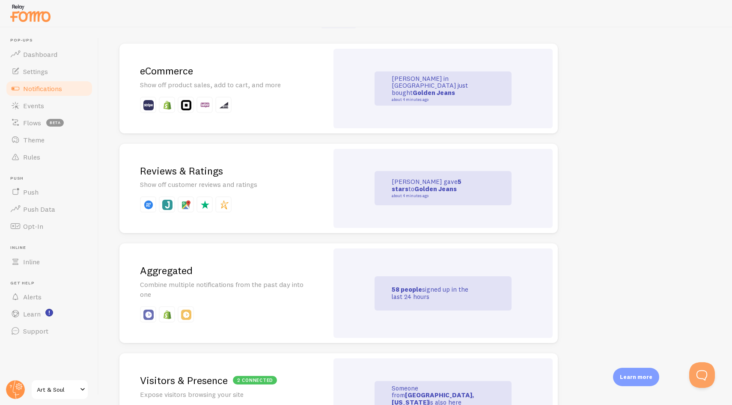
scroll to position [243, 0]
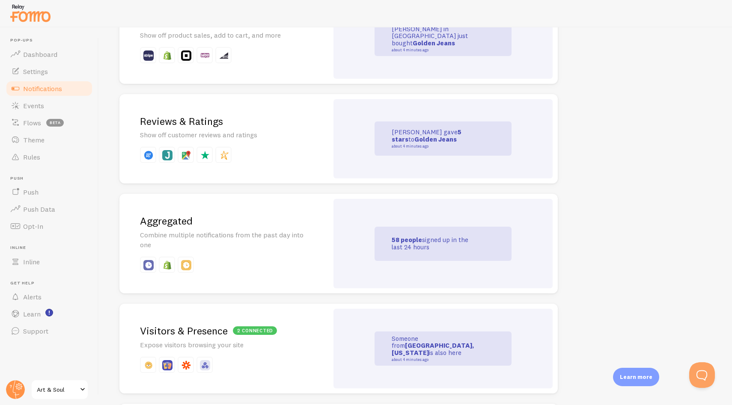
click at [258, 156] on p at bounding box center [224, 155] width 168 height 16
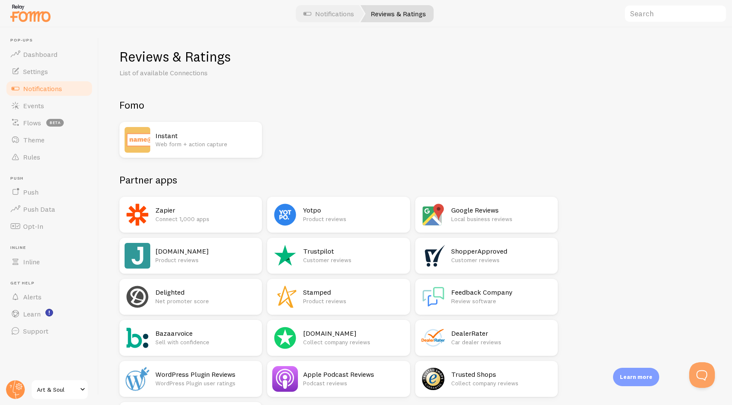
click at [360, 142] on div "Instant Web form + action capture" at bounding box center [338, 140] width 438 height 36
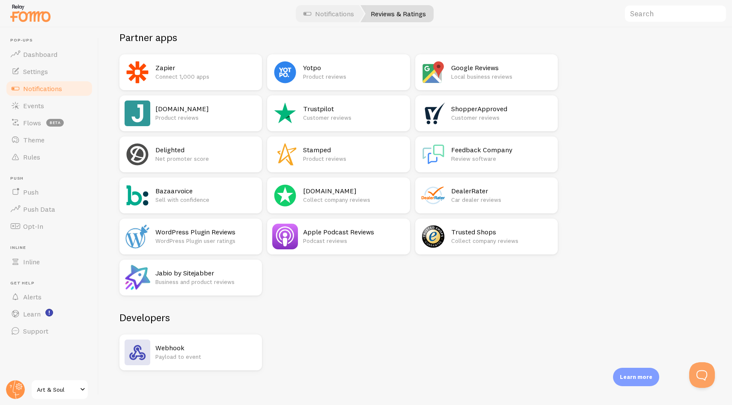
scroll to position [148, 0]
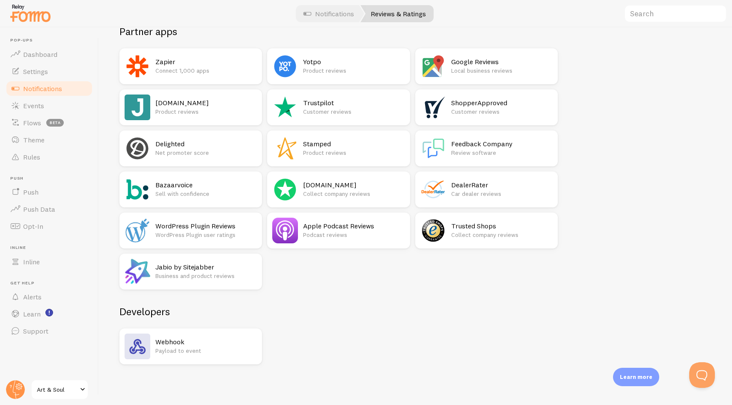
click at [481, 68] on p "Local business reviews" at bounding box center [501, 70] width 101 height 9
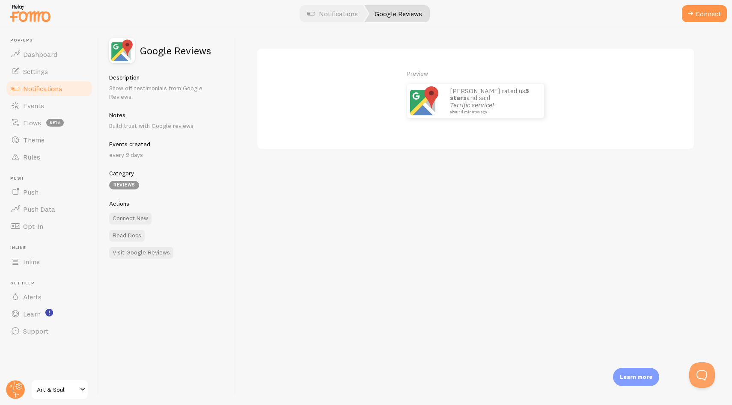
click at [348, 163] on div "Preview John rated us 5 stars and said Terrific service! about 4 minutes ago" at bounding box center [484, 216] width 496 height 378
click at [704, 18] on button "Connect" at bounding box center [704, 13] width 45 height 17
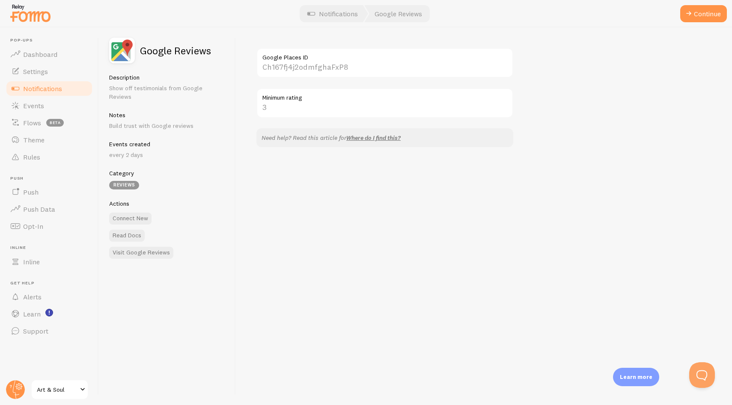
click at [445, 193] on div "Google Places ID Minimum rating Need help? Read this article for Where do I fin…" at bounding box center [484, 216] width 496 height 378
click at [331, 62] on input "Google Places ID" at bounding box center [384, 63] width 257 height 30
click at [398, 182] on div "Google Places ID Minimum rating Need help? Read this article for Where do I fin…" at bounding box center [484, 216] width 496 height 378
click at [561, 92] on div "Google Places ID Minimum rating Need help? Read this article for Where do I fin…" at bounding box center [484, 216] width 496 height 378
click at [369, 171] on div "Google Places ID Minimum rating Need help? Read this article for Where do I fin…" at bounding box center [484, 216] width 496 height 378
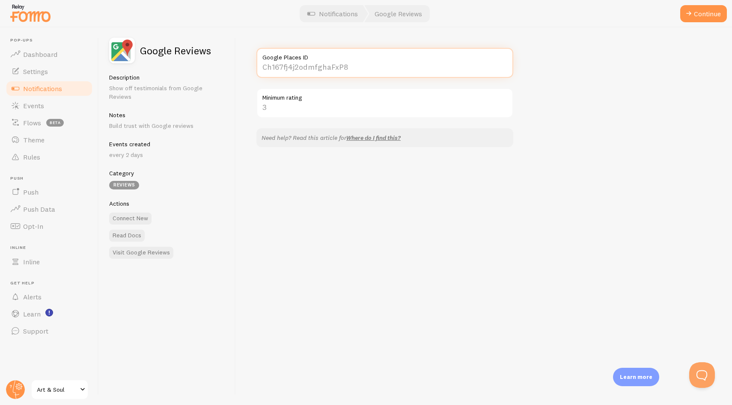
click at [319, 62] on input "Google Places ID" at bounding box center [384, 63] width 257 height 30
click at [342, 193] on div "Google Places ID Minimum rating Need help? Read this article for Where do I fin…" at bounding box center [484, 216] width 496 height 378
click at [343, 69] on input "Google Places ID" at bounding box center [384, 63] width 257 height 30
click at [351, 176] on div "Google Places ID Minimum rating Need help? Read this article for Where do I fin…" at bounding box center [484, 216] width 496 height 378
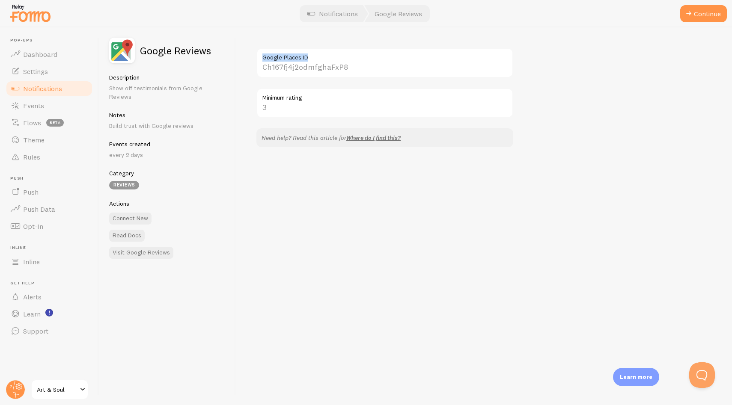
drag, startPoint x: 261, startPoint y: 56, endPoint x: 316, endPoint y: 57, distance: 55.2
click at [316, 57] on label "Google Places ID" at bounding box center [384, 55] width 257 height 15
copy label "Google Places ID"
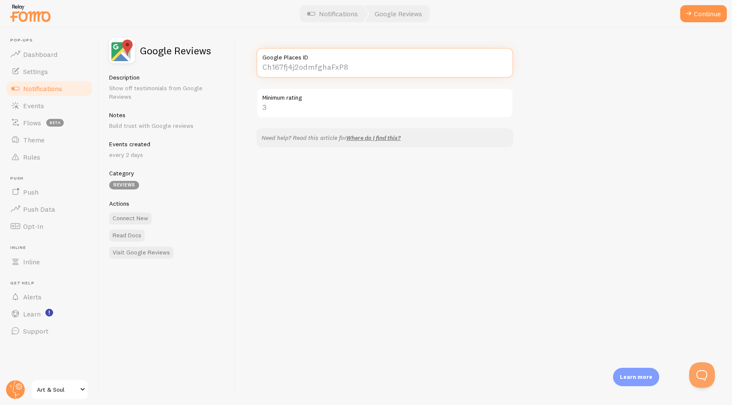
click at [308, 62] on input "Google Places ID" at bounding box center [384, 63] width 257 height 30
paste input "ChIJs9tRgjgzxEcRdHAtyvMZSyo"
type input "ChIJs9tRgjgzxEcRdHAtyvMZSyo"
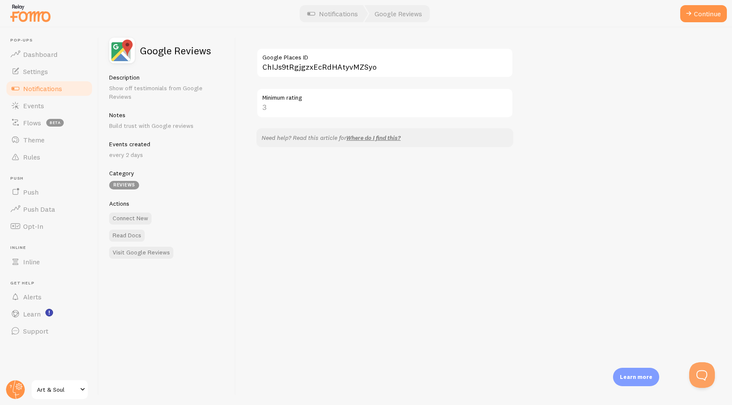
click at [614, 76] on div "ChIJs9tRgjgzxEcRdHAtyvMZSyo Google Places ID Minimum rating Need help? Read thi…" at bounding box center [484, 216] width 496 height 378
click at [700, 12] on button "Continue" at bounding box center [703, 13] width 47 height 17
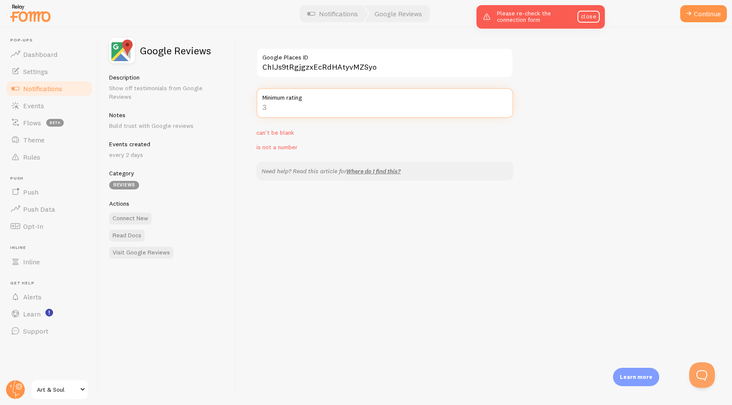
click at [324, 113] on input "Minimum rating" at bounding box center [384, 103] width 257 height 30
click at [505, 102] on input "1" at bounding box center [384, 103] width 257 height 30
click at [505, 102] on input "2" at bounding box center [384, 103] width 257 height 30
click at [505, 102] on input "3" at bounding box center [384, 103] width 257 height 30
type input "4"
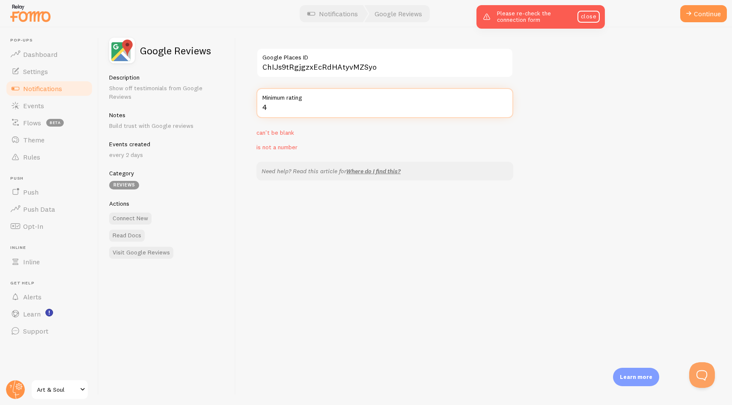
click at [505, 102] on input "4" at bounding box center [384, 103] width 257 height 30
click at [636, 115] on div "ChIJs9tRgjgzxEcRdHAtyvMZSyo Google Places ID 4 Minimum rating can't be blank is…" at bounding box center [484, 216] width 496 height 378
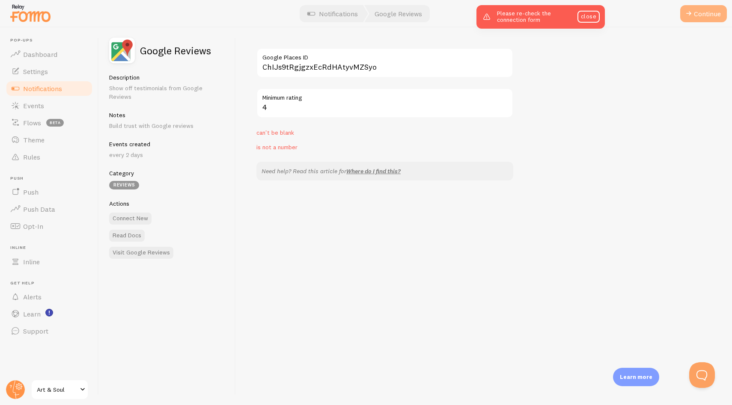
click at [692, 19] on button "Continue" at bounding box center [703, 13] width 47 height 17
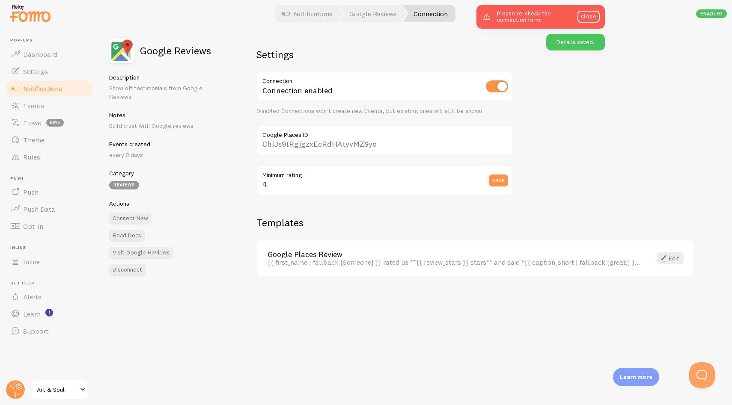
click at [611, 176] on div "Settings Connection Connection enabled Disabled Connections won't create new Ev…" at bounding box center [484, 216] width 496 height 378
click at [424, 309] on div "Settings Connection Connection enabled Disabled Connections won't create new Ev…" at bounding box center [484, 216] width 496 height 378
click at [401, 264] on div "{{ first_name | fallback [Someone] }} rated us **{{ review_stars }} stars** and…" at bounding box center [454, 262] width 374 height 8
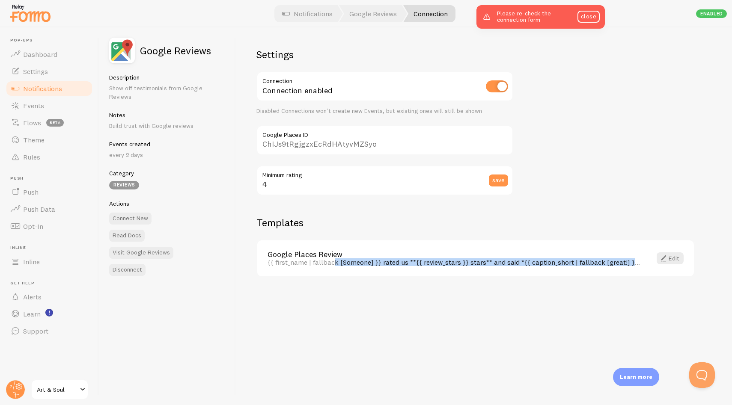
click at [401, 264] on div "{{ first_name | fallback [Someone] }} rated us **{{ review_stars }} stars** and…" at bounding box center [454, 262] width 374 height 8
click at [571, 320] on div "Settings Connection Connection enabled Disabled Connections won't create new Ev…" at bounding box center [484, 216] width 496 height 378
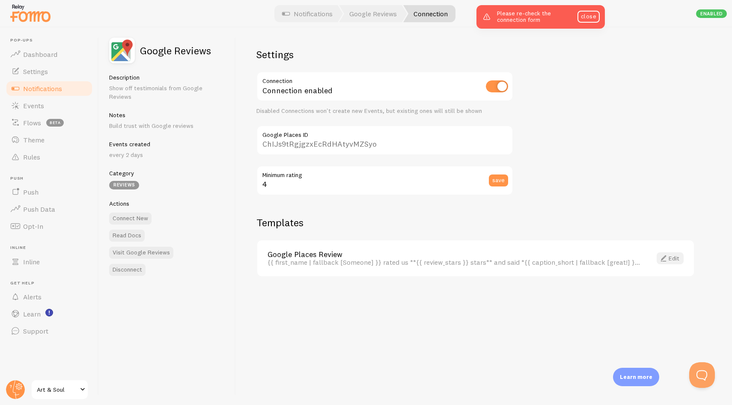
click at [668, 262] on span at bounding box center [663, 258] width 10 height 10
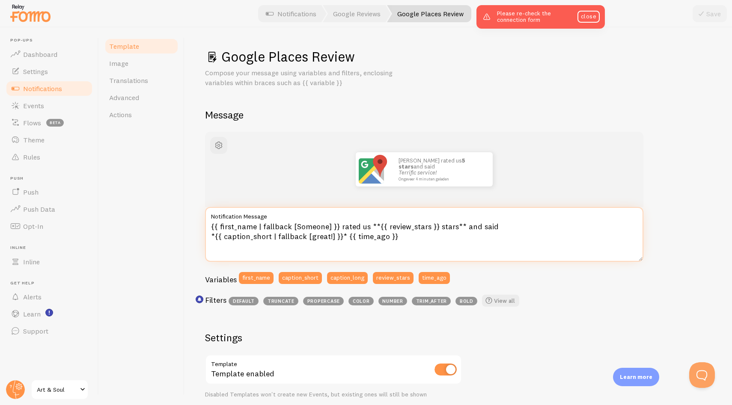
click at [318, 232] on textarea "{{ first_name | fallback [Someone] }} rated us **{{ review_stars }} stars** and…" at bounding box center [424, 234] width 438 height 55
click at [442, 246] on textarea "{{ first_name | fallback [Someone] }} rated us **{{ review_stars }} stars** and…" at bounding box center [424, 234] width 438 height 55
drag, startPoint x: 453, startPoint y: 242, endPoint x: 181, endPoint y: 229, distance: 272.9
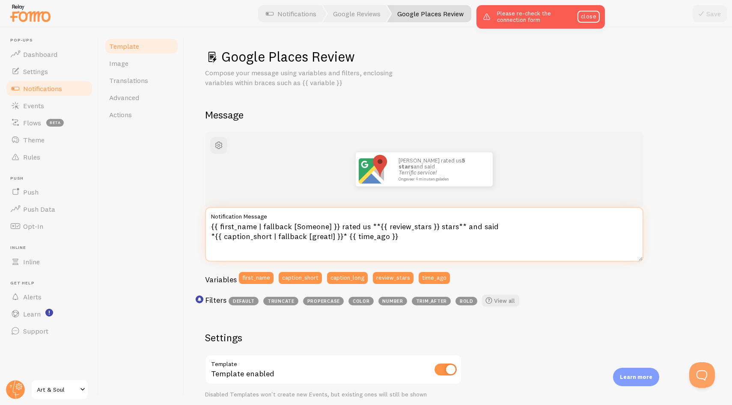
click at [181, 229] on div "Template Image Translations Advanced Actions Google Places Review Compose your …" at bounding box center [415, 216] width 633 height 378
click at [287, 226] on textarea "{{ first_name | fallback [Someone] }} rated us **{{ review_stars }} stars** and…" at bounding box center [424, 234] width 438 height 55
click at [373, 240] on textarea "{{ first_name | fallback [Someone] }} rated us **{{ review_stars }} stars** and…" at bounding box center [424, 234] width 438 height 55
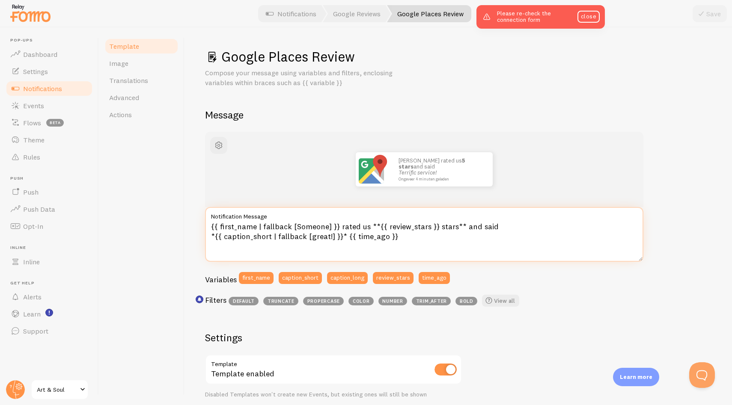
drag, startPoint x: 422, startPoint y: 240, endPoint x: 167, endPoint y: 221, distance: 256.2
click at [167, 221] on div "Template Image Translations Advanced Actions Google Places Review Compose your …" at bounding box center [415, 216] width 633 height 378
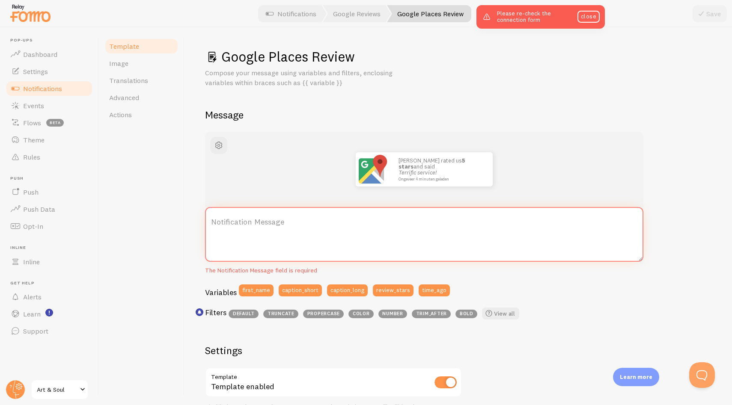
paste textarea "{ first_name | fallback [Een vrouw] }} beoordeelde haar ervaring met {{ review_…"
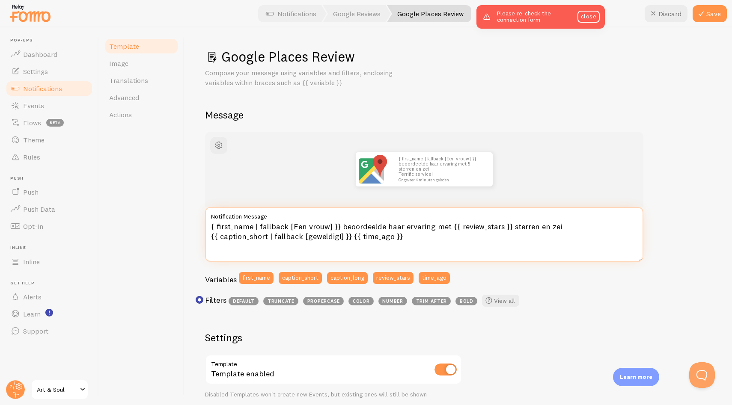
type textarea "{ first_name | fallback [Een vrouw] }} beoordeelde haar ervaring met {{ review_…"
click at [186, 218] on div "Google Places Review Compose your message using variables and filters, enclosin…" at bounding box center [457, 216] width 547 height 378
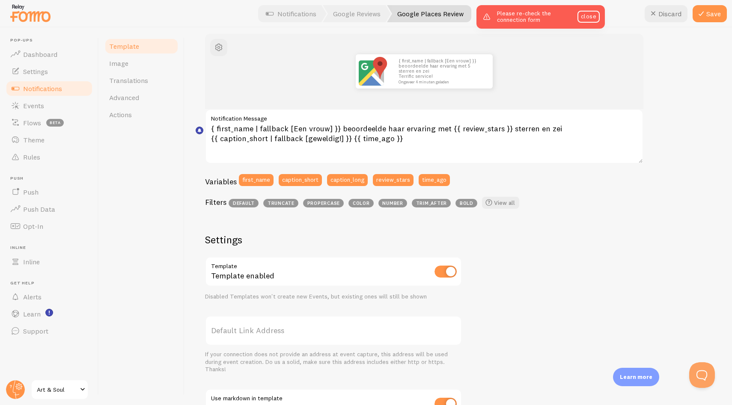
scroll to position [222, 0]
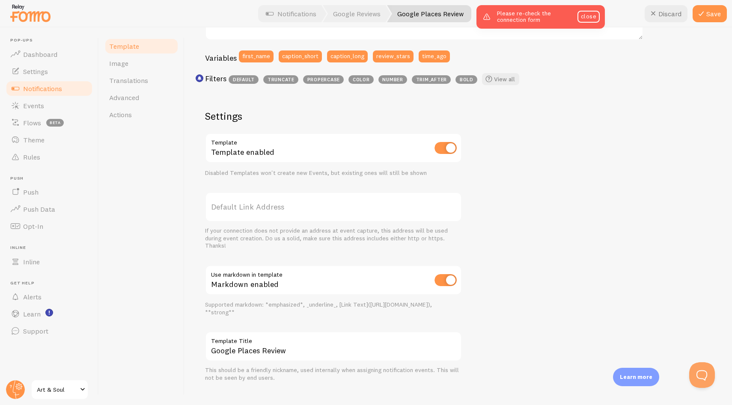
click at [553, 212] on div "{ first_name | fallback [Een vrouw] }} beoordeelde haar ervaring met 5 sterren …" at bounding box center [458, 146] width 506 height 472
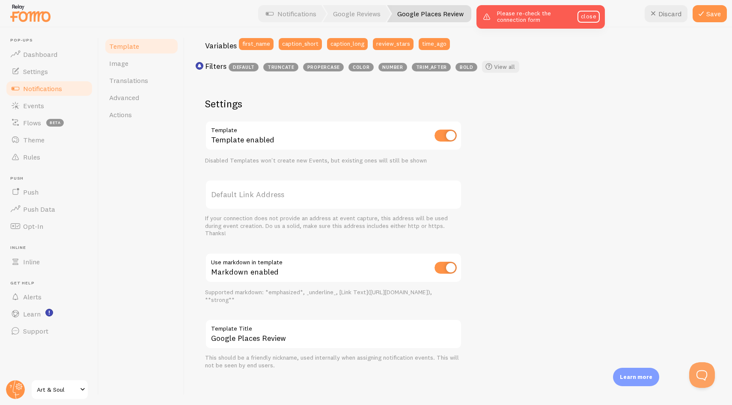
click at [563, 236] on div "{ first_name | fallback [Een vrouw] }} beoordeelde haar ervaring met 5 sterren …" at bounding box center [458, 134] width 506 height 472
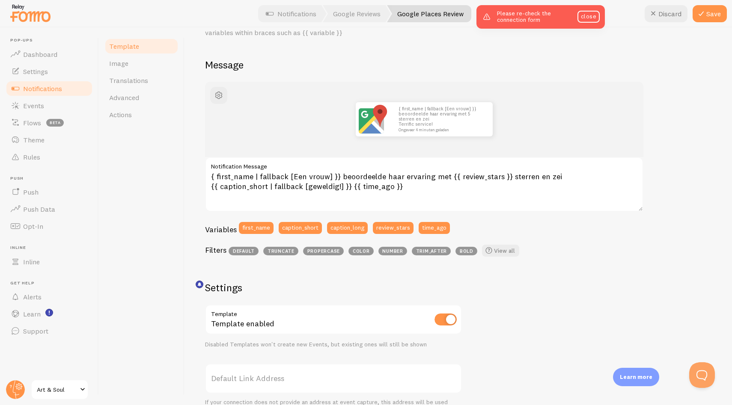
scroll to position [0, 0]
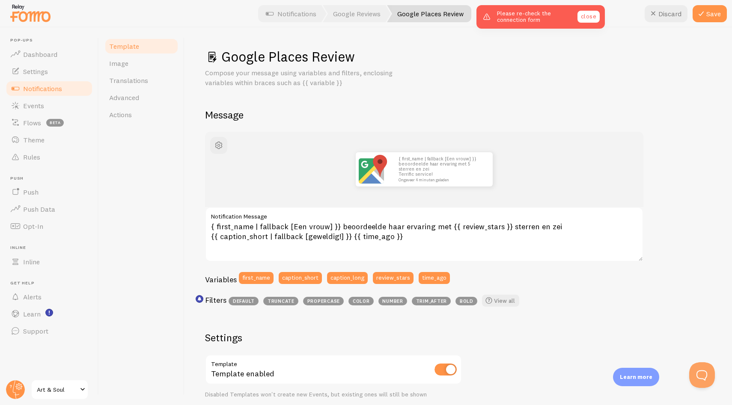
click at [594, 15] on link "close" at bounding box center [588, 17] width 22 height 12
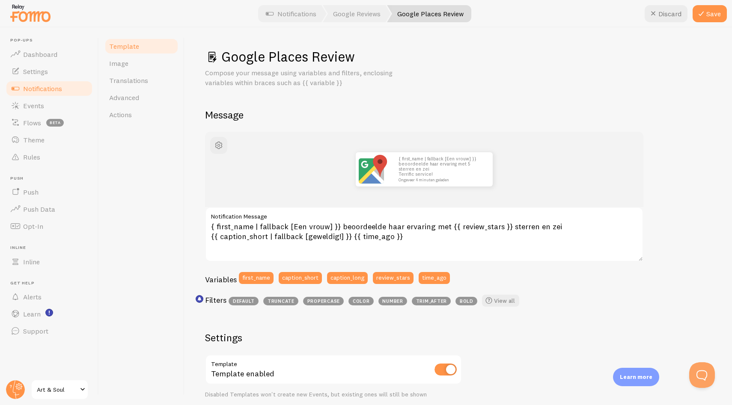
click at [563, 285] on div "Variables first_name caption_short caption_long review_stars time_ago" at bounding box center [424, 281] width 438 height 18
click at [711, 10] on button "Save" at bounding box center [709, 13] width 34 height 17
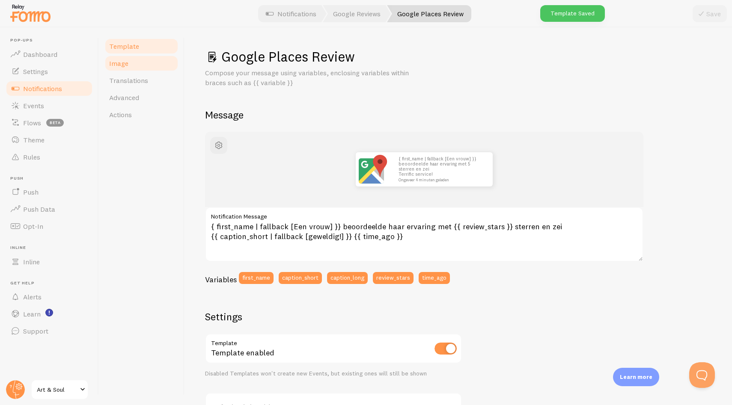
click at [139, 61] on link "Image" at bounding box center [141, 63] width 75 height 17
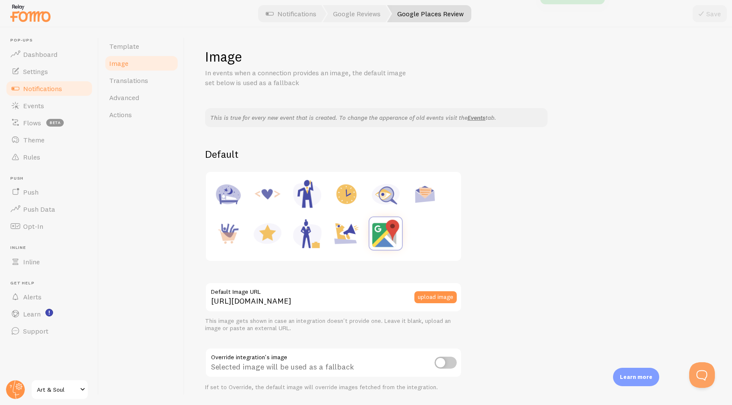
click at [551, 251] on div "This is true for every new event that is created. To change the apperance of ol…" at bounding box center [458, 297] width 506 height 378
click at [140, 76] on span "Translations" at bounding box center [128, 80] width 39 height 9
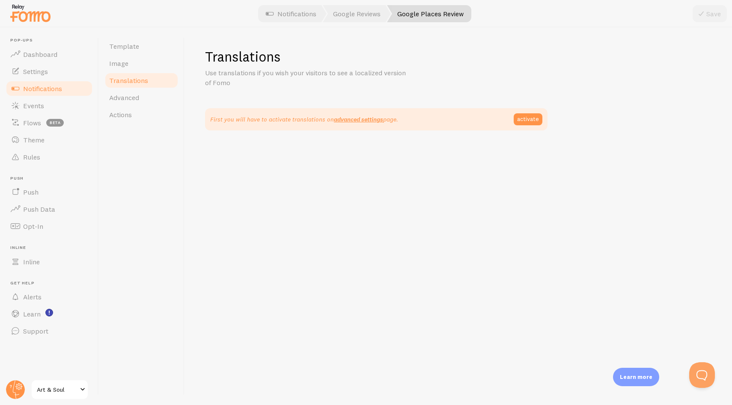
click at [306, 196] on div "Translations Use translations if you wish your visitors to see a localized vers…" at bounding box center [457, 216] width 547 height 378
click at [534, 116] on link "activate" at bounding box center [528, 119] width 29 height 12
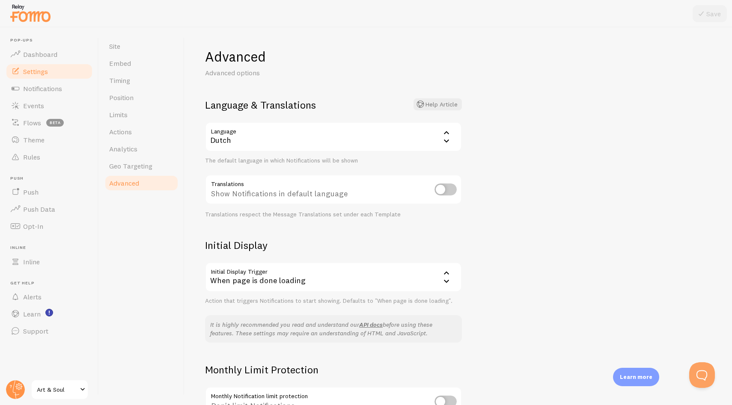
click at [510, 172] on div "Advanced Advanced options Language & Translations Help Article Language nl Dutc…" at bounding box center [457, 216] width 547 height 378
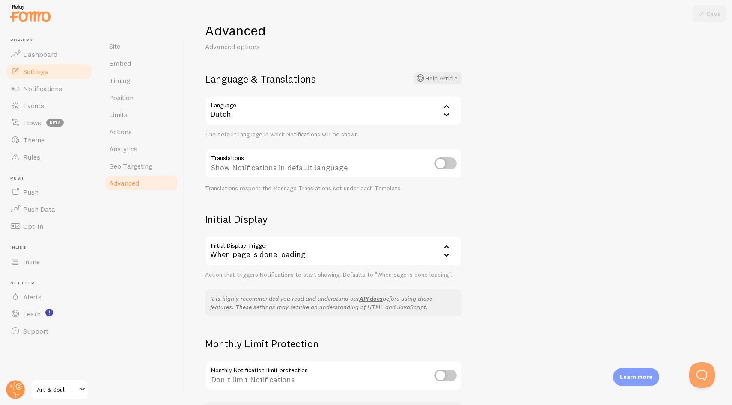
scroll to position [73, 0]
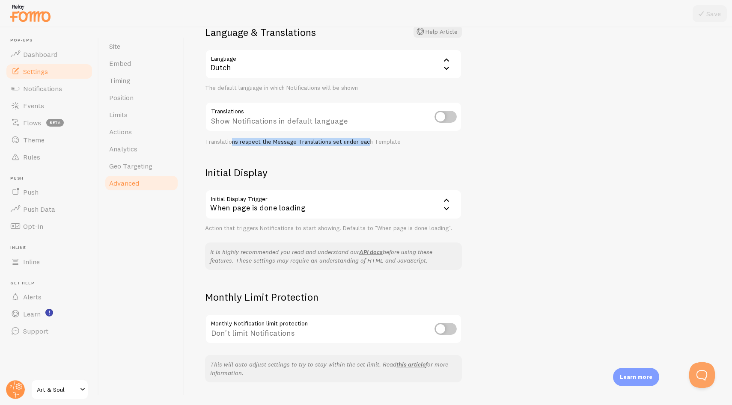
drag, startPoint x: 232, startPoint y: 144, endPoint x: 367, endPoint y: 139, distance: 135.7
click at [367, 139] on div "Translations respect the Message Translations set under each Template" at bounding box center [333, 142] width 257 height 8
click at [403, 138] on div "Translations respect the Message Translations set under each Template" at bounding box center [333, 142] width 257 height 8
click at [449, 116] on input "checkbox" at bounding box center [445, 117] width 22 height 12
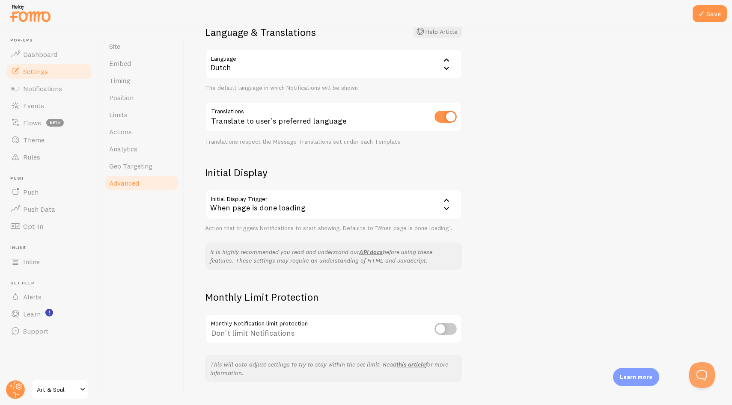
click at [511, 157] on div "Advanced Advanced options Language & Translations Help Article Language nl Dutc…" at bounding box center [457, 216] width 547 height 378
click at [443, 115] on input "checkbox" at bounding box center [445, 117] width 22 height 12
checkbox input "false"
click at [537, 116] on div "Advanced Advanced options Language & Translations Help Article Language nl Dutc…" at bounding box center [457, 216] width 547 height 378
click at [572, 149] on div "Advanced Advanced options Language & Translations Help Article Language nl Dutc…" at bounding box center [457, 216] width 547 height 378
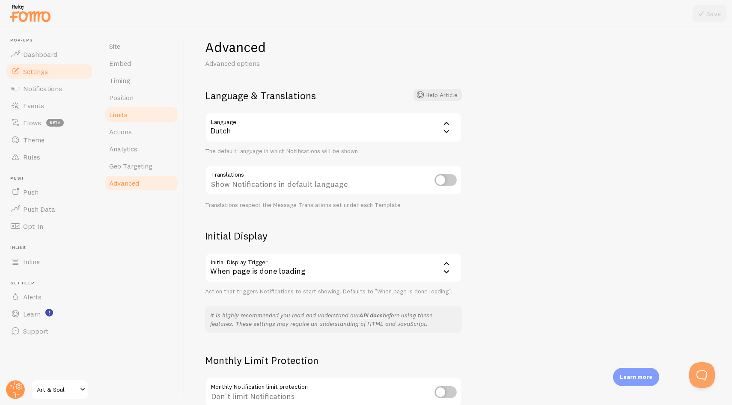
scroll to position [0, 0]
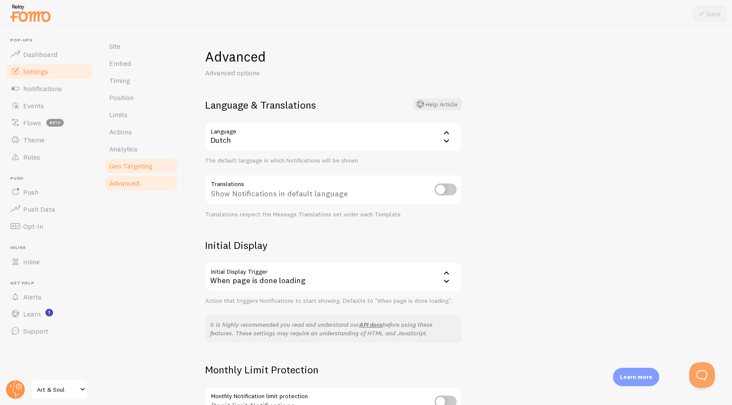
click at [146, 169] on span "Geo Targeting" at bounding box center [130, 166] width 43 height 9
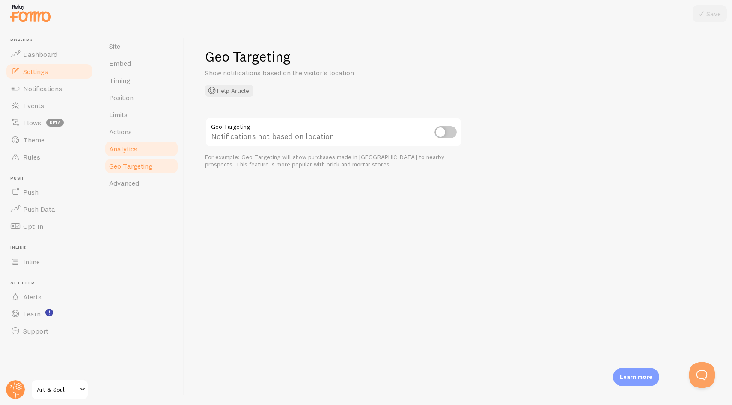
click at [141, 148] on link "Analytics" at bounding box center [141, 148] width 75 height 17
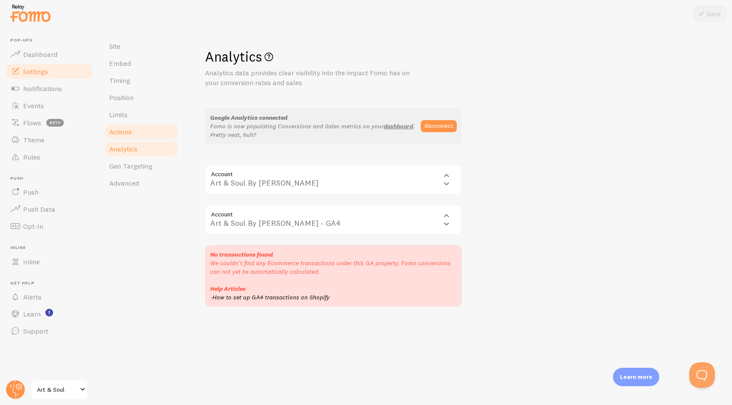
click at [143, 136] on link "Actions" at bounding box center [141, 131] width 75 height 17
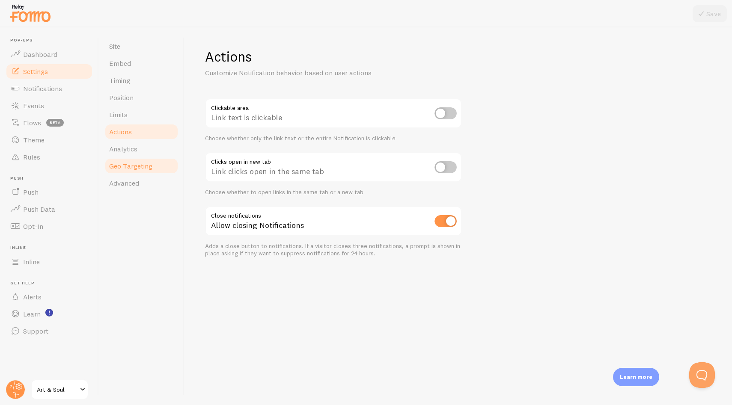
click at [143, 158] on link "Geo Targeting" at bounding box center [141, 165] width 75 height 17
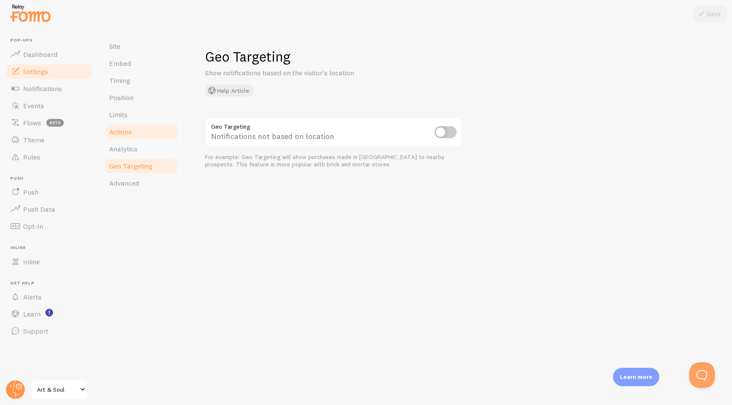
click at [144, 139] on link "Actions" at bounding box center [141, 131] width 75 height 17
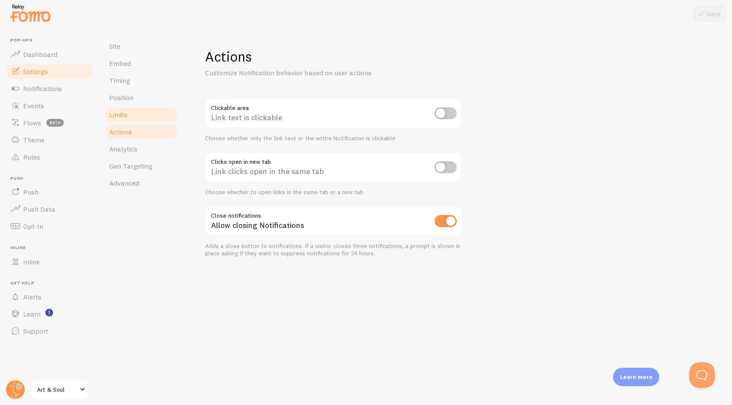
click at [143, 113] on link "Limits" at bounding box center [141, 114] width 75 height 17
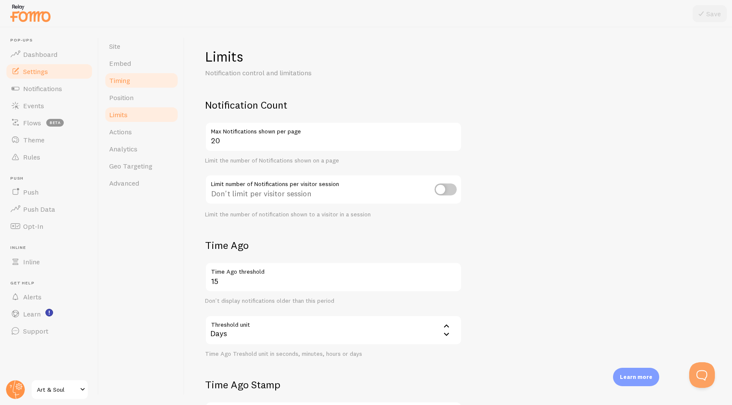
click at [138, 88] on link "Timing" at bounding box center [141, 80] width 75 height 17
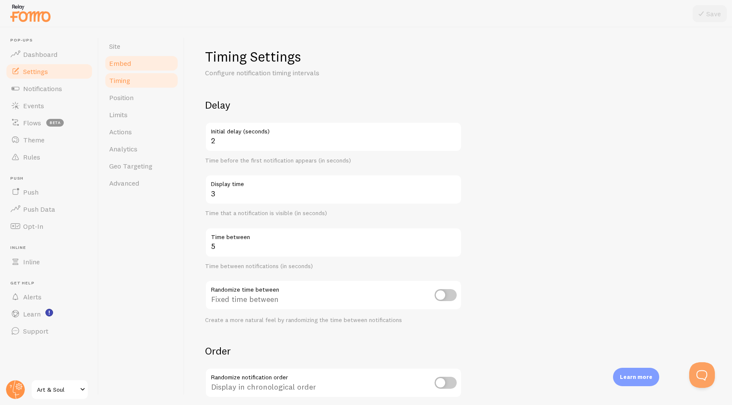
click at [134, 65] on link "Embed" at bounding box center [141, 63] width 75 height 17
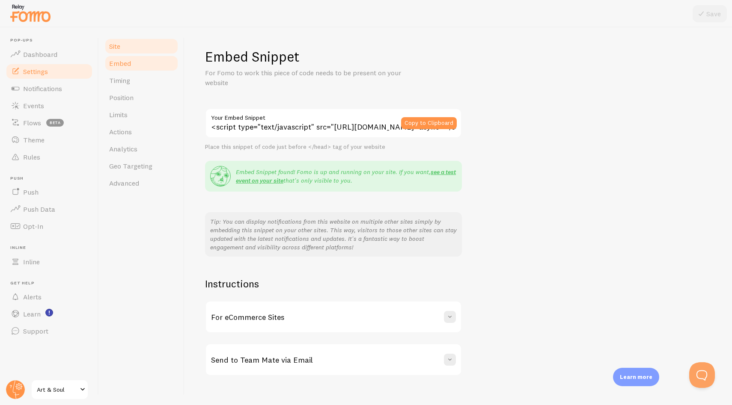
click at [134, 53] on link "Site" at bounding box center [141, 46] width 75 height 17
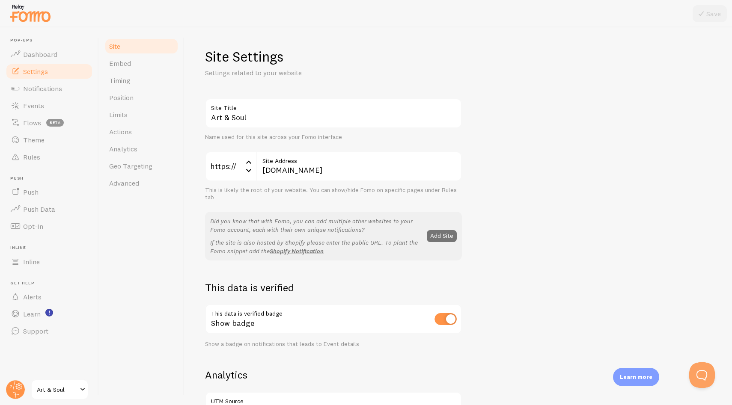
click at [580, 190] on div "Art & Soul Site Title Name used for this site across your Fomo interface https:…" at bounding box center [458, 387] width 506 height 579
click at [44, 56] on span "Dashboard" at bounding box center [40, 54] width 34 height 9
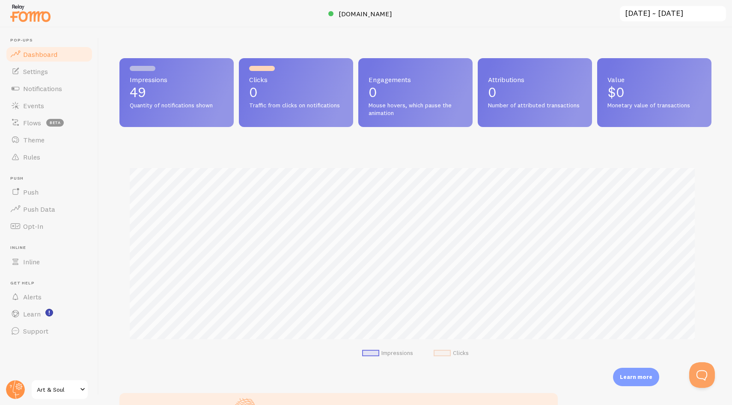
click at [474, 39] on div "Impressions 49 Quantity of notifications shown Clicks 0 Traffic from clicks on …" at bounding box center [415, 216] width 633 height 378
click at [73, 75] on link "Settings" at bounding box center [49, 71] width 88 height 17
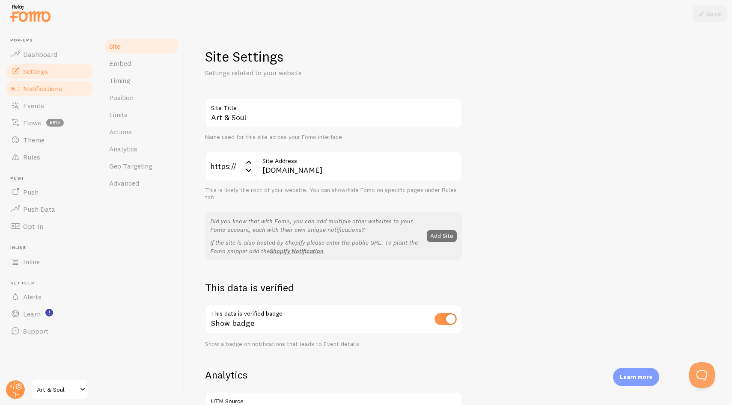
click at [62, 84] on span "Notifications" at bounding box center [42, 88] width 39 height 9
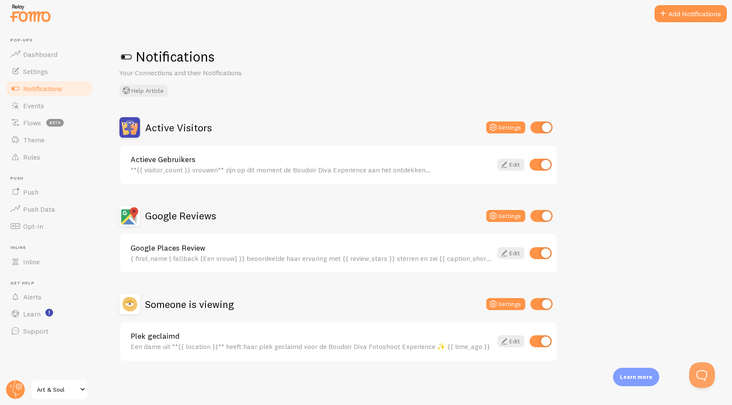
click at [291, 211] on div "Google Reviews Settings" at bounding box center [338, 216] width 438 height 21
click at [336, 178] on div "Actieve Gebruikers **{{ visitor_count }} vrouwen** zijn op dit moment de Boudoi…" at bounding box center [338, 164] width 436 height 39
click at [520, 255] on link "Edit" at bounding box center [510, 253] width 27 height 12
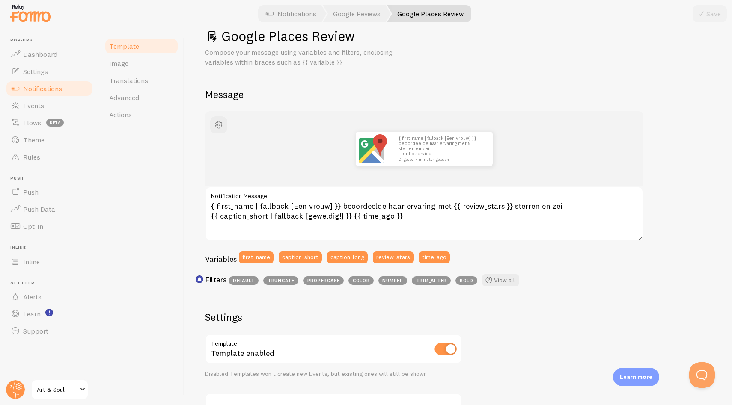
scroll to position [61, 0]
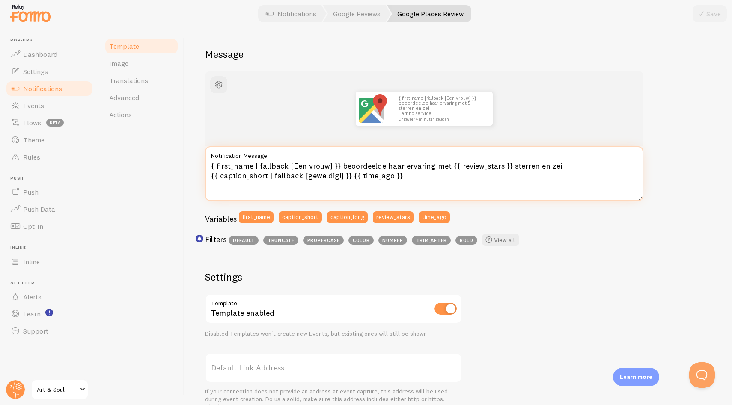
drag, startPoint x: 257, startPoint y: 165, endPoint x: 327, endPoint y: 166, distance: 69.3
click at [327, 166] on textarea "{ first_name | fallback [Een vrouw] }} beoordeelde haar ervaring met {{ review_…" at bounding box center [424, 173] width 438 height 55
click at [214, 165] on textarea "{ first_name }} beoordeelde haar ervaring met {{ review_stars }} sterren en zei…" at bounding box center [424, 173] width 438 height 55
click at [216, 166] on textarea "{ first_name }} beoordeelde haar ervaring met {{ review_stars }} sterren en zei…" at bounding box center [424, 173] width 438 height 55
paste textarea "{"
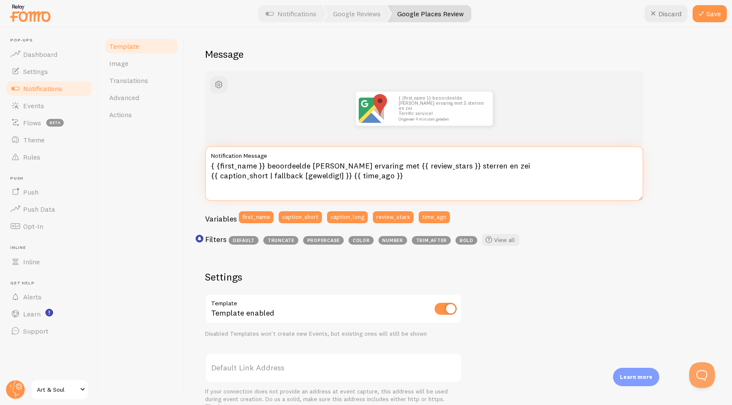
click at [217, 164] on textarea "{ {first_name }} beoordeelde haar ervaring met {{ review_stars }} sterren en ze…" at bounding box center [424, 173] width 438 height 55
click at [616, 255] on div "John beoordeelde haar ervaring met 5 sterren en zei Terrific service! Ongeveer …" at bounding box center [458, 307] width 506 height 472
click at [359, 167] on textarea "{{ first_name }} beoordeelde haar ervaring met {{ review_stars }} sterren en ze…" at bounding box center [424, 173] width 438 height 55
click at [456, 166] on textarea "{{ first_name }} beoordeelde haar ervaring met {{ review_stars }} sterren en ze…" at bounding box center [424, 173] width 438 height 55
click at [471, 166] on textarea "{{ first_name }} beoordeelde haar ervaring met {{ review_stars }} sterren en ze…" at bounding box center [424, 173] width 438 height 55
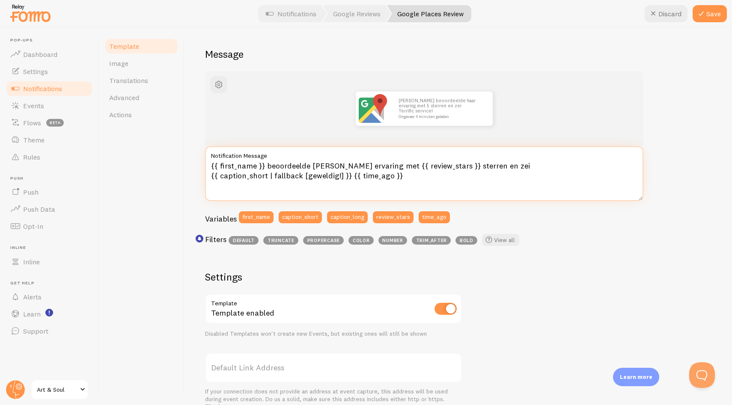
drag, startPoint x: 338, startPoint y: 175, endPoint x: 267, endPoint y: 176, distance: 71.9
click at [267, 176] on textarea "{{ first_name }} beoordeelde haar ervaring met {{ review_stars }} sterren en ze…" at bounding box center [424, 173] width 438 height 55
type textarea "{{ first_name }} beoordeelde haar ervaring met {{ review_stars }} sterren en ze…"
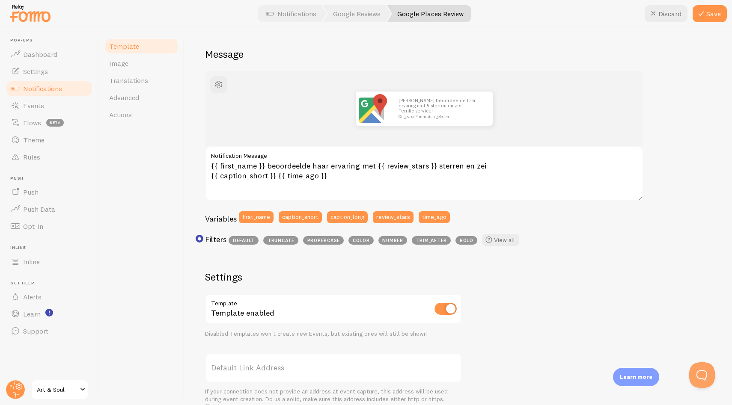
click at [614, 256] on div "John beoordeelde haar ervaring met 5 sterren en zei Terrific service! Ongeveer …" at bounding box center [458, 307] width 506 height 472
click at [710, 14] on button "Save" at bounding box center [709, 13] width 34 height 17
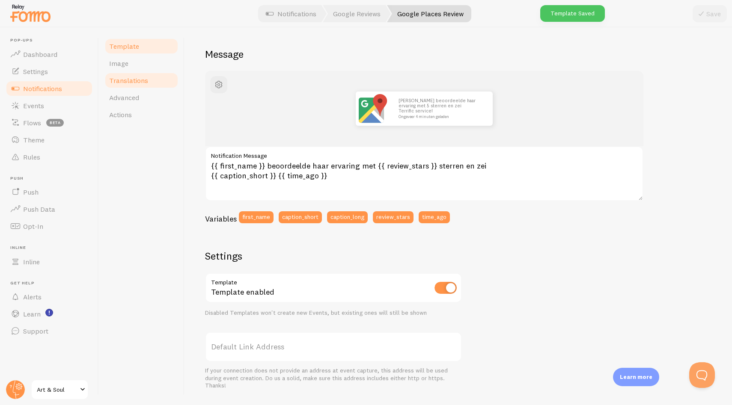
click at [142, 87] on link "Translations" at bounding box center [141, 80] width 75 height 17
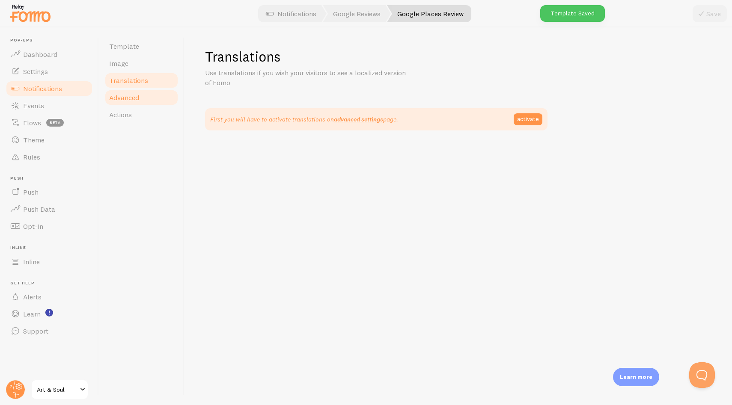
click at [142, 97] on link "Advanced" at bounding box center [141, 97] width 75 height 17
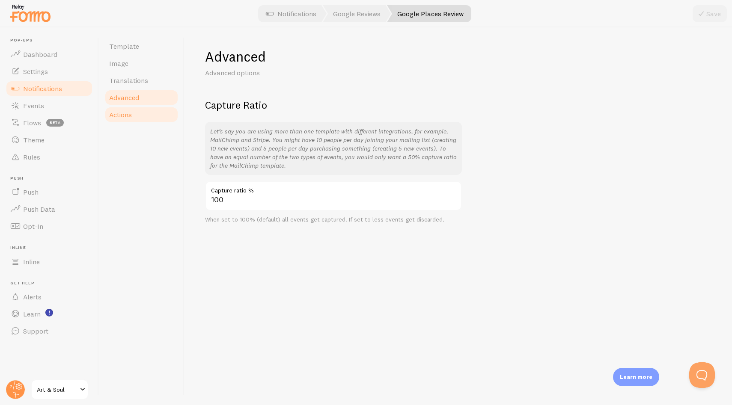
click at [143, 119] on link "Actions" at bounding box center [141, 114] width 75 height 17
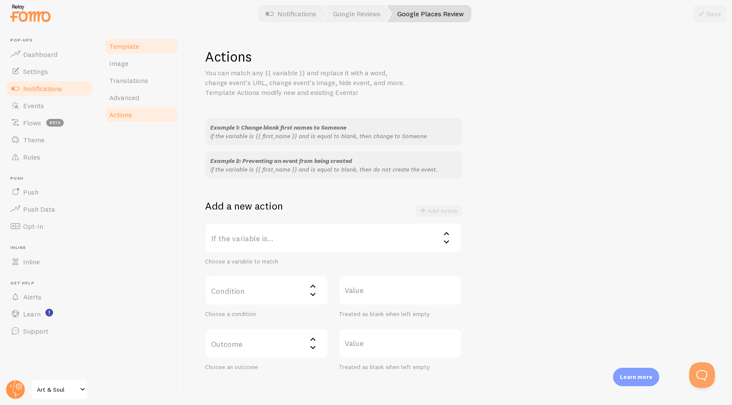
click at [143, 40] on link "Template" at bounding box center [141, 46] width 75 height 17
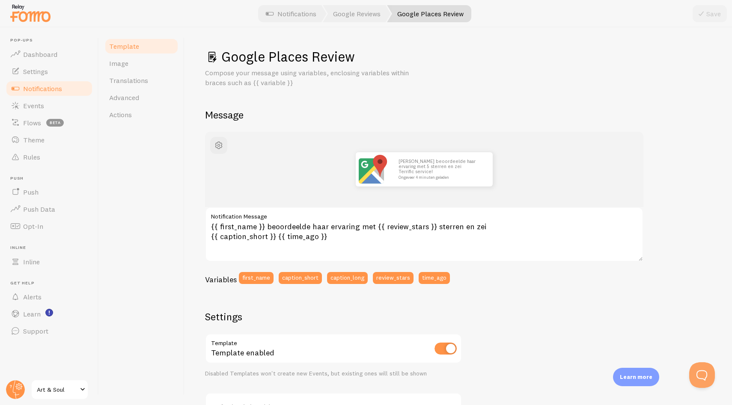
click at [545, 316] on div "John beoordeelde haar ervaring met 5 sterren en zei Terrific service! Ongeveer …" at bounding box center [458, 357] width 506 height 451
click at [531, 315] on div "John beoordeelde haar ervaring met 5 sterren en zei Terrific service! Ongeveer …" at bounding box center [458, 357] width 506 height 451
click at [131, 62] on link "Image" at bounding box center [141, 63] width 75 height 17
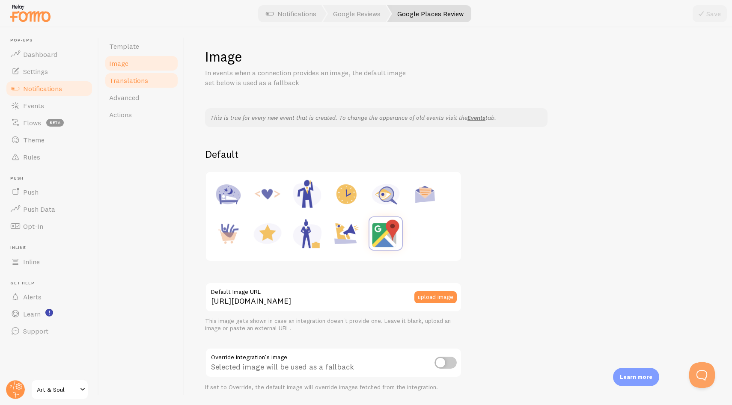
click at [143, 82] on span "Translations" at bounding box center [128, 80] width 39 height 9
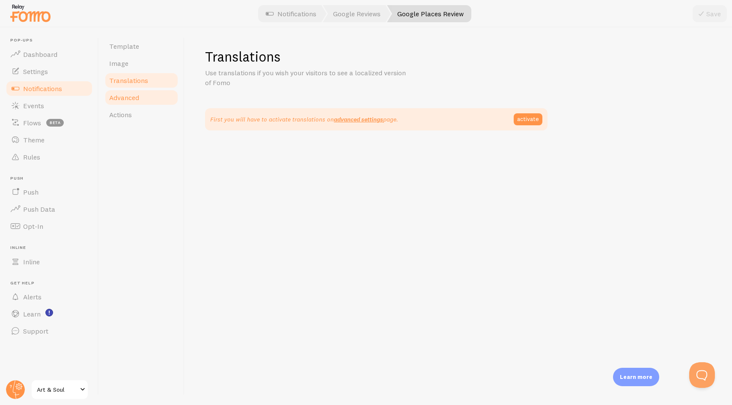
click at [145, 98] on link "Advanced" at bounding box center [141, 97] width 75 height 17
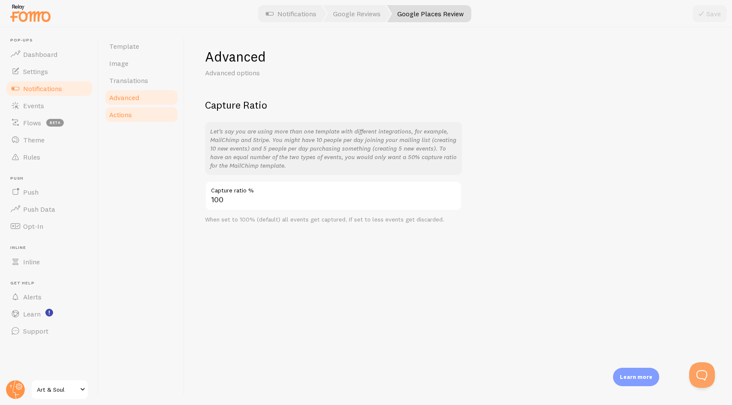
click at [145, 117] on link "Actions" at bounding box center [141, 114] width 75 height 17
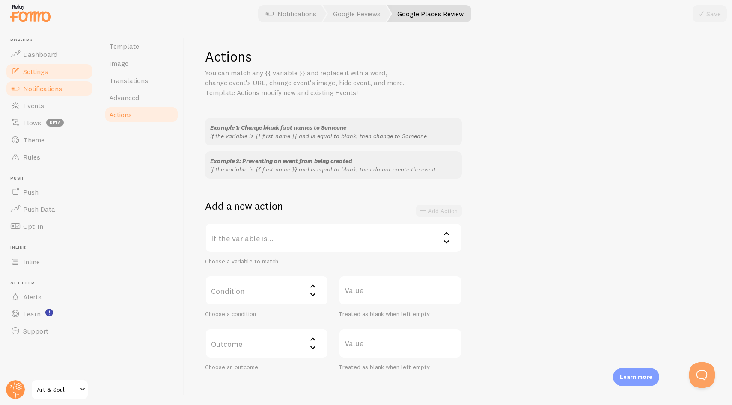
click at [52, 74] on link "Settings" at bounding box center [49, 71] width 88 height 17
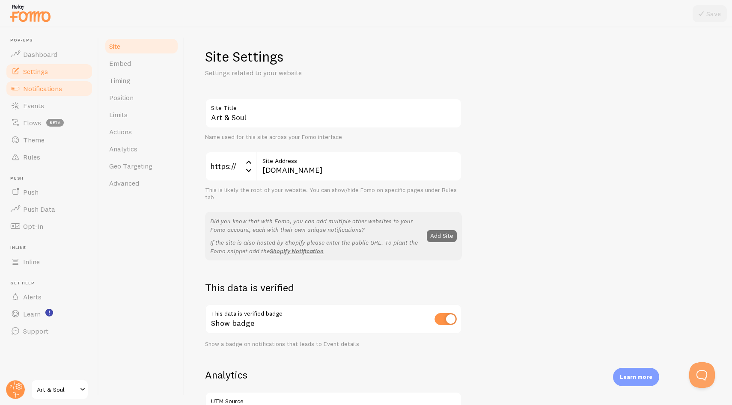
click at [52, 87] on span "Notifications" at bounding box center [42, 88] width 39 height 9
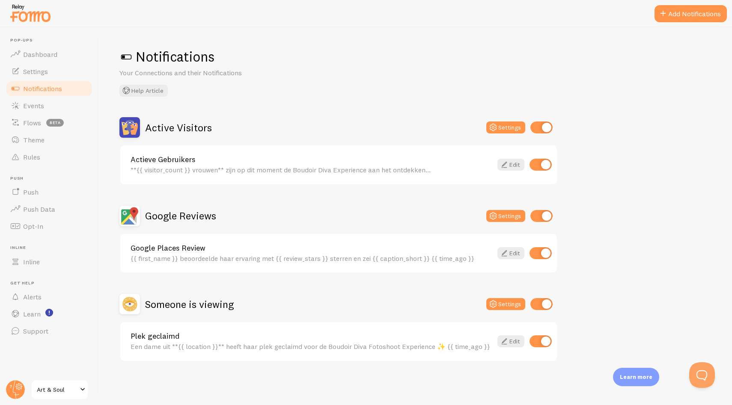
click at [623, 186] on div "Active Visitors Settings Actieve Gebruikers **{{ visitor_count }} vrouwen** zij…" at bounding box center [415, 239] width 592 height 245
click at [380, 161] on link "Actieve Gebruikers" at bounding box center [312, 160] width 362 height 8
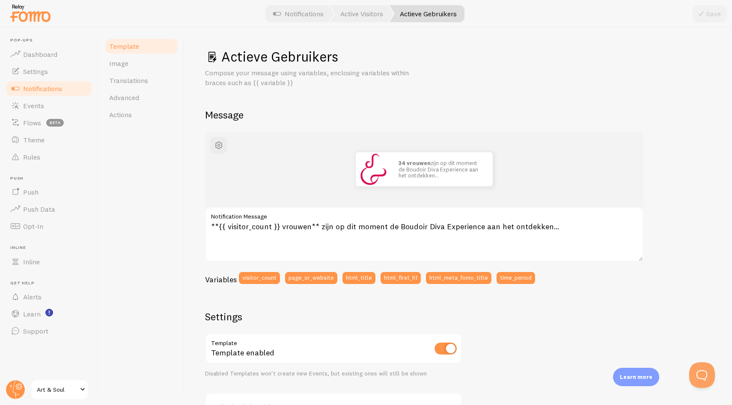
click at [50, 88] on span "Notifications" at bounding box center [42, 88] width 39 height 9
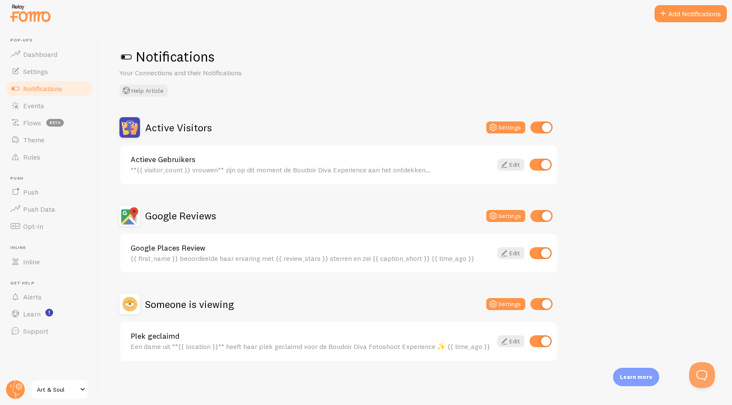
click at [287, 115] on div "Notifications Your Connections and their Notifications Help Article Active Visi…" at bounding box center [415, 216] width 633 height 378
click at [400, 253] on div "Google Places Review {{ first_name }} beoordeelde haar ervaring met {{ review_s…" at bounding box center [312, 253] width 362 height 18
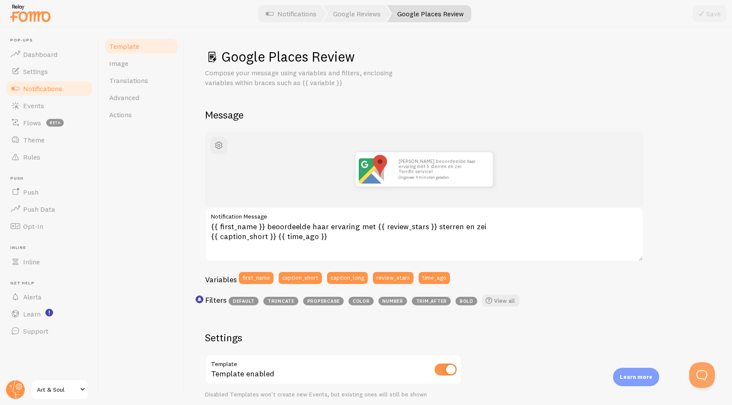
click at [52, 91] on span "Notifications" at bounding box center [42, 88] width 39 height 9
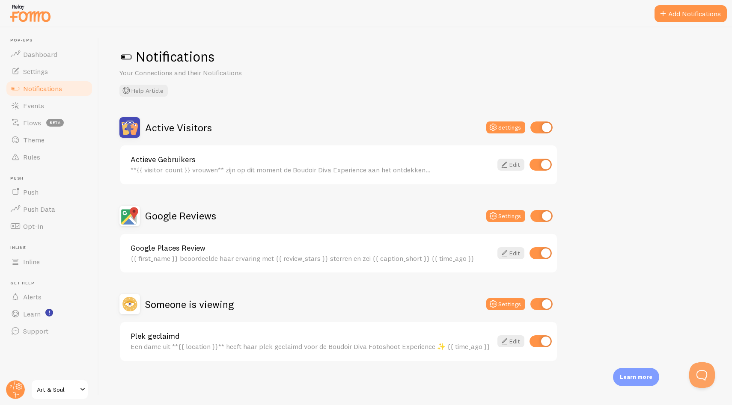
click at [294, 330] on div "Plek geclaimd Een dame uit **{{ location }}** heeft haar plek geclaimd voor de …" at bounding box center [338, 341] width 436 height 39
click at [278, 336] on link "Plek geclaimd" at bounding box center [312, 337] width 362 height 8
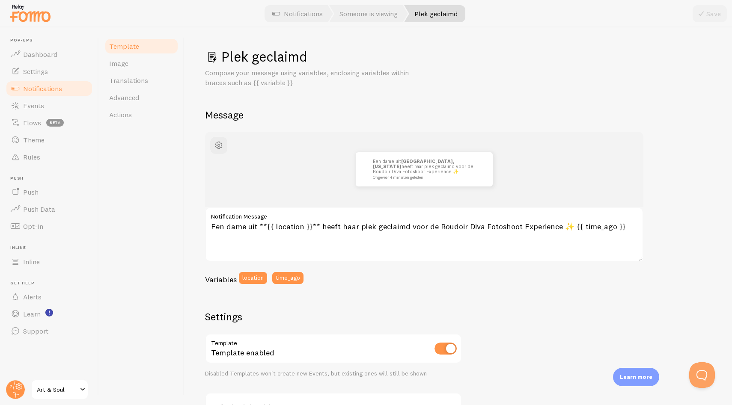
click at [336, 104] on div "Plek geclaimd Compose your message using variables, enclosing variables within …" at bounding box center [458, 315] width 506 height 534
click at [36, 68] on span "Settings" at bounding box center [35, 71] width 25 height 9
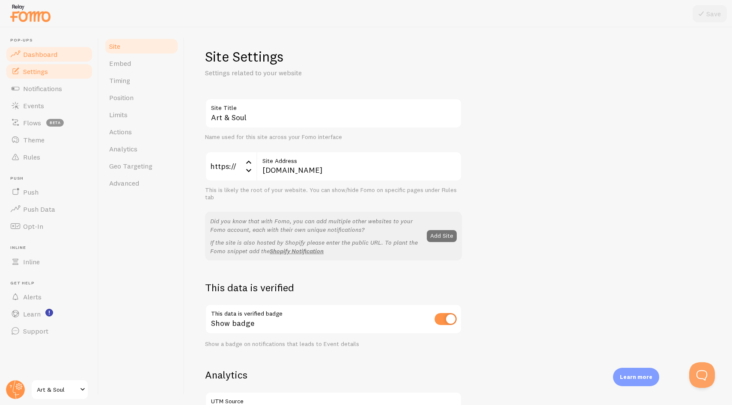
click at [47, 50] on span "Dashboard" at bounding box center [40, 54] width 34 height 9
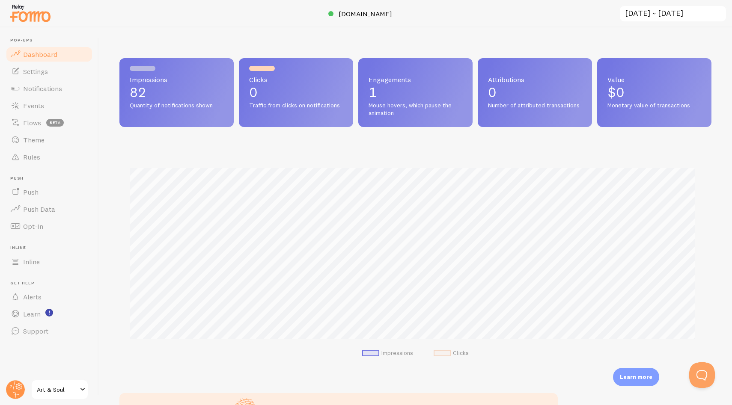
scroll to position [225, 585]
click at [286, 20] on div at bounding box center [366, 13] width 732 height 27
click at [48, 74] on link "Settings" at bounding box center [49, 71] width 88 height 17
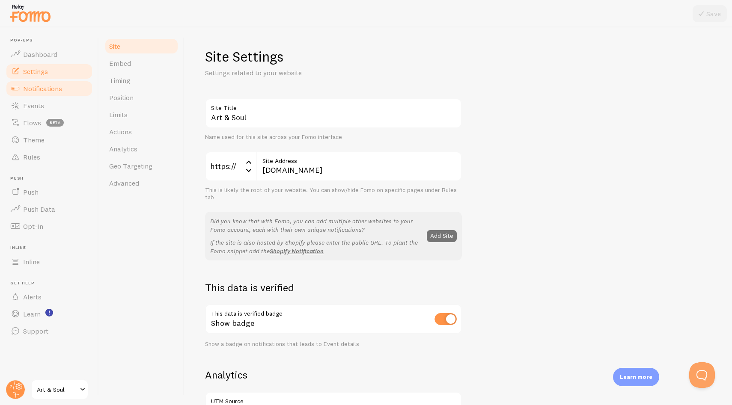
click at [63, 88] on link "Notifications" at bounding box center [49, 88] width 88 height 17
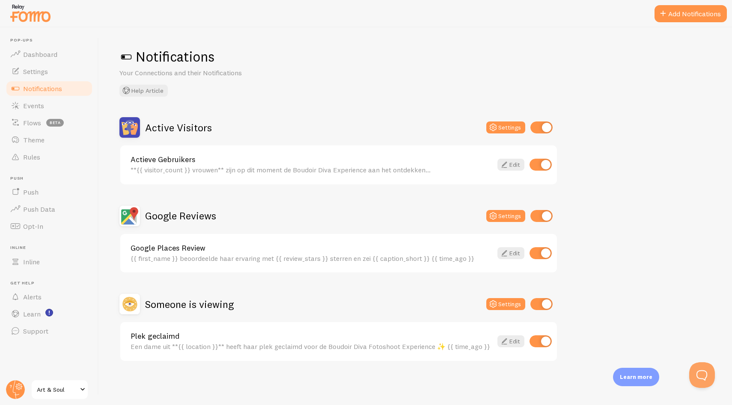
click at [307, 94] on div "Notifications Your Connections and their Notifications Help Article" at bounding box center [415, 72] width 592 height 49
click at [49, 79] on link "Settings" at bounding box center [49, 71] width 88 height 17
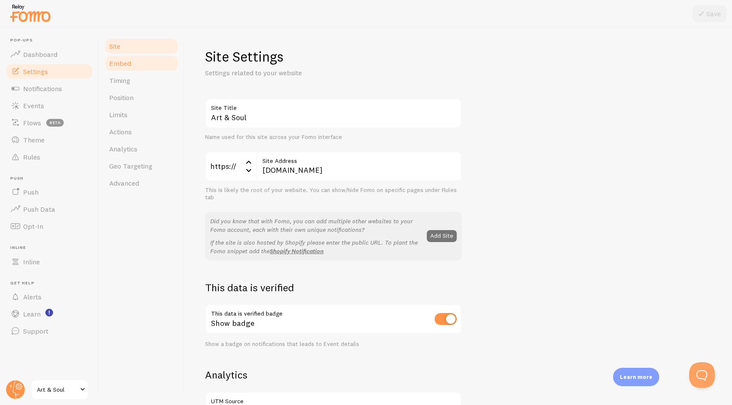
click at [135, 62] on link "Embed" at bounding box center [141, 63] width 75 height 17
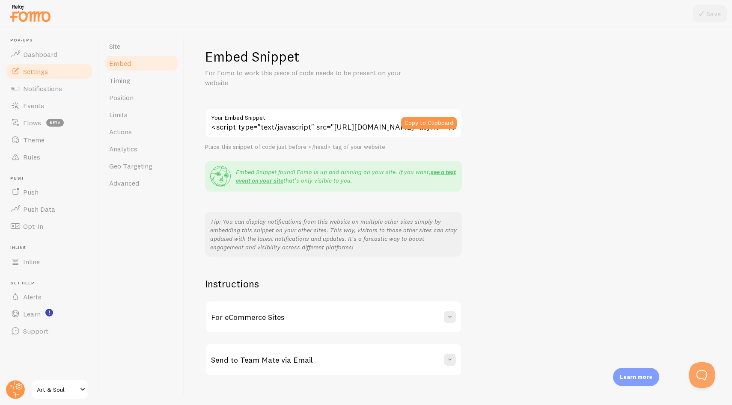
click at [548, 261] on div "Embed Snippet For Fomo to work this piece of code needs to be present on your w…" at bounding box center [458, 212] width 506 height 328
click at [130, 71] on link "Embed" at bounding box center [141, 63] width 75 height 17
click at [131, 76] on link "Timing" at bounding box center [141, 80] width 75 height 17
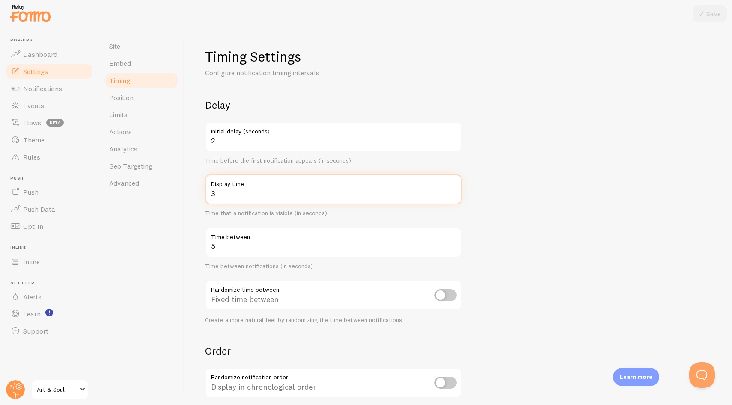
click at [231, 197] on input "3" at bounding box center [333, 190] width 257 height 30
type input "7"
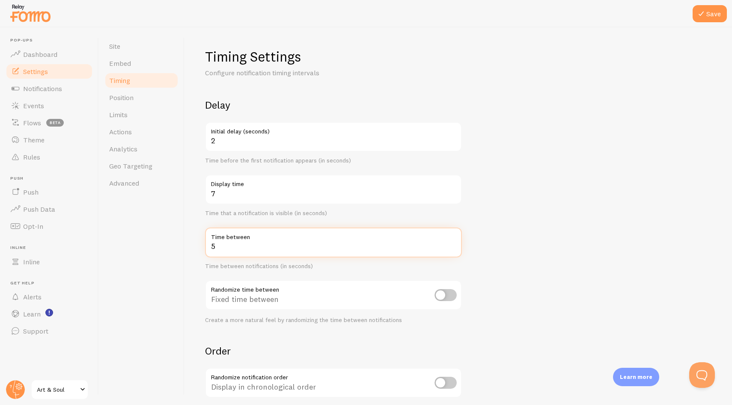
click at [229, 246] on input "5" at bounding box center [333, 243] width 257 height 30
type input "3"
click at [222, 187] on label "Display time" at bounding box center [333, 182] width 257 height 15
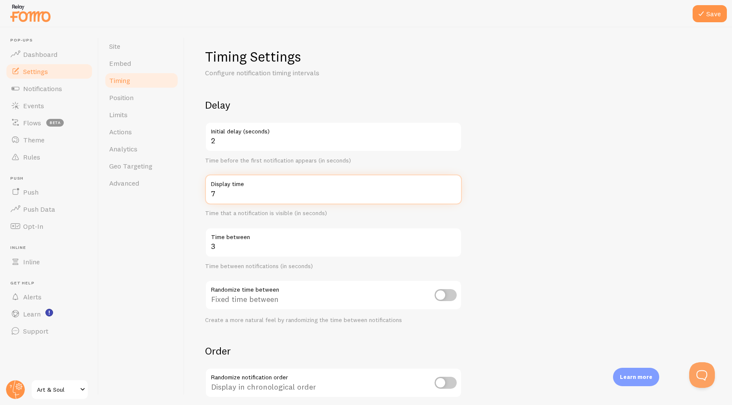
click at [222, 187] on input "7" at bounding box center [333, 190] width 257 height 30
type input "5"
type input "6"
click at [544, 195] on form "Delay 2 Initial delay (seconds) Time before the first notification appears (in …" at bounding box center [458, 281] width 506 height 367
click at [558, 202] on form "Delay 2 Initial delay (seconds) Time before the first notification appears (in …" at bounding box center [458, 281] width 506 height 367
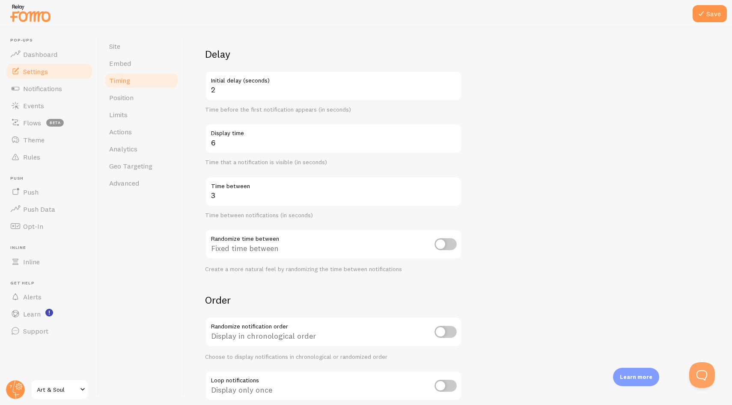
scroll to position [101, 0]
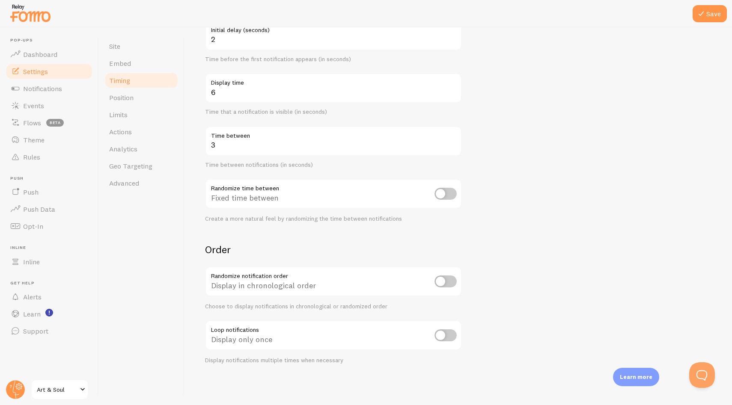
click at [444, 193] on input "checkbox" at bounding box center [445, 194] width 22 height 12
click at [531, 189] on form "Delay 2 Initial delay (seconds) Time before the first notification appears (in …" at bounding box center [458, 180] width 506 height 367
click at [440, 197] on input "checkbox" at bounding box center [445, 194] width 22 height 12
checkbox input "false"
click at [528, 196] on form "Delay 2 Initial delay (seconds) Time before the first notification appears (in …" at bounding box center [458, 180] width 506 height 367
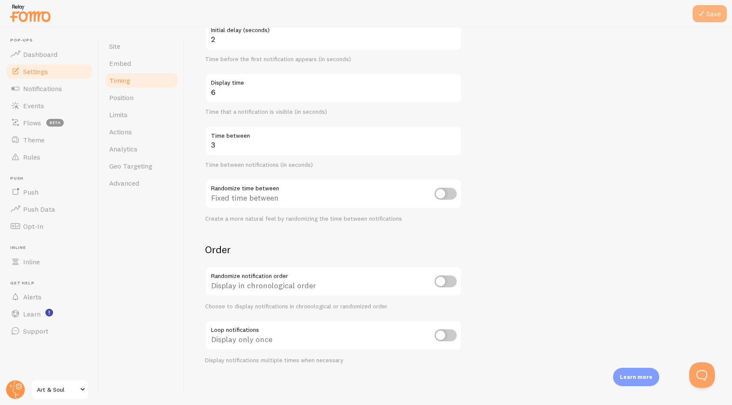
click at [716, 11] on button "Save" at bounding box center [709, 13] width 34 height 17
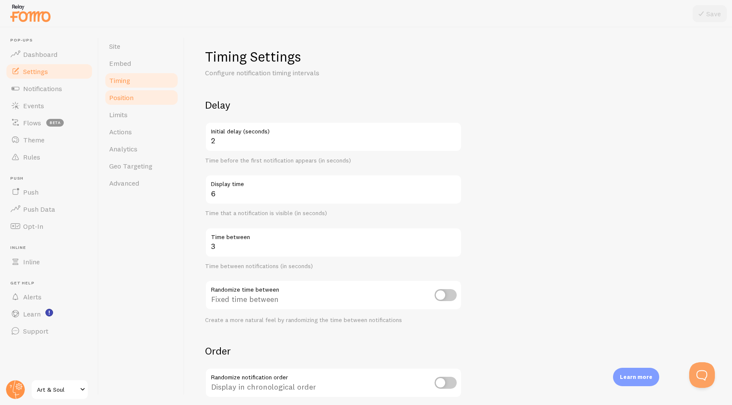
click at [153, 96] on link "Position" at bounding box center [141, 97] width 75 height 17
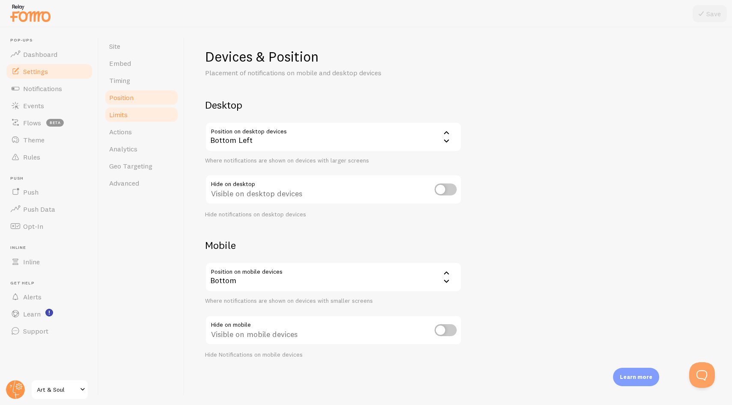
click at [155, 117] on link "Limits" at bounding box center [141, 114] width 75 height 17
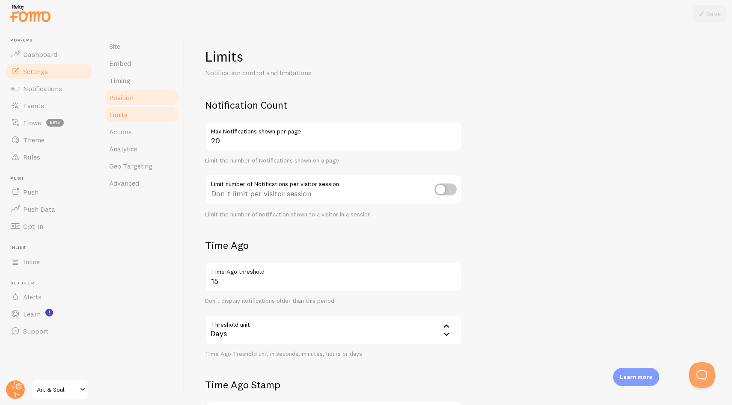
click at [134, 98] on link "Position" at bounding box center [141, 97] width 75 height 17
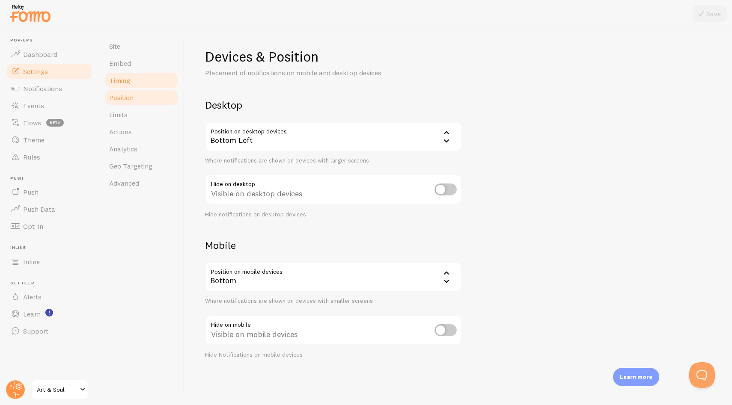
click at [137, 83] on link "Timing" at bounding box center [141, 80] width 75 height 17
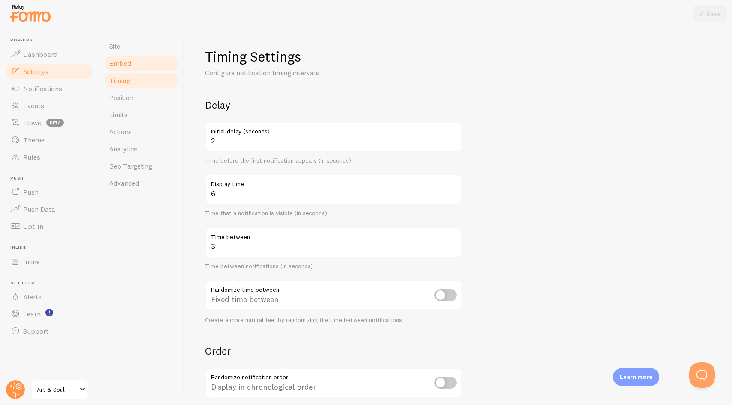
click at [133, 56] on link "Embed" at bounding box center [141, 63] width 75 height 17
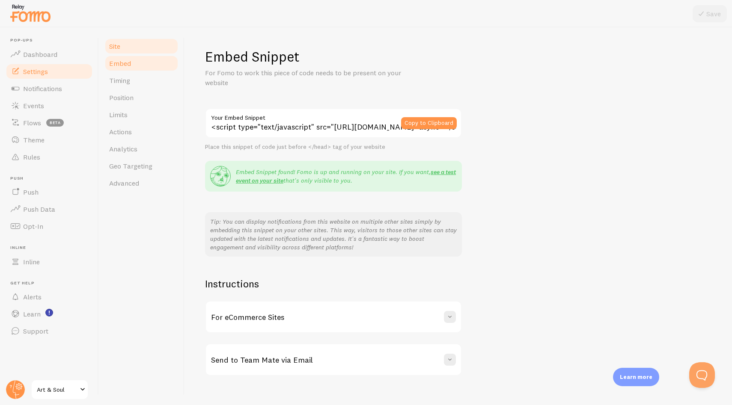
click at [132, 44] on link "Site" at bounding box center [141, 46] width 75 height 17
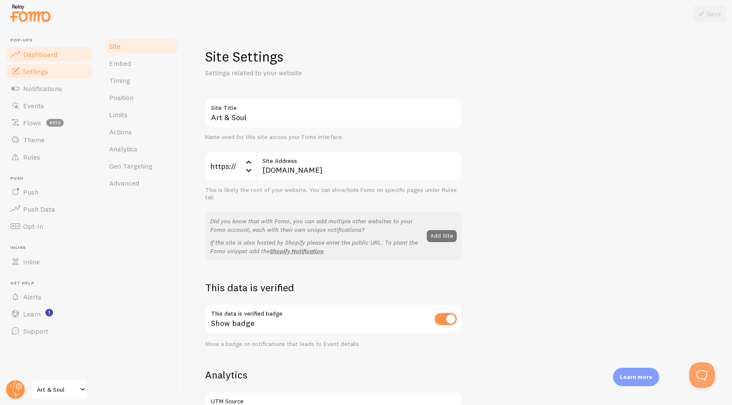
click at [43, 49] on link "Dashboard" at bounding box center [49, 54] width 88 height 17
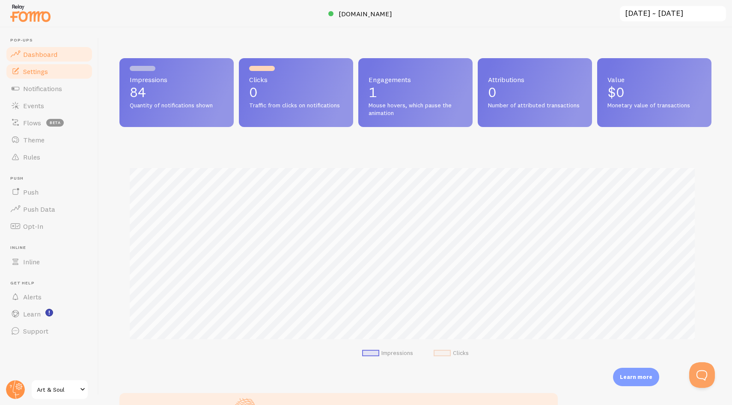
scroll to position [225, 585]
click at [276, 36] on div "Impressions 84 Quantity of notifications shown Clicks 0 Traffic from clicks on …" at bounding box center [415, 216] width 633 height 378
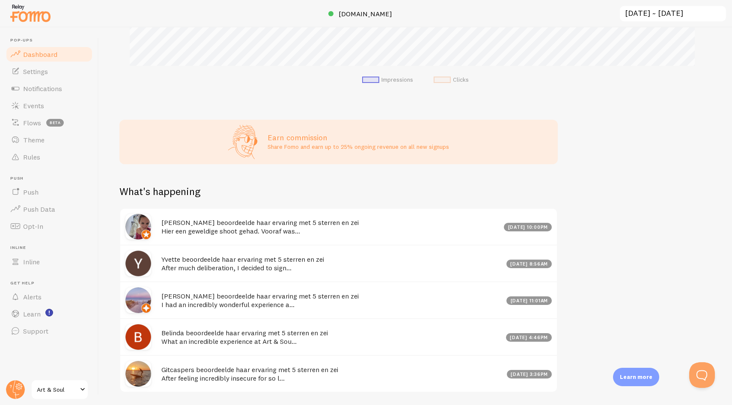
scroll to position [302, 0]
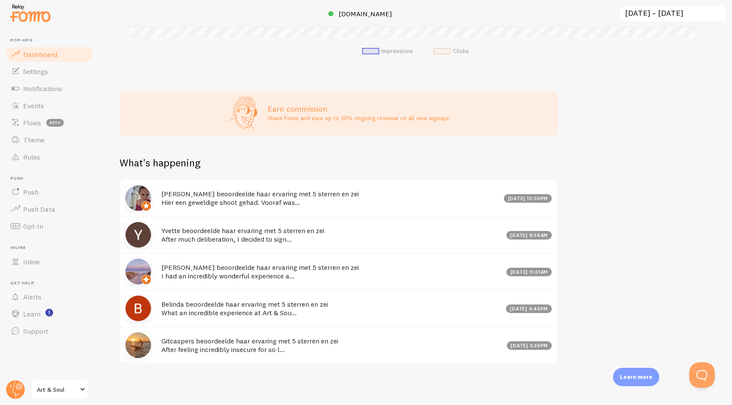
click at [589, 222] on div "Impressions 84 Quantity of notifications shown Clicks 0 Traffic from clicks on …" at bounding box center [415, 216] width 633 height 378
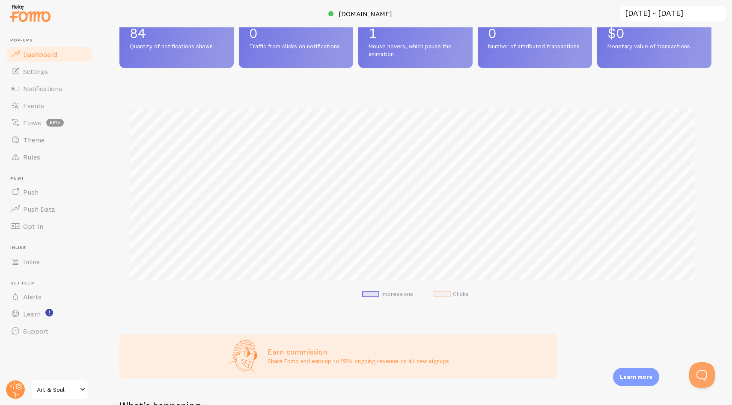
scroll to position [0, 0]
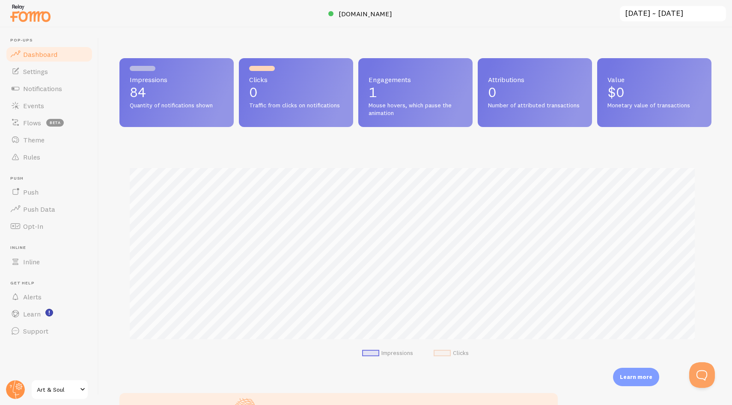
click at [421, 27] on div at bounding box center [366, 13] width 732 height 27
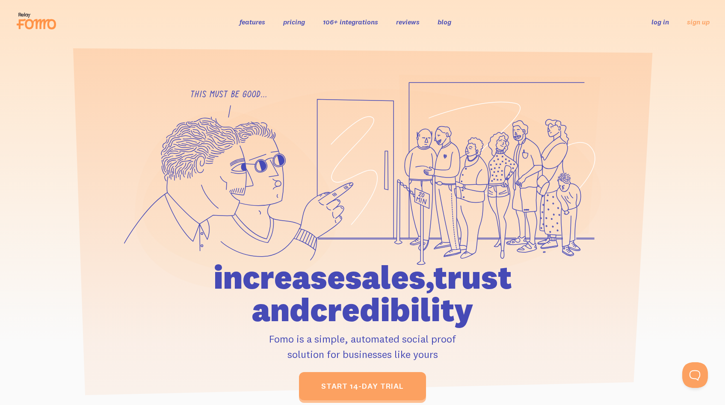
click at [664, 21] on link "log in" at bounding box center [661, 22] width 18 height 9
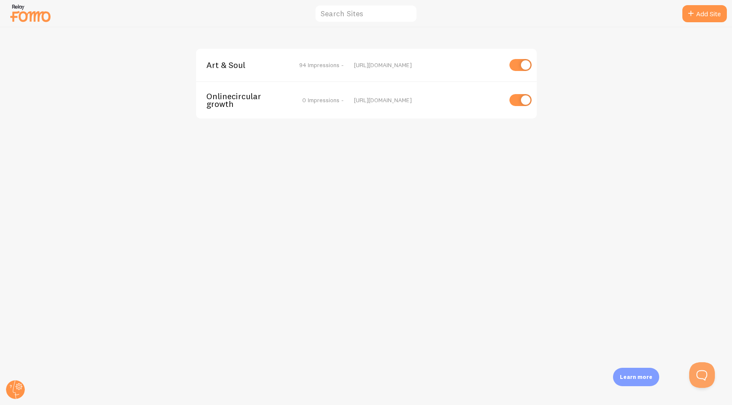
click at [226, 64] on span "Art & Soul" at bounding box center [240, 65] width 69 height 8
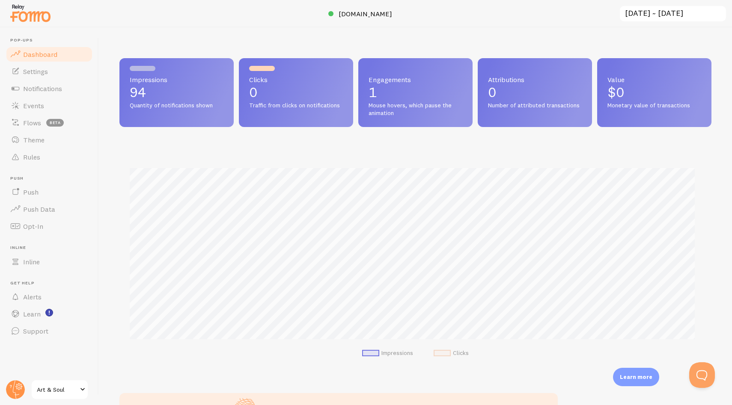
scroll to position [225, 585]
click at [54, 89] on span "Notifications" at bounding box center [42, 88] width 39 height 9
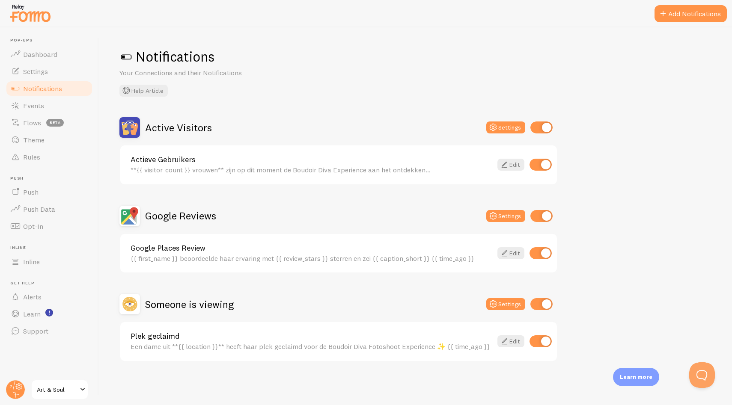
click at [255, 122] on div "Active Visitors Settings" at bounding box center [338, 127] width 438 height 21
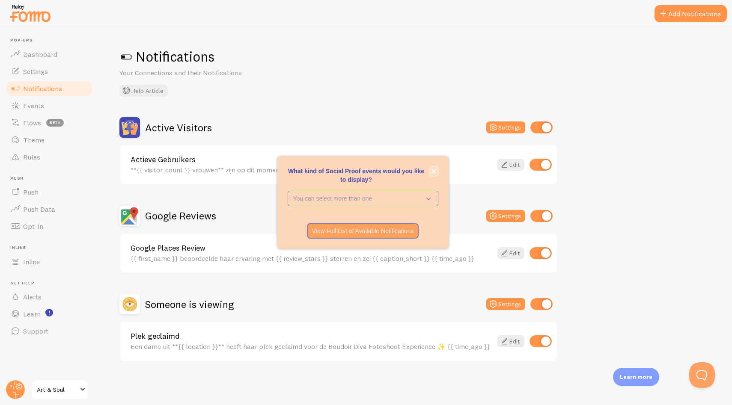
click at [435, 172] on icon "close," at bounding box center [433, 171] width 5 height 5
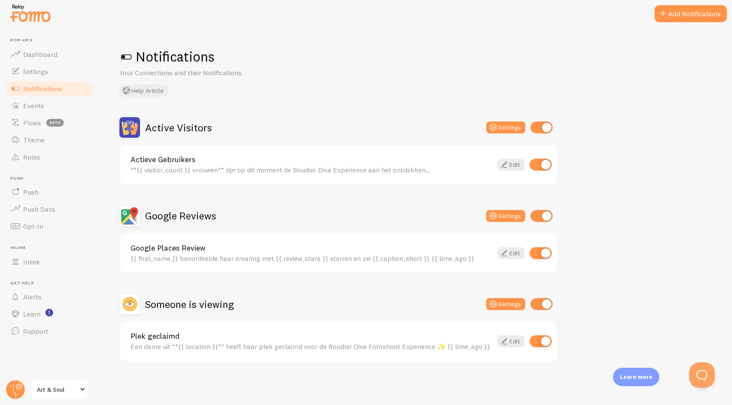
click at [388, 104] on div "Notifications Your Connections and their Notifications Help Article Active Visi…" at bounding box center [415, 216] width 633 height 378
click at [62, 102] on link "Events" at bounding box center [49, 105] width 88 height 17
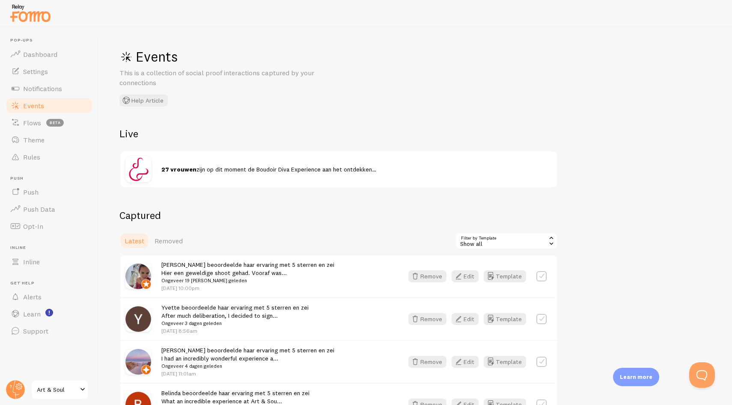
click at [310, 228] on div "Captured Latest Removed Filter by Template all Show all Show all Actieve Gebrui…" at bounding box center [338, 339] width 438 height 261
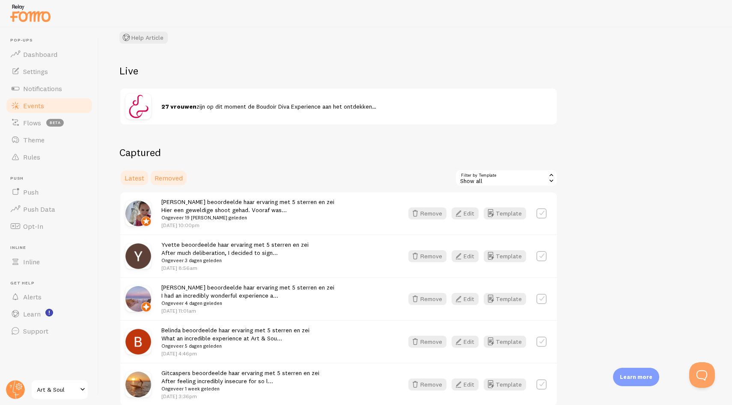
click at [184, 174] on link "Removed" at bounding box center [168, 177] width 39 height 17
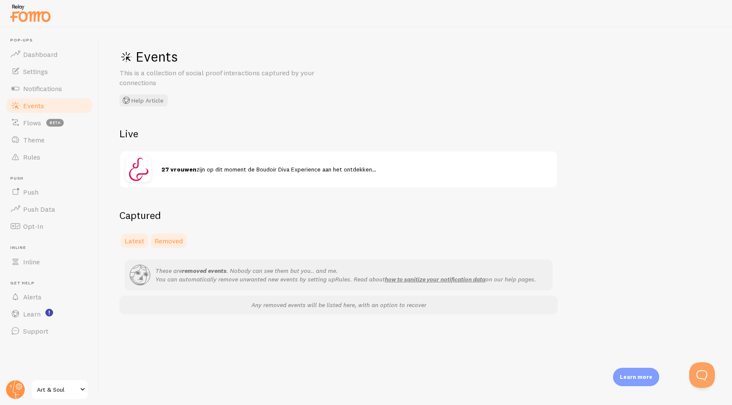
click at [136, 241] on span "Latest" at bounding box center [135, 241] width 20 height 9
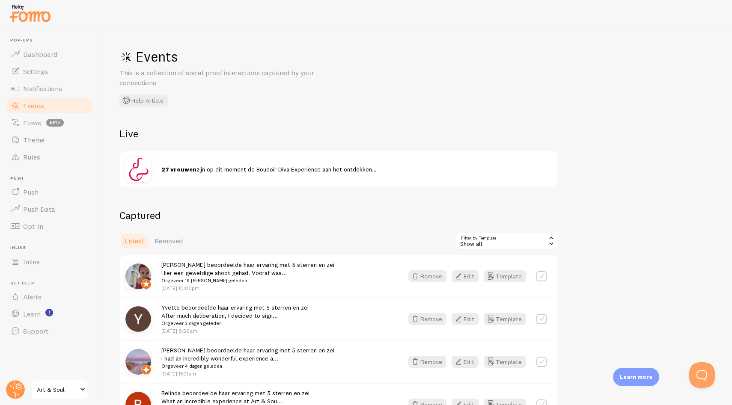
click at [337, 217] on h2 "Captured" at bounding box center [338, 215] width 438 height 13
click at [42, 92] on span "Notifications" at bounding box center [42, 88] width 39 height 9
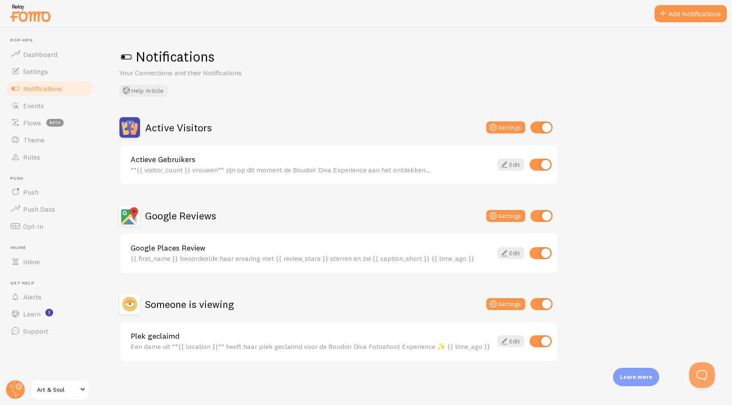
click at [319, 217] on div "Google Reviews Settings" at bounding box center [338, 216] width 438 height 21
click at [48, 85] on span "Notifications" at bounding box center [42, 88] width 39 height 9
click at [45, 70] on span "Settings" at bounding box center [35, 71] width 25 height 9
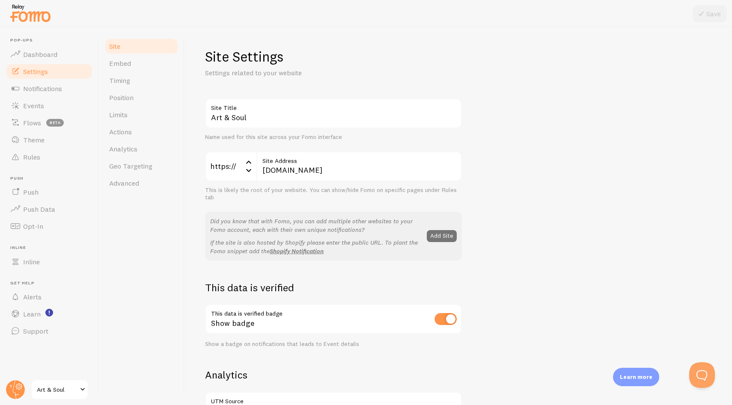
click at [496, 195] on div "Art & Soul Site Title Name used for this site across your Fomo interface https:…" at bounding box center [458, 387] width 506 height 579
click at [32, 122] on span "Flows" at bounding box center [32, 123] width 18 height 9
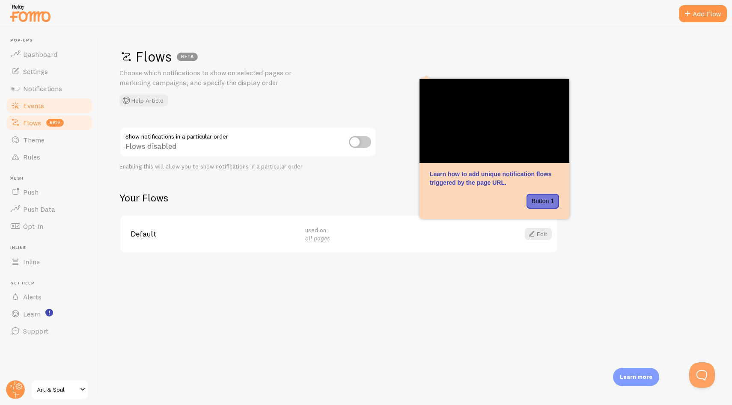
click at [33, 101] on link "Events" at bounding box center [49, 105] width 88 height 17
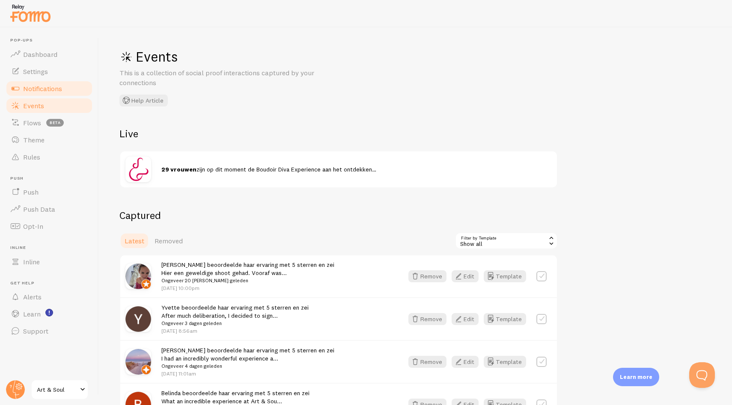
click at [39, 89] on span "Notifications" at bounding box center [42, 88] width 39 height 9
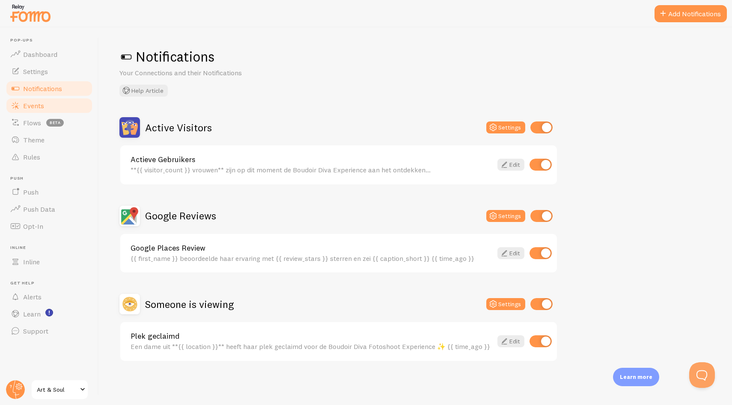
click at [38, 100] on link "Events" at bounding box center [49, 105] width 88 height 17
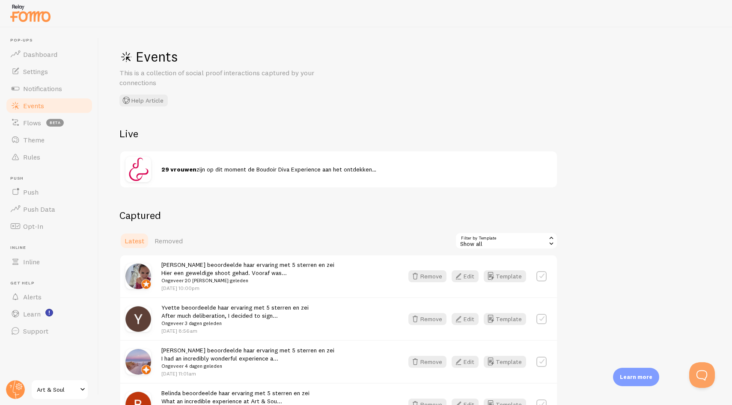
click at [381, 199] on div "Events This is a collection of social proof interactions captured by your conne…" at bounding box center [415, 216] width 633 height 378
click at [33, 90] on span "Notifications" at bounding box center [42, 88] width 39 height 9
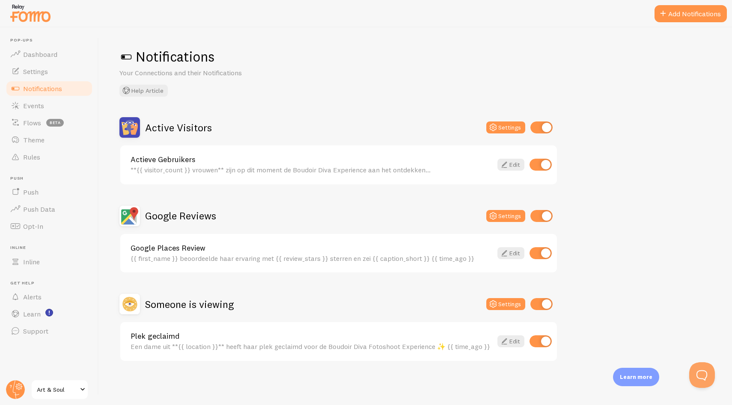
click at [394, 208] on div "Google Reviews Settings" at bounding box center [338, 216] width 438 height 21
click at [513, 130] on button "Settings" at bounding box center [505, 128] width 39 height 12
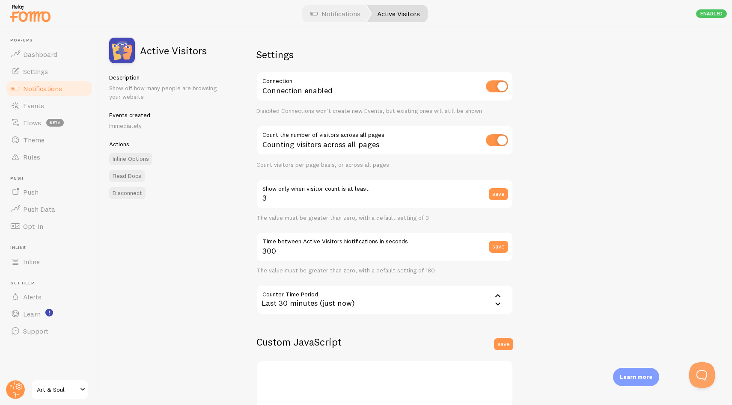
click at [557, 153] on div "Settings Connection Connection enabled Disabled Connections won't create new Ev…" at bounding box center [484, 216] width 496 height 378
click at [148, 50] on h2 "Active Visitors" at bounding box center [173, 50] width 67 height 10
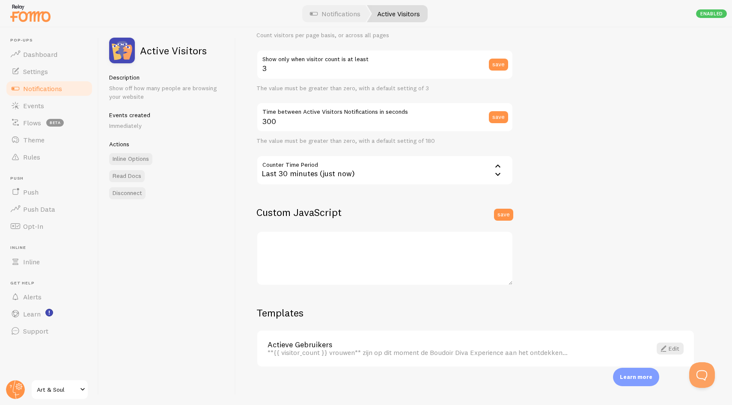
scroll to position [133, 0]
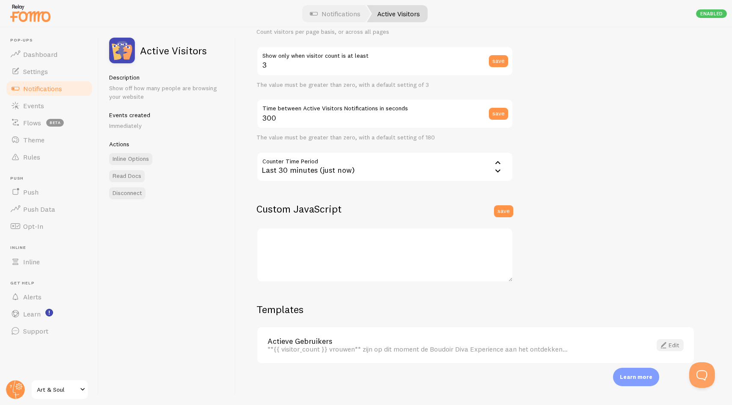
click at [671, 346] on link "Edit" at bounding box center [669, 345] width 27 height 12
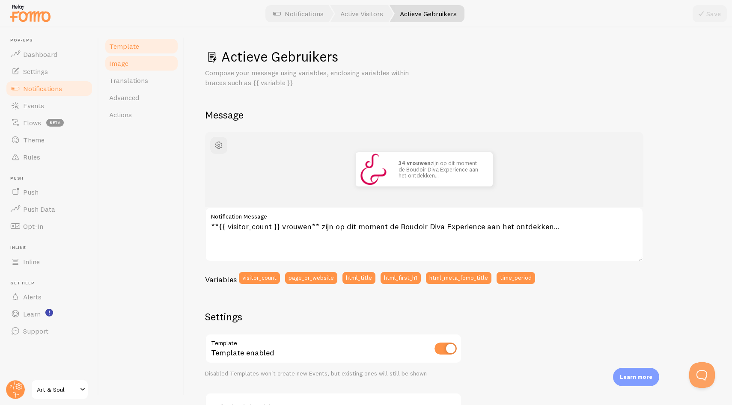
click at [137, 62] on link "Image" at bounding box center [141, 63] width 75 height 17
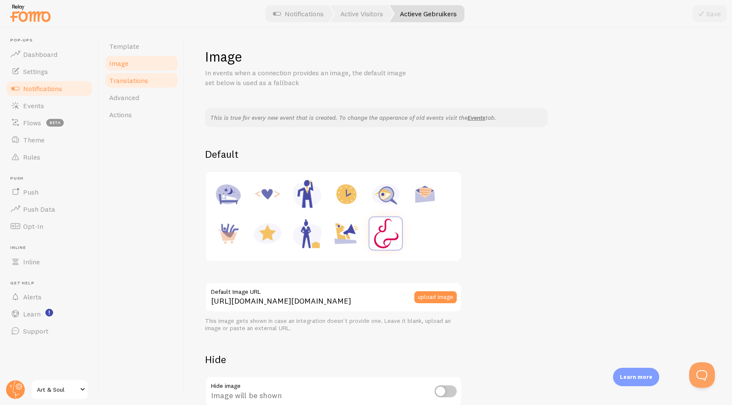
click at [139, 82] on span "Translations" at bounding box center [128, 80] width 39 height 9
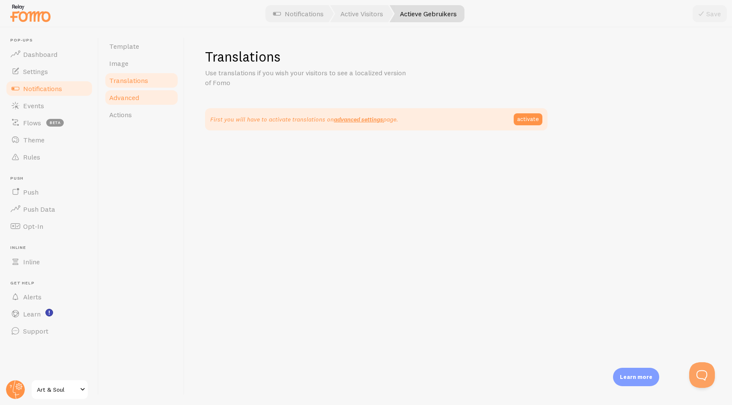
click at [141, 101] on link "Advanced" at bounding box center [141, 97] width 75 height 17
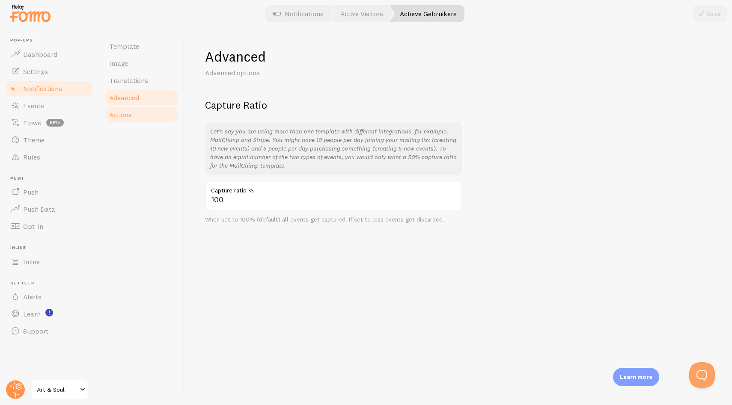
click at [142, 114] on link "Actions" at bounding box center [141, 114] width 75 height 17
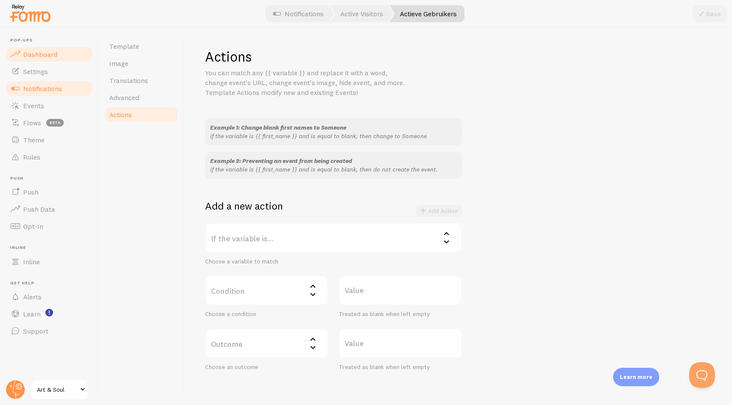
click at [39, 56] on span "Dashboard" at bounding box center [40, 54] width 34 height 9
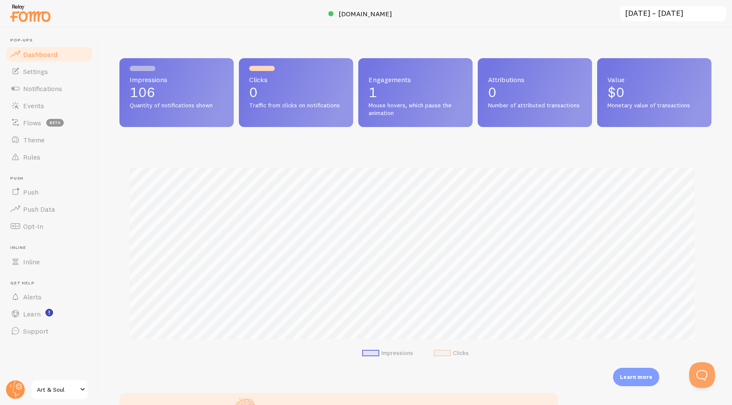
scroll to position [225, 585]
click at [45, 73] on span "Settings" at bounding box center [35, 71] width 25 height 9
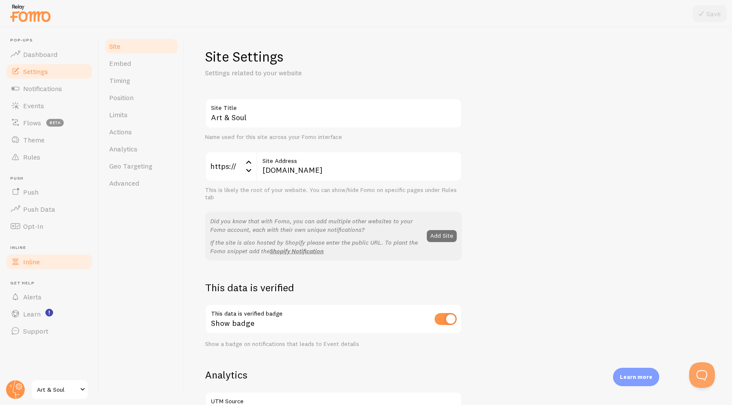
click at [45, 254] on link "Inline" at bounding box center [49, 261] width 88 height 17
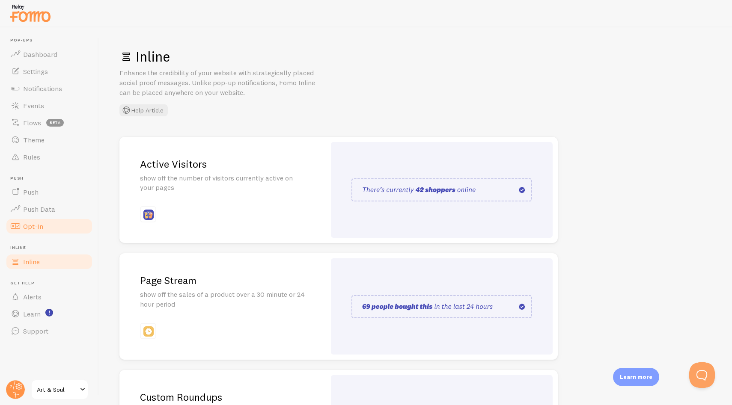
click at [39, 223] on span "Opt-In" at bounding box center [33, 226] width 20 height 9
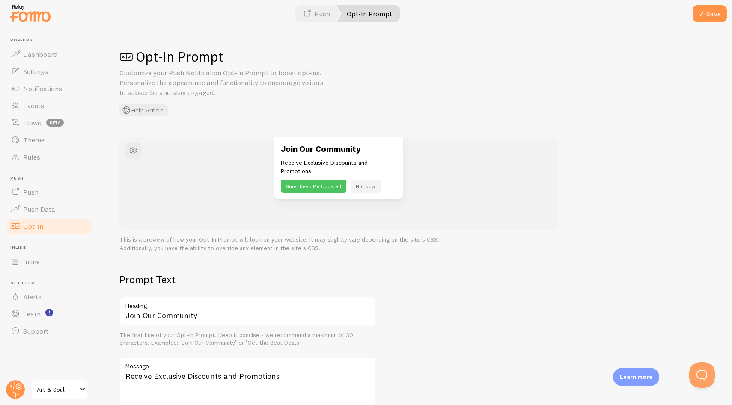
click at [273, 96] on p "Customize your Push Notification Opt-In Prompt to boost opt-ins. Personalize th…" at bounding box center [221, 83] width 205 height 30
click at [133, 151] on span "button" at bounding box center [133, 150] width 10 height 10
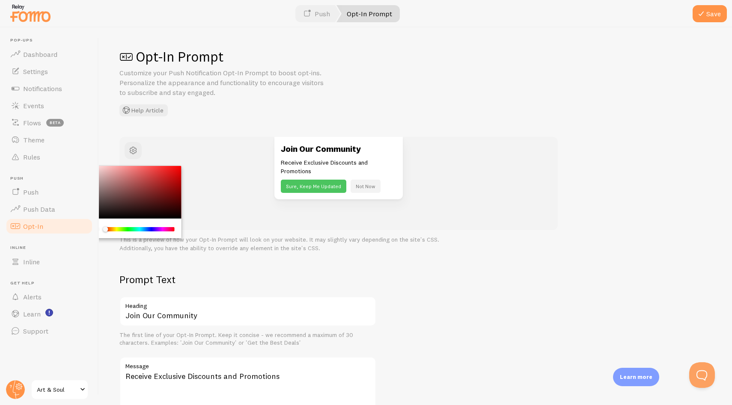
click at [161, 146] on div "Join Our Community Receive Exclusive Discounts and Promotions Sure, Keep Me Upd…" at bounding box center [338, 168] width 377 height 63
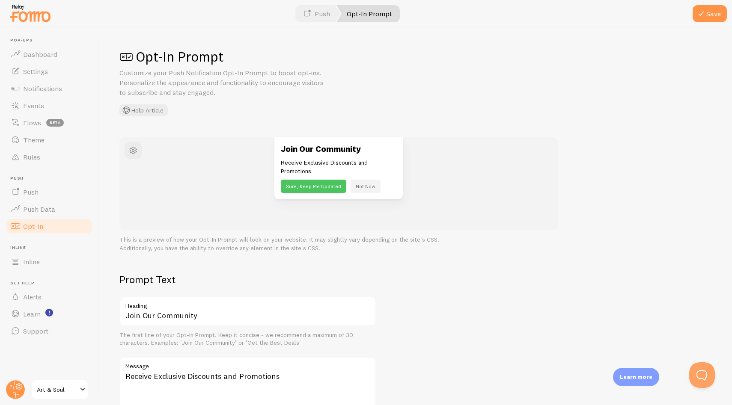
click at [202, 97] on p "Customize your Push Notification Opt-In Prompt to boost opt-ins. Personalize th…" at bounding box center [221, 83] width 205 height 30
click at [125, 55] on span at bounding box center [126, 57] width 14 height 14
click at [164, 59] on h1 "Opt-In Prompt" at bounding box center [415, 57] width 592 height 18
click at [43, 209] on span "Push Data" at bounding box center [39, 209] width 32 height 9
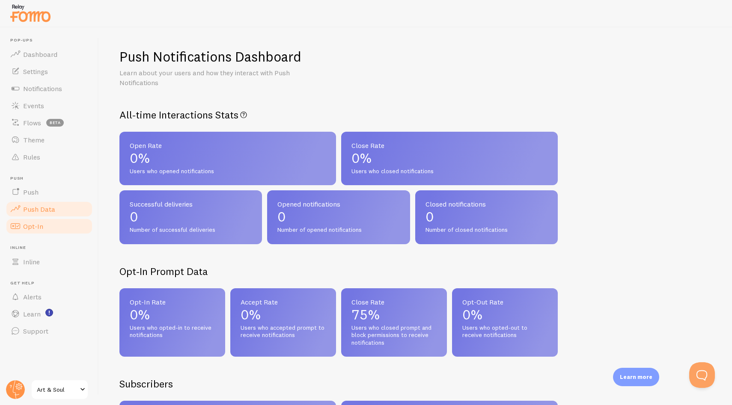
click at [33, 222] on link "Opt-In" at bounding box center [49, 226] width 88 height 17
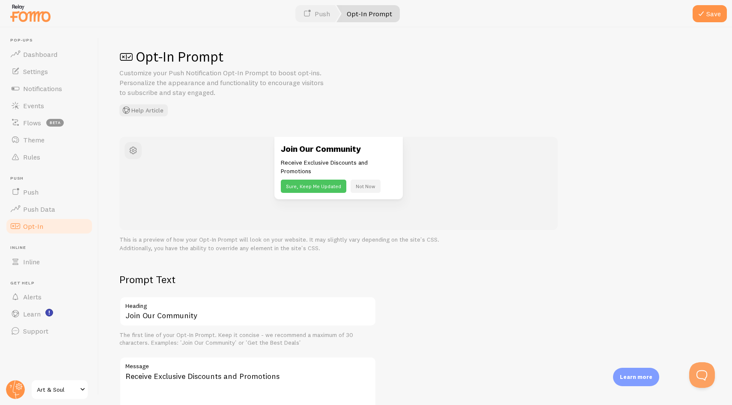
click at [376, 204] on div "Join Our Community Receive Exclusive Discounts and Promotions Sure, Keep Me Upd…" at bounding box center [338, 184] width 438 height 94
click at [334, 161] on p "Receive Exclusive Discounts and Promotions" at bounding box center [339, 166] width 116 height 17
click at [142, 153] on div "Join Our Community Receive Exclusive Discounts and Promotions Sure, Keep Me Upd…" at bounding box center [338, 184] width 438 height 94
click at [133, 151] on span "button" at bounding box center [133, 150] width 10 height 10
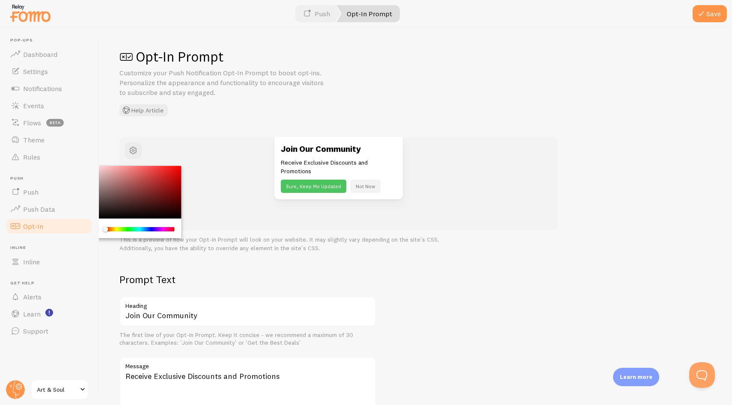
click at [188, 151] on div "Join Our Community Receive Exclusive Discounts and Promotions Sure, Keep Me Upd…" at bounding box center [338, 168] width 377 height 63
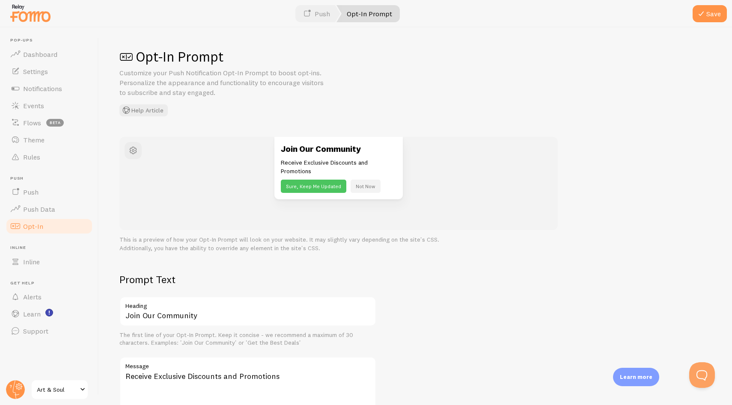
click at [208, 97] on p "Customize your Push Notification Opt-In Prompt to boost opt-ins. Personalize th…" at bounding box center [221, 83] width 205 height 30
click at [315, 22] on div at bounding box center [366, 13] width 732 height 27
click at [319, 19] on link "Push" at bounding box center [317, 13] width 48 height 17
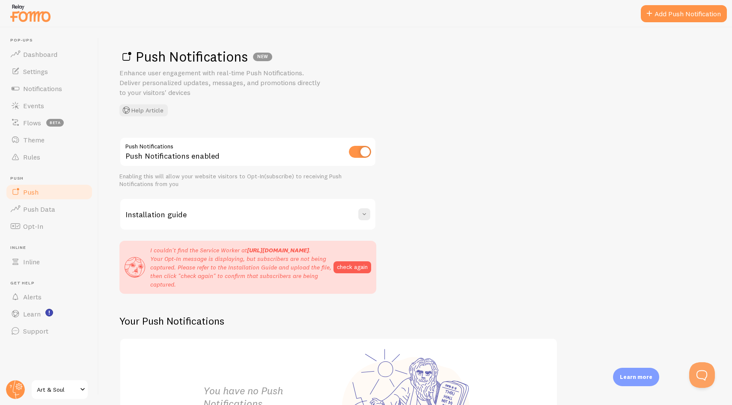
click at [358, 151] on input "checkbox" at bounding box center [360, 152] width 22 height 12
checkbox input "false"
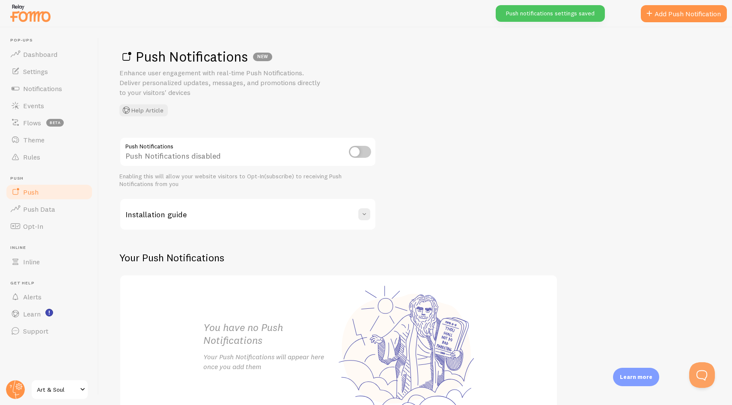
click at [478, 140] on div "Push Notifications Push Notifications disabled Enabling this will allow your we…" at bounding box center [415, 280] width 592 height 286
click at [606, 94] on div "Push Notifications NEW Enhance user engagement with real-time Push Notification…" at bounding box center [415, 82] width 592 height 68
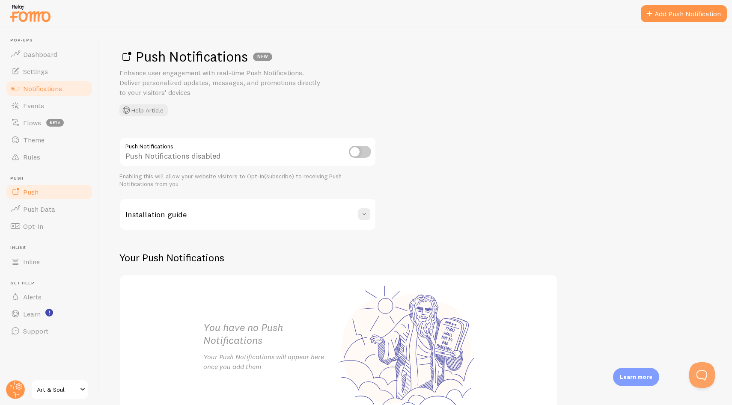
click at [41, 87] on span "Notifications" at bounding box center [42, 88] width 39 height 9
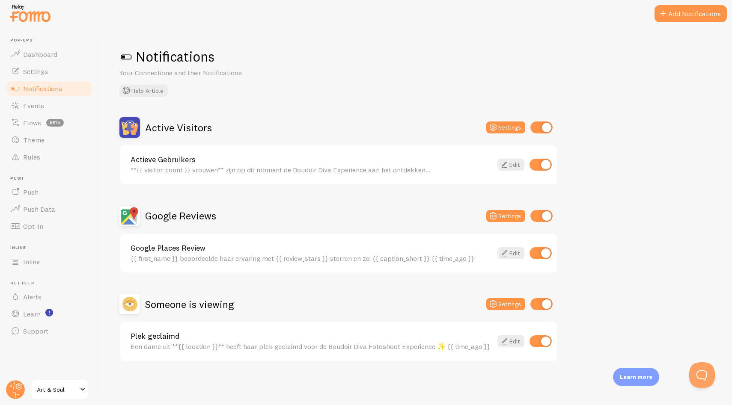
click at [630, 126] on div "Active Visitors Settings Actieve Gebruikers **{{ visitor_count }} vrouwen** zij…" at bounding box center [415, 239] width 592 height 245
click at [48, 207] on span "Push Data" at bounding box center [39, 209] width 32 height 9
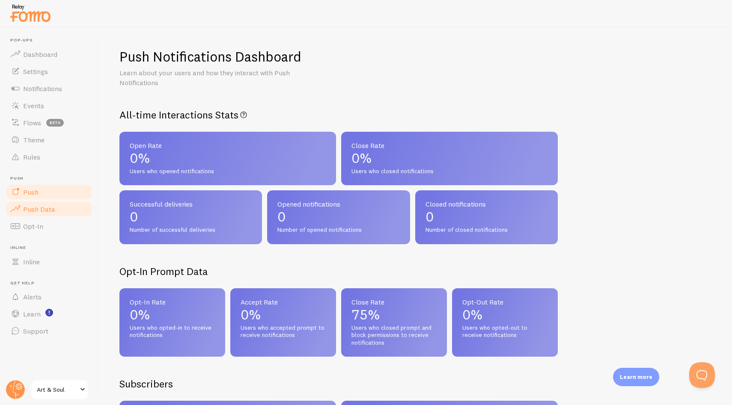
click at [44, 193] on link "Push" at bounding box center [49, 192] width 88 height 17
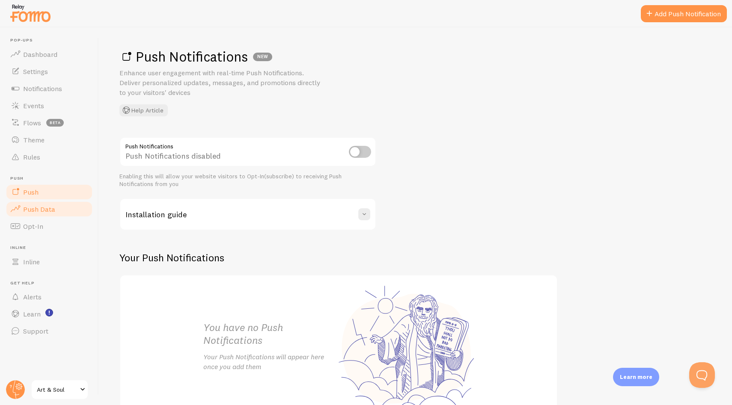
click at [31, 211] on span "Push Data" at bounding box center [39, 209] width 32 height 9
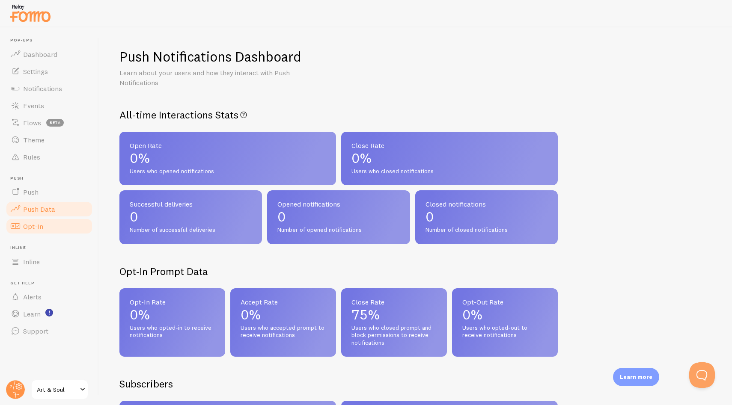
click at [37, 226] on span "Opt-In" at bounding box center [33, 226] width 20 height 9
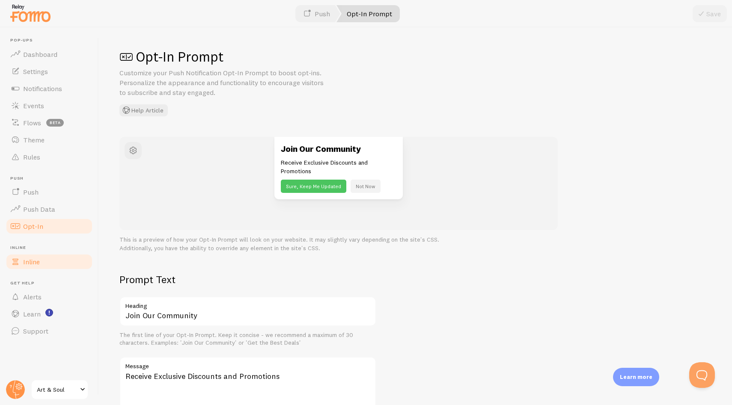
click at [42, 260] on link "Inline" at bounding box center [49, 261] width 88 height 17
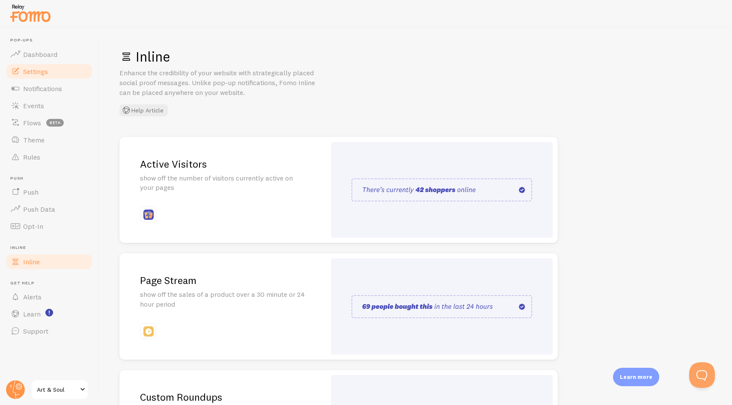
click at [27, 78] on link "Settings" at bounding box center [49, 71] width 88 height 17
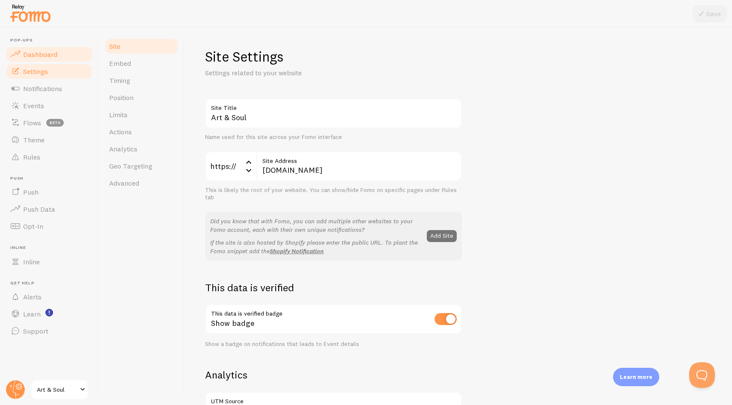
click at [39, 58] on link "Dashboard" at bounding box center [49, 54] width 88 height 17
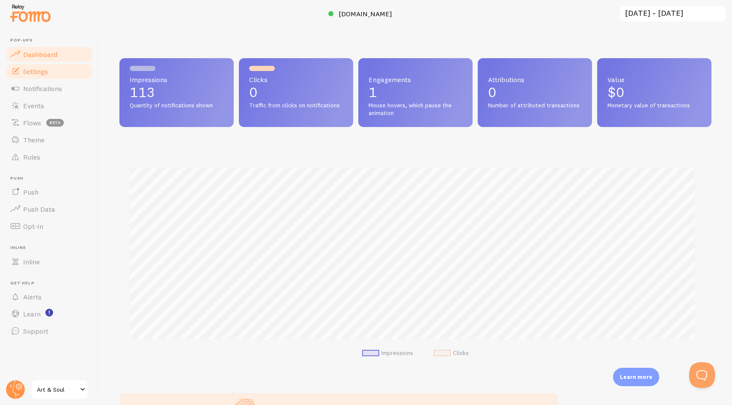
click at [28, 71] on span "Settings" at bounding box center [35, 71] width 25 height 9
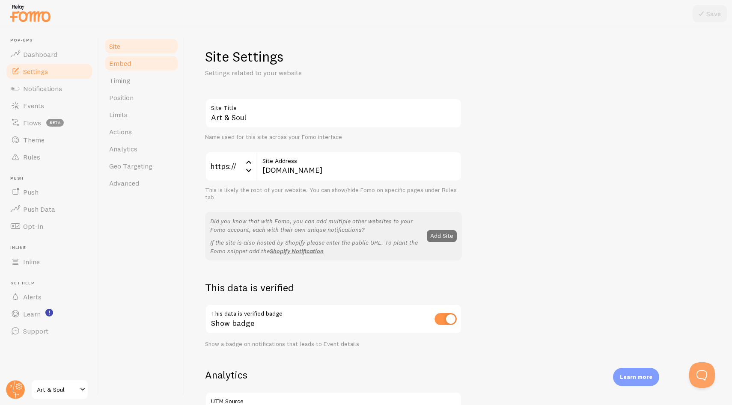
click at [141, 65] on link "Embed" at bounding box center [141, 63] width 75 height 17
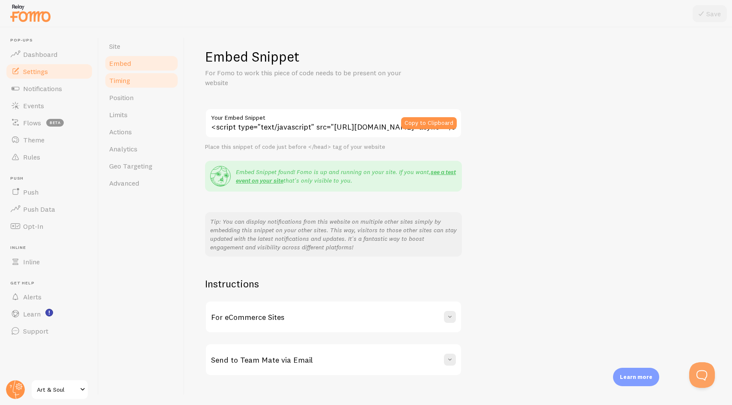
click at [139, 78] on link "Timing" at bounding box center [141, 80] width 75 height 17
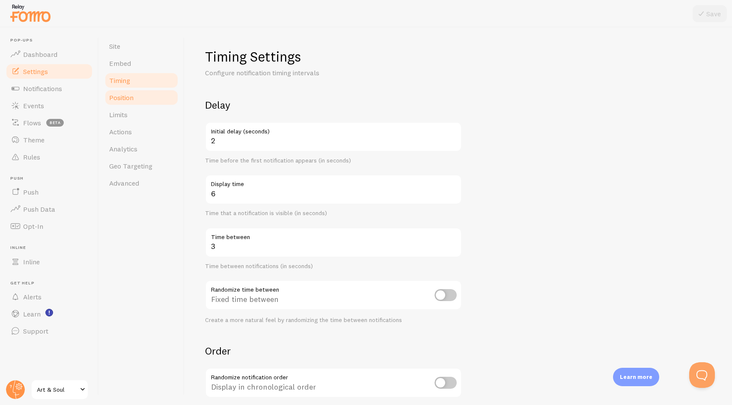
click at [143, 103] on link "Position" at bounding box center [141, 97] width 75 height 17
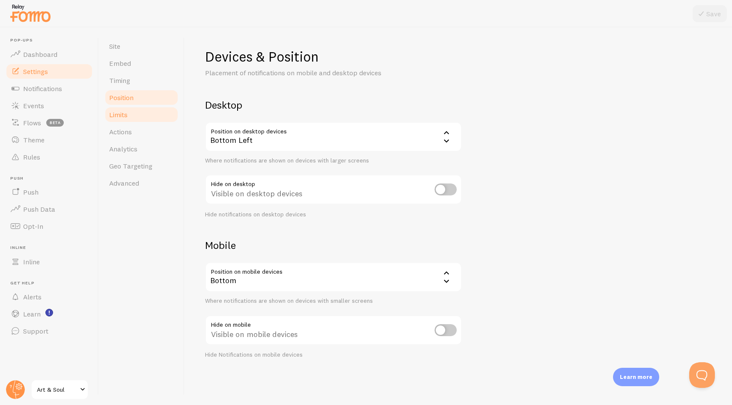
click at [141, 112] on link "Limits" at bounding box center [141, 114] width 75 height 17
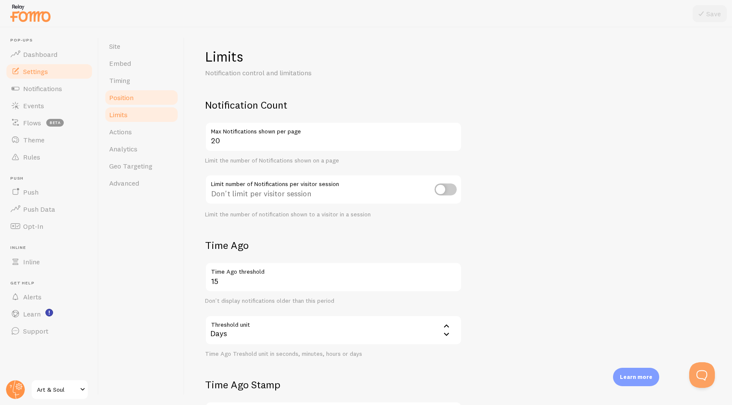
click at [142, 102] on link "Position" at bounding box center [141, 97] width 75 height 17
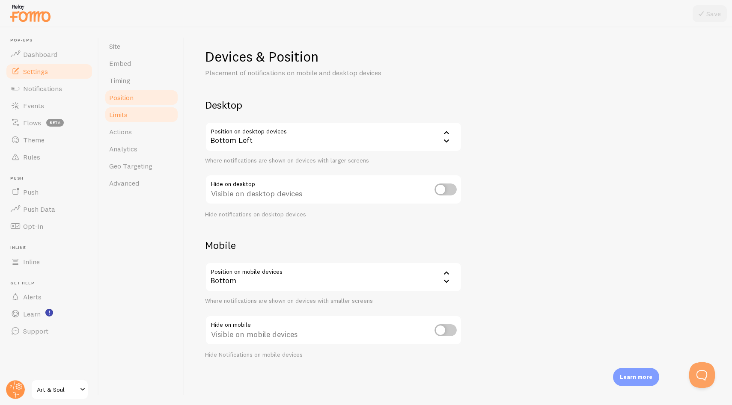
click at [137, 120] on link "Limits" at bounding box center [141, 114] width 75 height 17
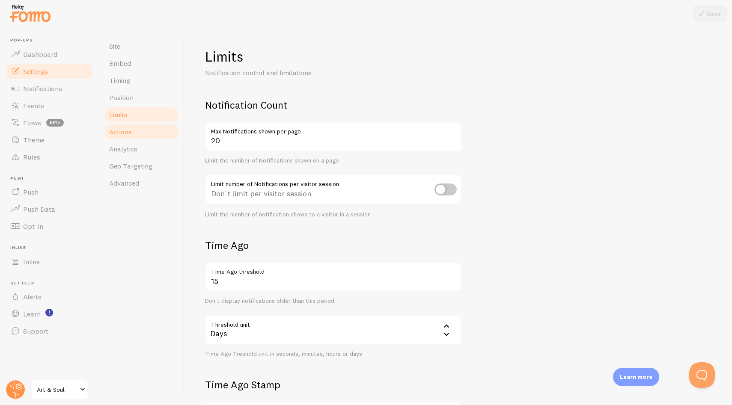
click at [152, 139] on link "Actions" at bounding box center [141, 131] width 75 height 17
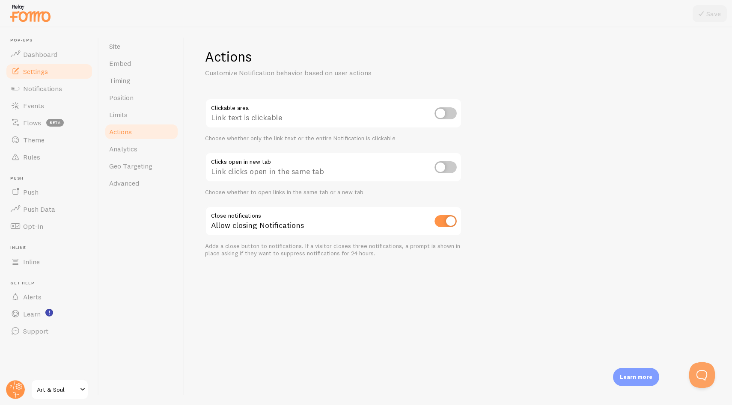
click at [293, 292] on div "Actions Customize Notification behavior based on user actions Clickable area Li…" at bounding box center [457, 216] width 547 height 378
click at [281, 286] on div "Actions Customize Notification behavior based on user actions Clickable area Li…" at bounding box center [457, 216] width 547 height 378
click at [144, 150] on link "Analytics" at bounding box center [141, 148] width 75 height 17
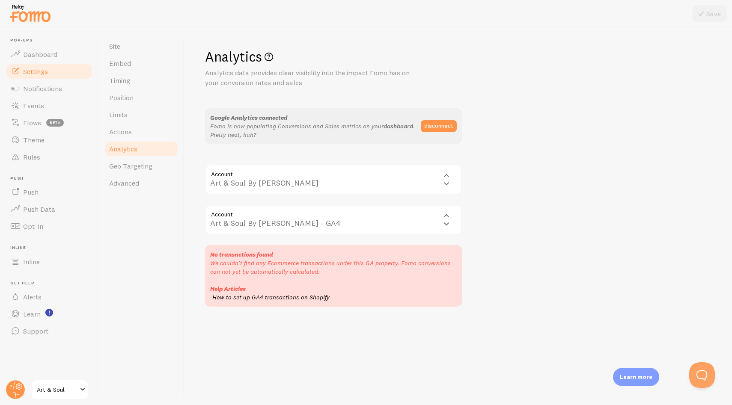
click at [490, 246] on div "Analytics Analytics data provides clear visibility into the impact Fomo has on …" at bounding box center [458, 177] width 506 height 259
click at [143, 182] on link "Advanced" at bounding box center [141, 183] width 75 height 17
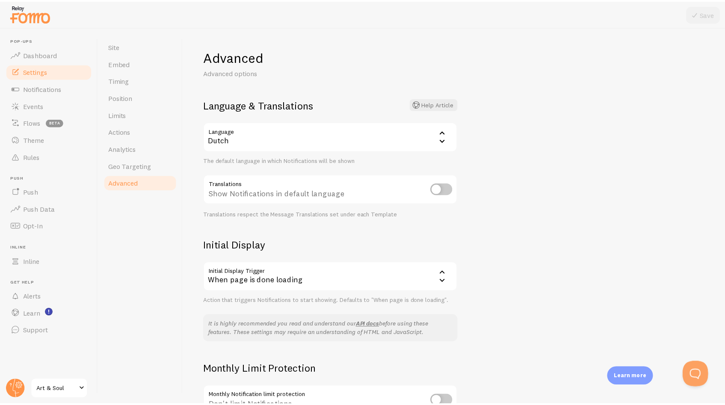
scroll to position [91, 0]
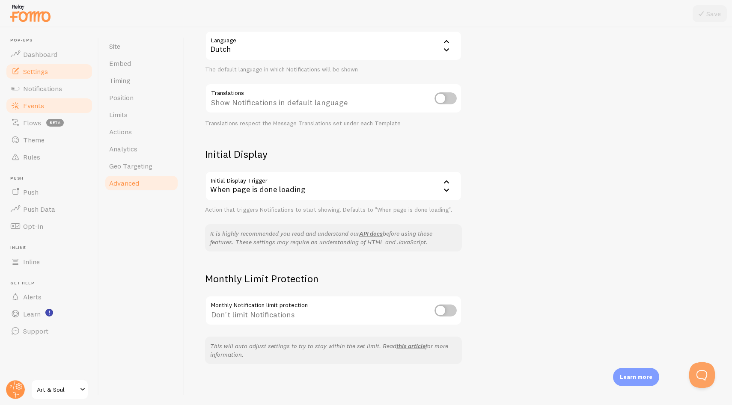
click at [39, 104] on span "Events" at bounding box center [33, 105] width 21 height 9
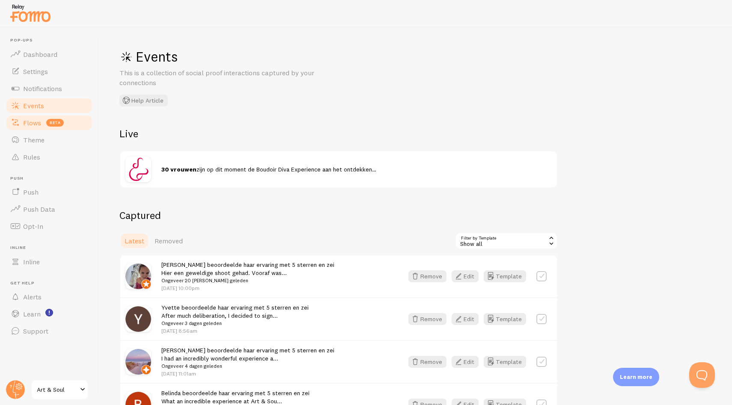
click at [35, 125] on span "Flows" at bounding box center [32, 123] width 18 height 9
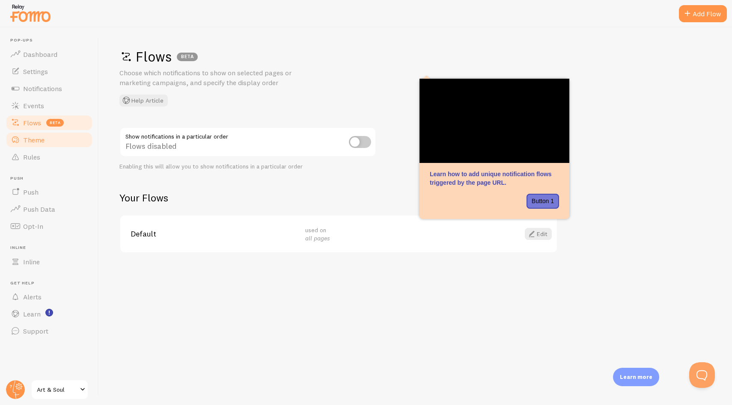
click at [34, 144] on link "Theme" at bounding box center [49, 139] width 88 height 17
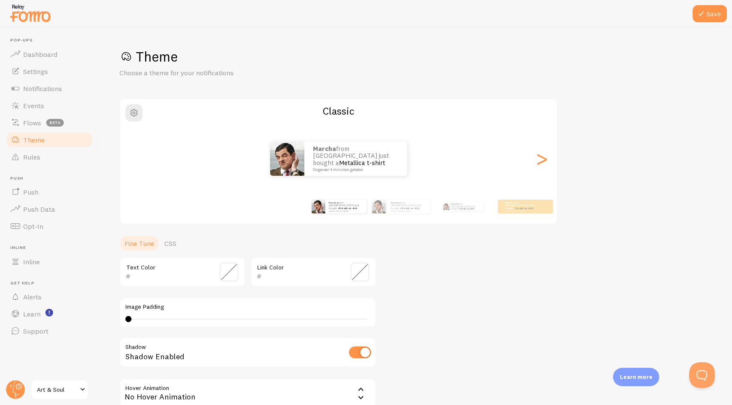
click at [508, 251] on div "Theme Choose a theme for your notifications Classic Marcha from [GEOGRAPHIC_DAT…" at bounding box center [415, 251] width 592 height 406
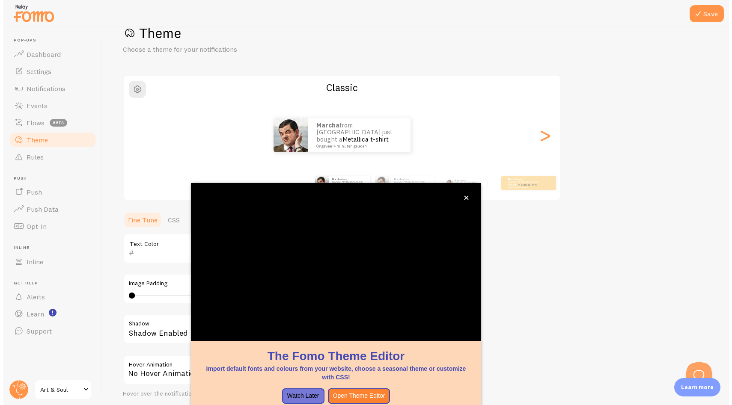
scroll to position [27, 0]
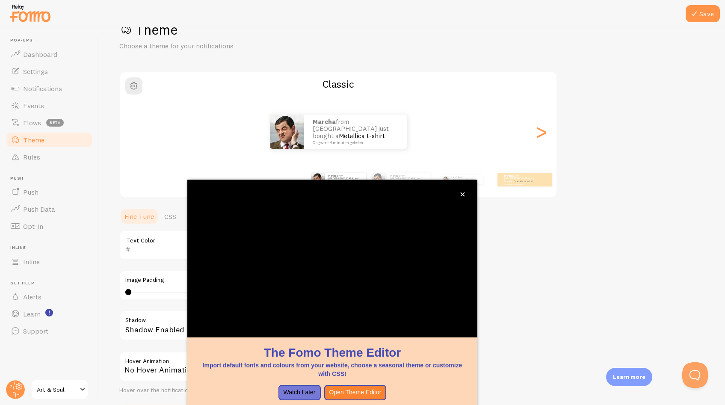
click at [507, 230] on div "Theme Choose a theme for your notifications Classic Marcha from [GEOGRAPHIC_DAT…" at bounding box center [411, 224] width 585 height 406
click at [466, 193] on button "close," at bounding box center [462, 194] width 9 height 9
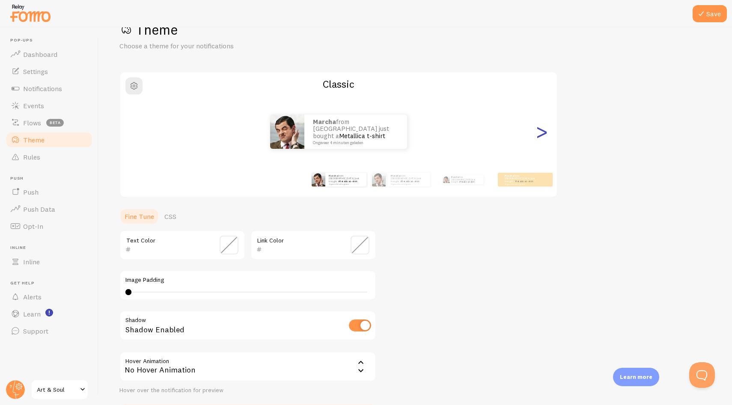
click at [543, 131] on div ">" at bounding box center [541, 132] width 10 height 62
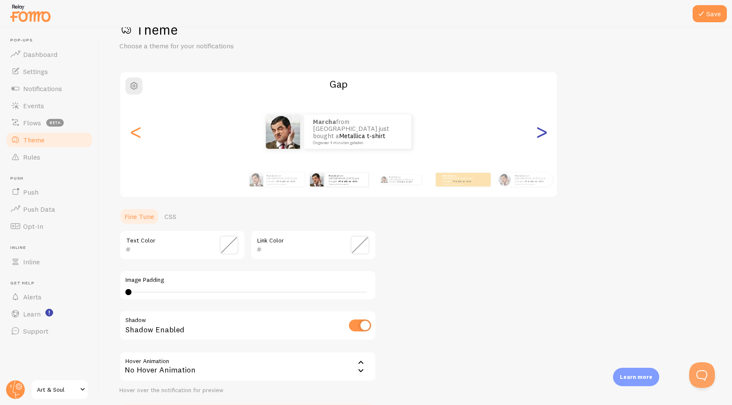
click at [543, 131] on div ">" at bounding box center [541, 132] width 10 height 62
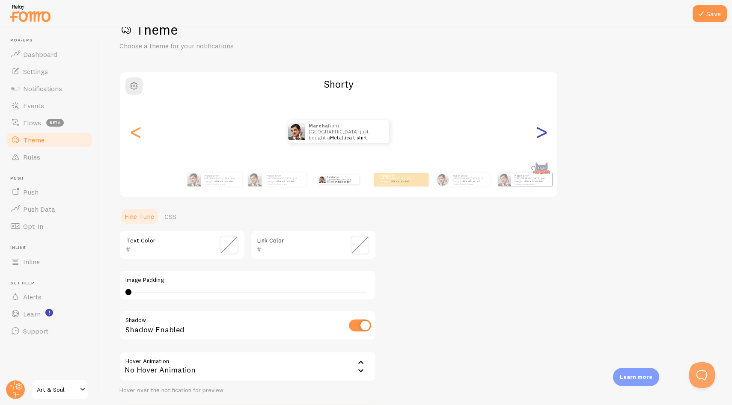
click at [543, 131] on div ">" at bounding box center [541, 132] width 10 height 62
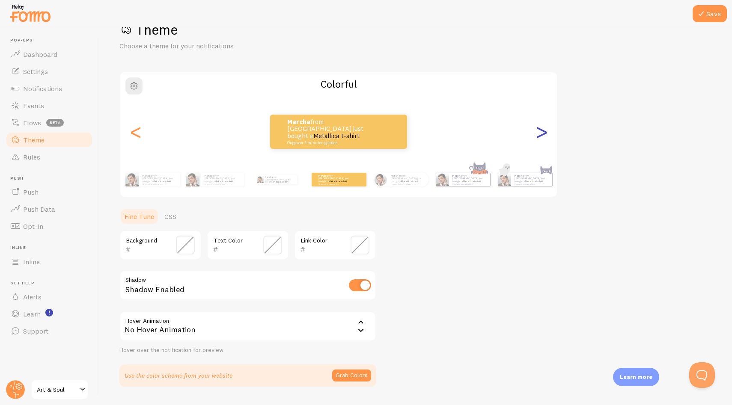
click at [543, 131] on div ">" at bounding box center [541, 132] width 10 height 62
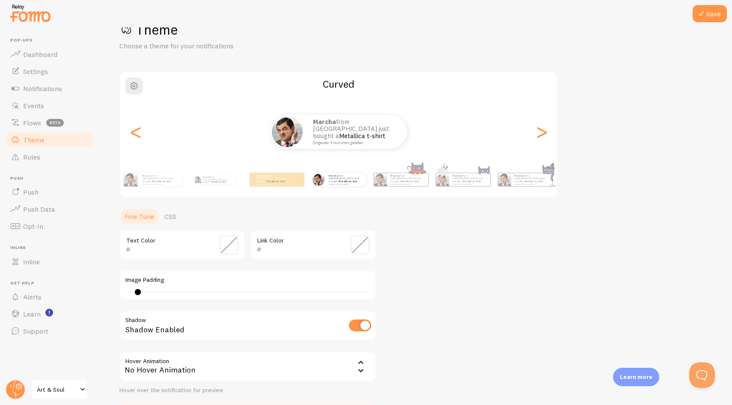
drag, startPoint x: 127, startPoint y: 292, endPoint x: 141, endPoint y: 292, distance: 14.1
click at [141, 292] on div at bounding box center [138, 292] width 6 height 6
click at [142, 292] on div at bounding box center [142, 292] width 6 height 6
type input "4"
drag, startPoint x: 142, startPoint y: 292, endPoint x: 109, endPoint y: 292, distance: 33.0
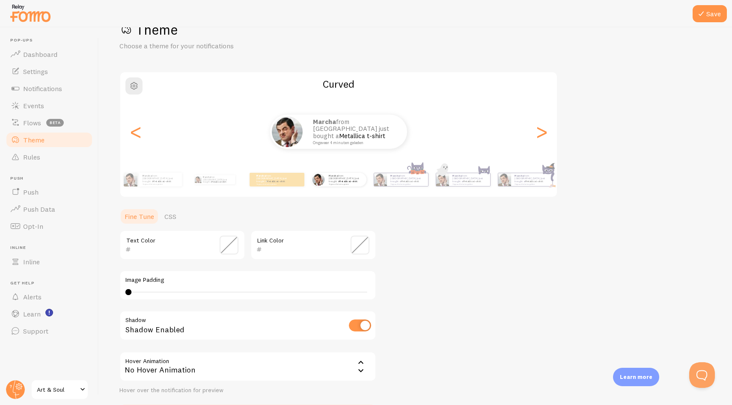
click at [109, 292] on div "Save Theme Choose a theme for your notifications Curved Marcha from The Netherl…" at bounding box center [415, 216] width 633 height 378
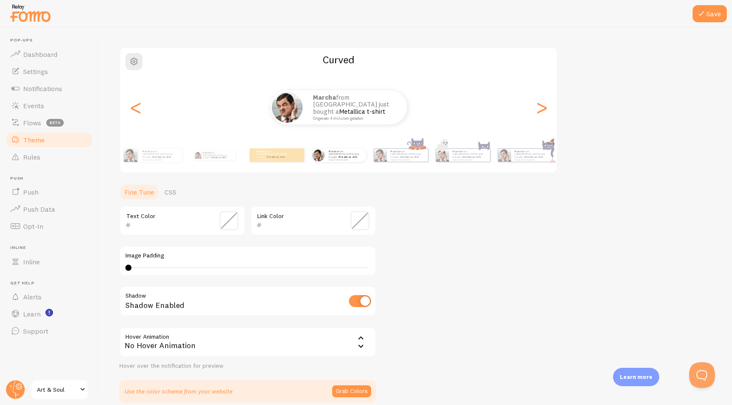
scroll to position [90, 0]
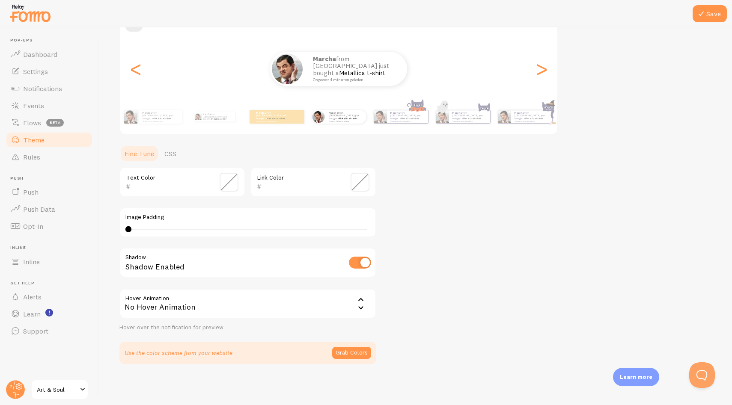
click at [355, 302] on div "No Hover Animation" at bounding box center [247, 304] width 257 height 30
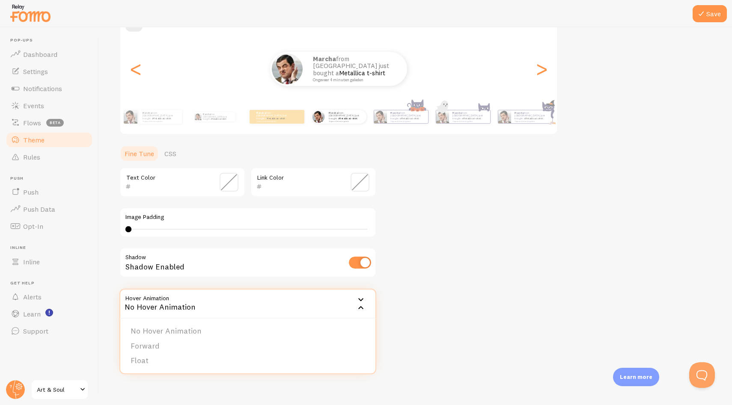
click at [356, 302] on icon at bounding box center [361, 300] width 10 height 10
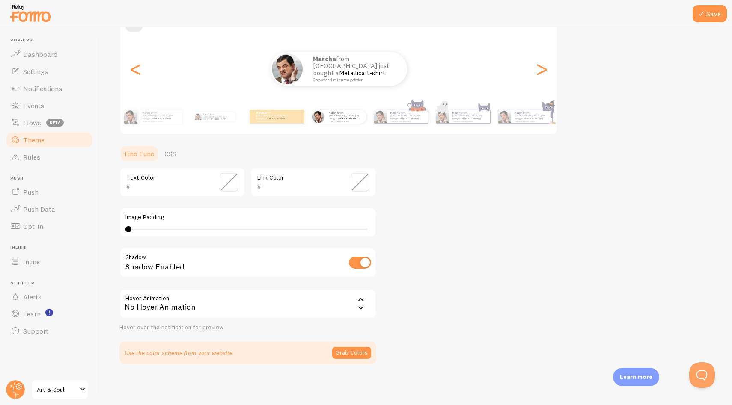
click at [433, 296] on div "Theme Choose a theme for your notifications Curved Marcha from [GEOGRAPHIC_DATA…" at bounding box center [415, 161] width 592 height 406
click at [360, 352] on button "Grab Colors" at bounding box center [351, 353] width 39 height 12
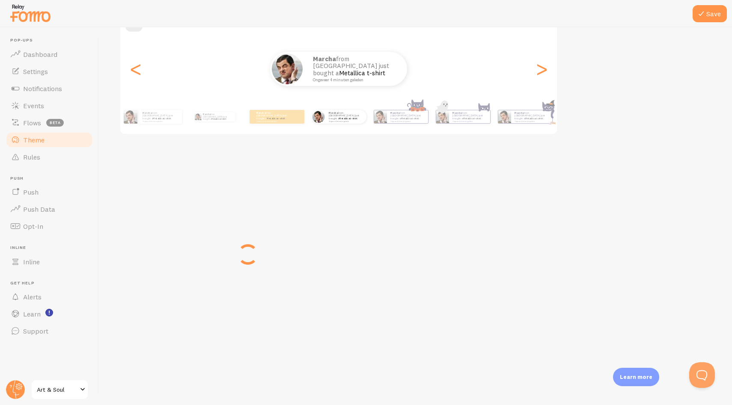
scroll to position [86, 0]
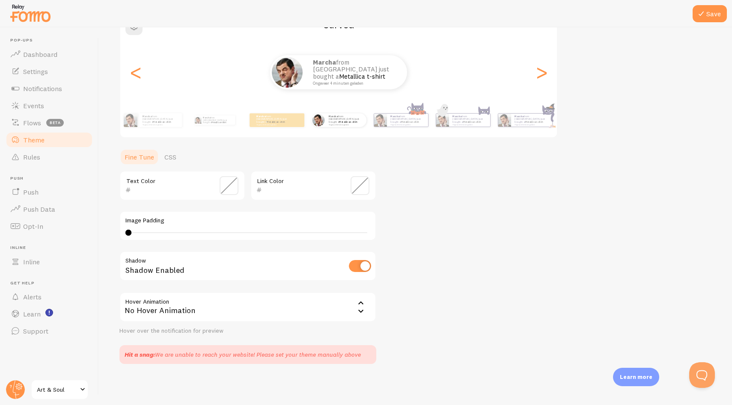
click at [413, 280] on div "Theme Choose a theme for your notifications Curved Marcha from [GEOGRAPHIC_DATA…" at bounding box center [415, 162] width 592 height 403
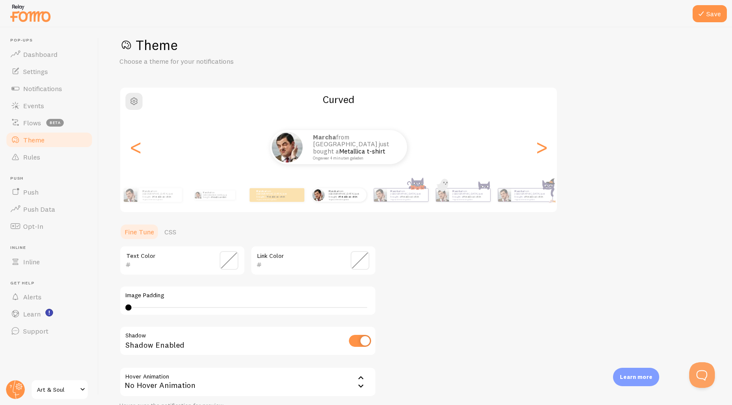
scroll to position [12, 0]
click at [229, 262] on span at bounding box center [229, 260] width 19 height 19
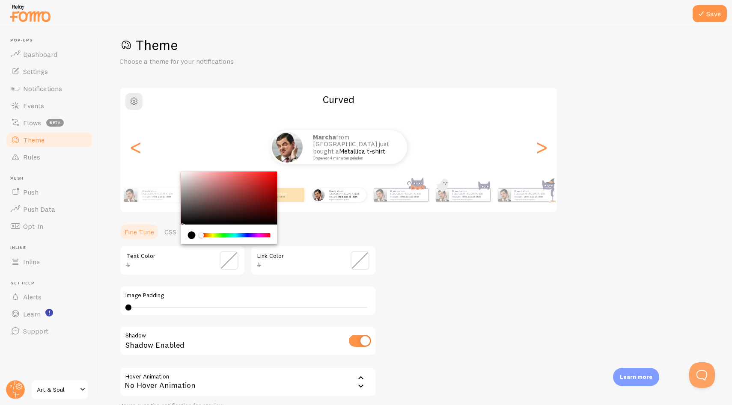
click at [192, 237] on div "current color is #000000" at bounding box center [192, 236] width 8 height 8
click at [191, 234] on div "current color is #000000" at bounding box center [192, 236] width 8 height 8
click at [189, 235] on div "current color is #000000" at bounding box center [192, 236] width 8 height 8
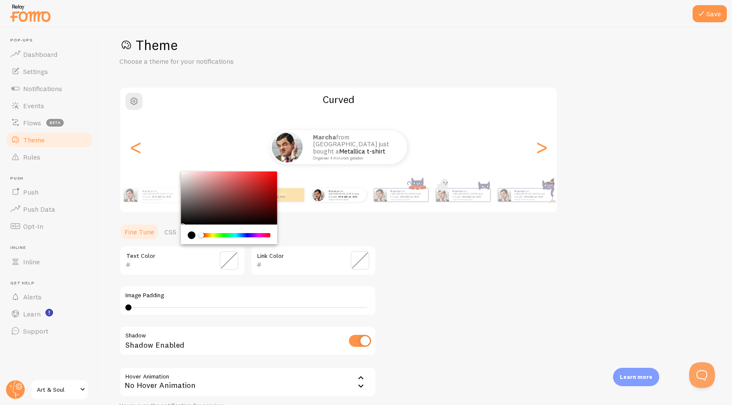
click at [189, 235] on div "current color is #000000" at bounding box center [192, 236] width 8 height 8
type input "000000"
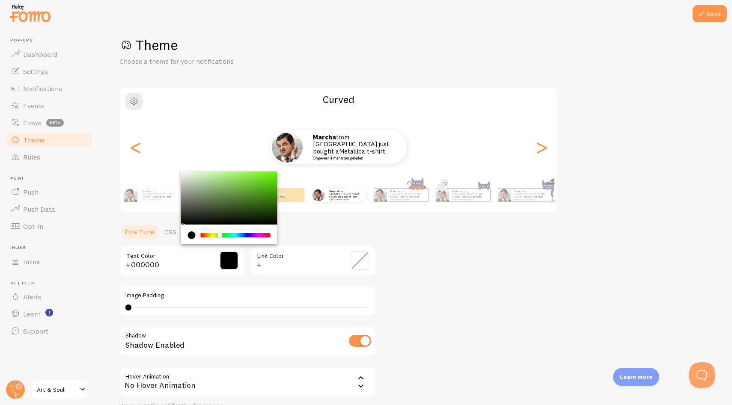
click at [220, 235] on div "Chrome color picker" at bounding box center [236, 235] width 68 height 4
click at [193, 235] on div "current color is #000000" at bounding box center [192, 236] width 8 height 8
click at [146, 264] on input "000000" at bounding box center [170, 265] width 78 height 10
click at [599, 297] on div "Theme Choose a theme for your notifications Curved Marcha from [GEOGRAPHIC_DATA…" at bounding box center [415, 237] width 592 height 403
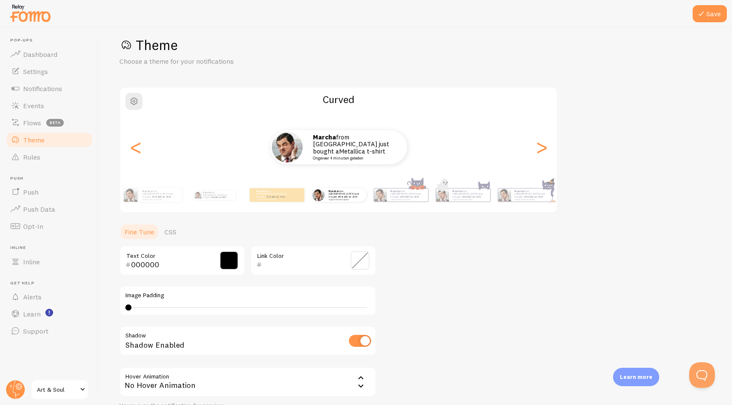
click at [572, 285] on div "Theme Choose a theme for your notifications Curved Marcha from [GEOGRAPHIC_DATA…" at bounding box center [415, 237] width 592 height 403
click at [448, 282] on div "Theme Choose a theme for your notifications Curved Marcha from [GEOGRAPHIC_DATA…" at bounding box center [415, 237] width 592 height 403
click at [163, 260] on input "000000" at bounding box center [170, 265] width 78 height 10
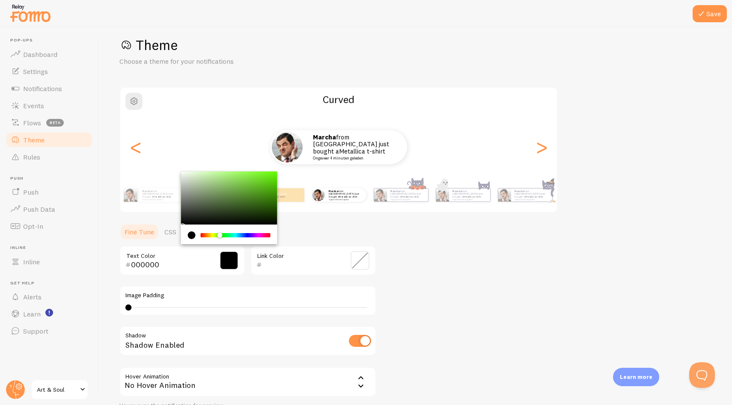
click at [197, 260] on input "000000" at bounding box center [170, 265] width 78 height 10
click at [395, 257] on div "Theme Choose a theme for your notifications Curved Marcha from [GEOGRAPHIC_DATA…" at bounding box center [415, 237] width 592 height 403
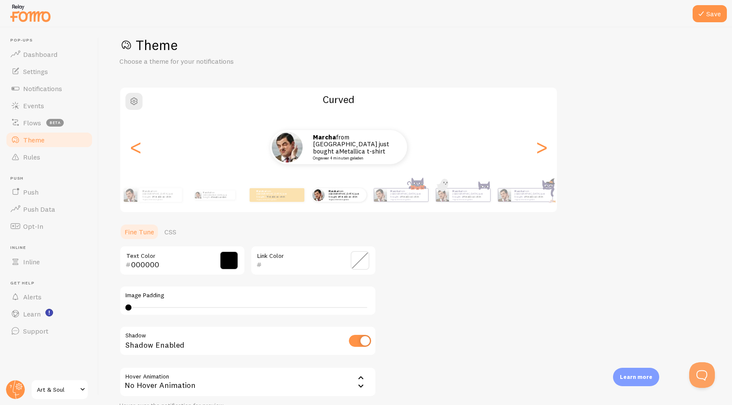
click at [39, 138] on span "Theme" at bounding box center [33, 140] width 21 height 9
click at [40, 138] on span "Theme" at bounding box center [33, 140] width 21 height 9
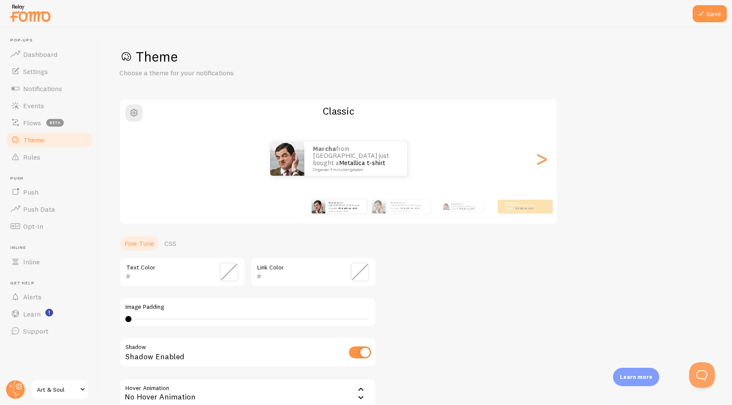
click at [534, 312] on div "Theme Choose a theme for your notifications Classic Marcha from [GEOGRAPHIC_DAT…" at bounding box center [415, 251] width 592 height 406
click at [452, 212] on div "Marcha from [GEOGRAPHIC_DATA] just bought a Metallica t-shirt Ongeveer 4 minute…" at bounding box center [462, 207] width 55 height 24
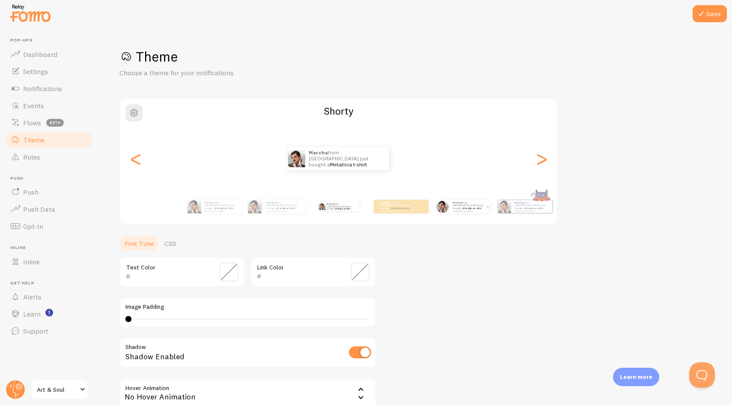
click at [475, 211] on small "Ongeveer 4 minuten geleden" at bounding box center [469, 211] width 33 height 2
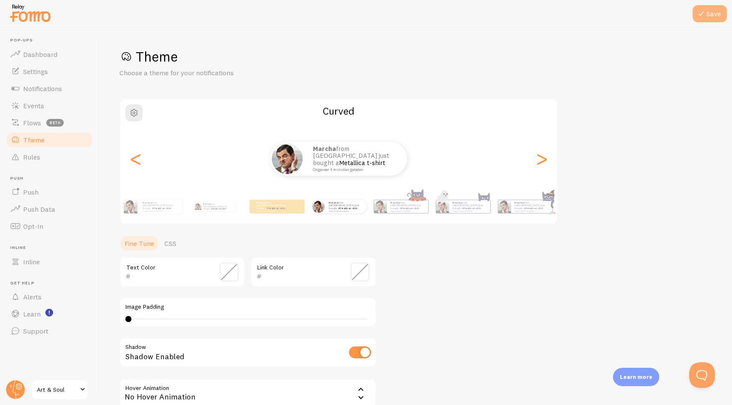
click at [702, 14] on icon at bounding box center [701, 14] width 10 height 10
click at [626, 140] on div "Theme Choose a theme for your notifications Curved Marcha from [GEOGRAPHIC_DATA…" at bounding box center [415, 251] width 592 height 406
click at [405, 64] on h1 "Theme" at bounding box center [415, 57] width 592 height 18
drag, startPoint x: 128, startPoint y: 320, endPoint x: 138, endPoint y: 320, distance: 10.3
click at [138, 320] on div at bounding box center [138, 319] width 6 height 6
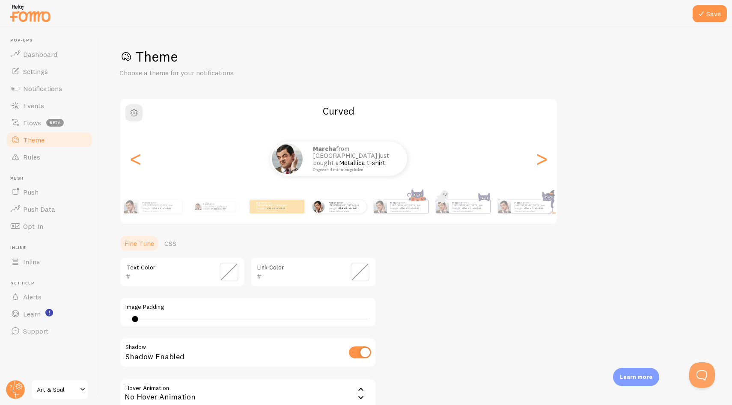
click at [147, 320] on div "5" at bounding box center [247, 319] width 245 height 7
click at [146, 319] on div at bounding box center [148, 319] width 6 height 6
drag, startPoint x: 161, startPoint y: 319, endPoint x: 201, endPoint y: 319, distance: 39.8
click at [201, 319] on div "7" at bounding box center [247, 319] width 239 height 1
click at [228, 318] on div "15" at bounding box center [247, 319] width 245 height 7
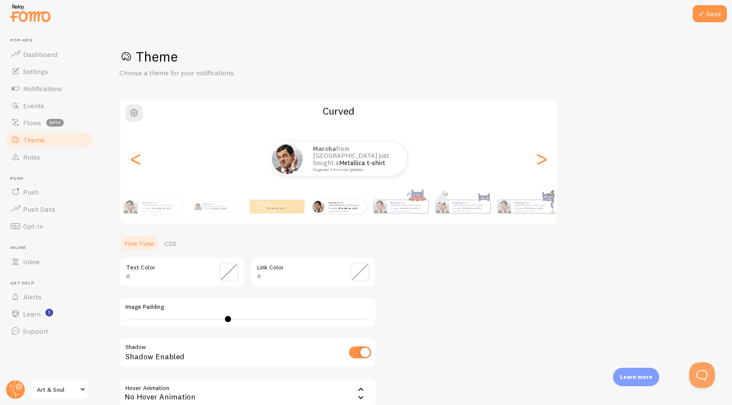
click at [250, 318] on div "19" at bounding box center [247, 319] width 245 height 7
click at [270, 318] on div "22" at bounding box center [247, 319] width 245 height 7
drag, startPoint x: 264, startPoint y: 319, endPoint x: 48, endPoint y: 318, distance: 216.1
click at [48, 318] on main "Pop-ups Dashboard Settings Notifications Events Flows beta Theme Rules [GEOGRAP…" at bounding box center [366, 216] width 732 height 378
click at [132, 318] on div "25" at bounding box center [247, 319] width 245 height 7
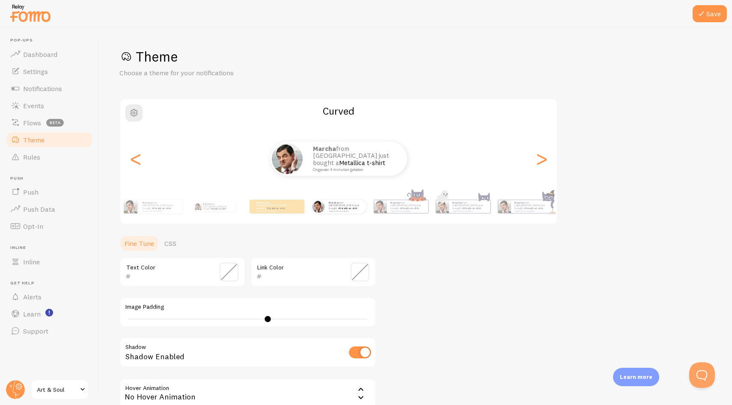
type input "5"
click at [132, 318] on div "5" at bounding box center [247, 319] width 245 height 7
